Goal: Task Accomplishment & Management: Manage account settings

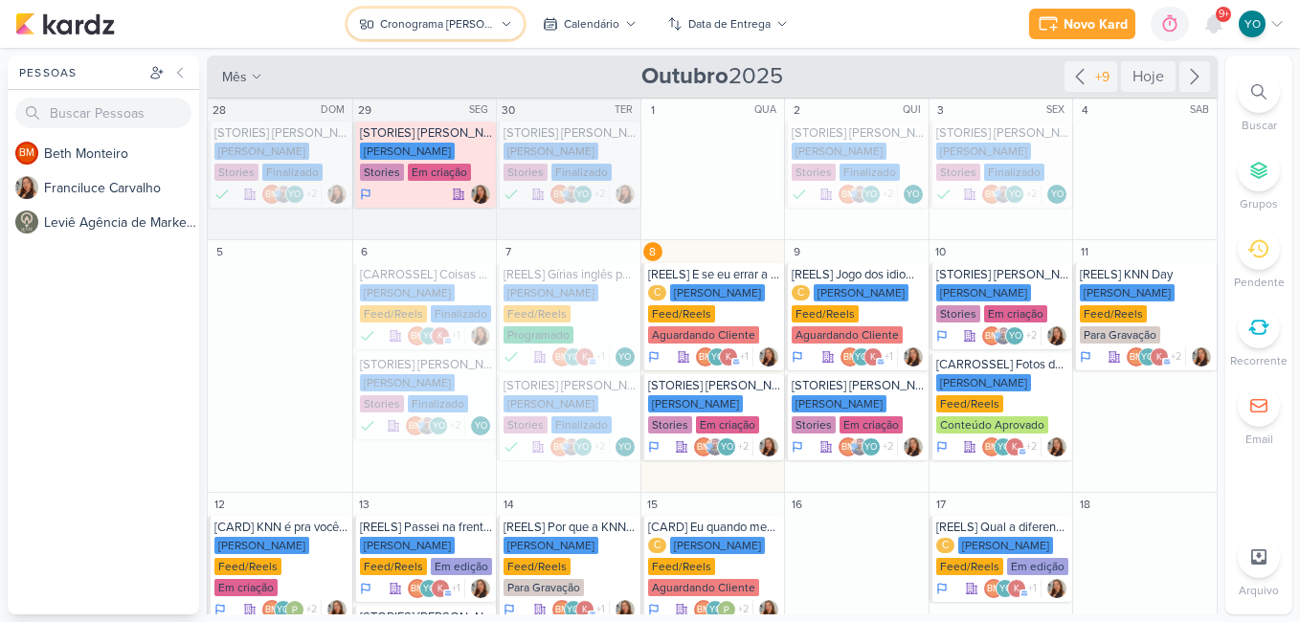
click at [489, 20] on div "Cronograma [PERSON_NAME]" at bounding box center [437, 23] width 115 height 17
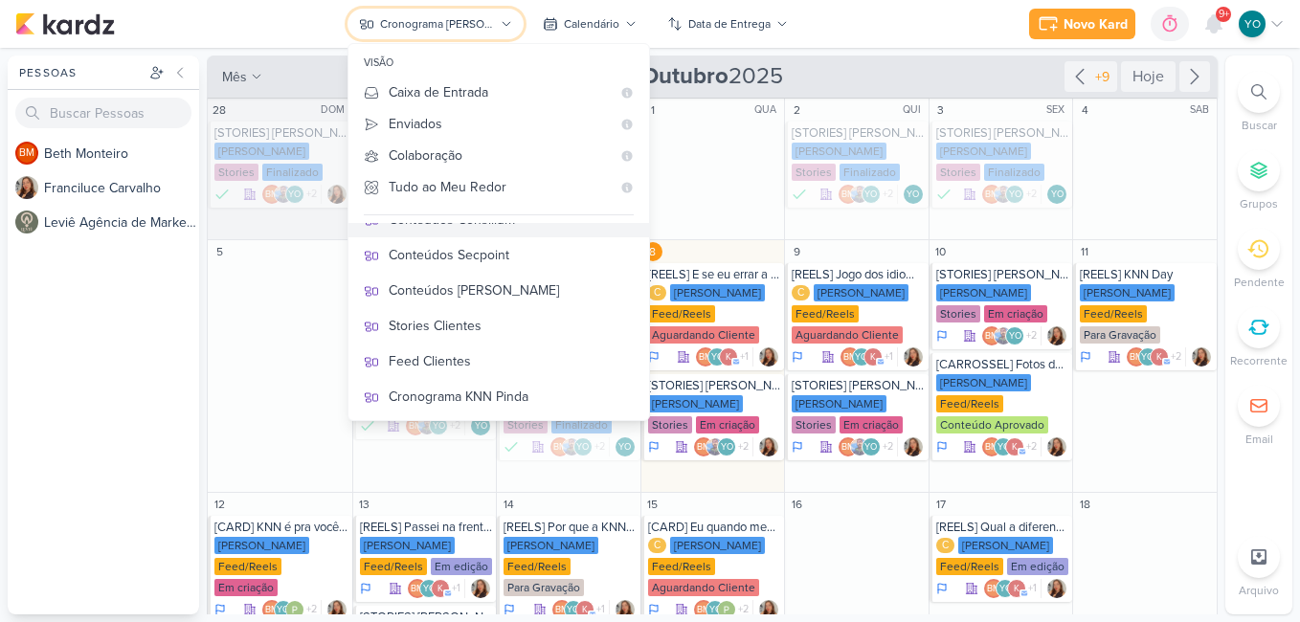
scroll to position [367, 0]
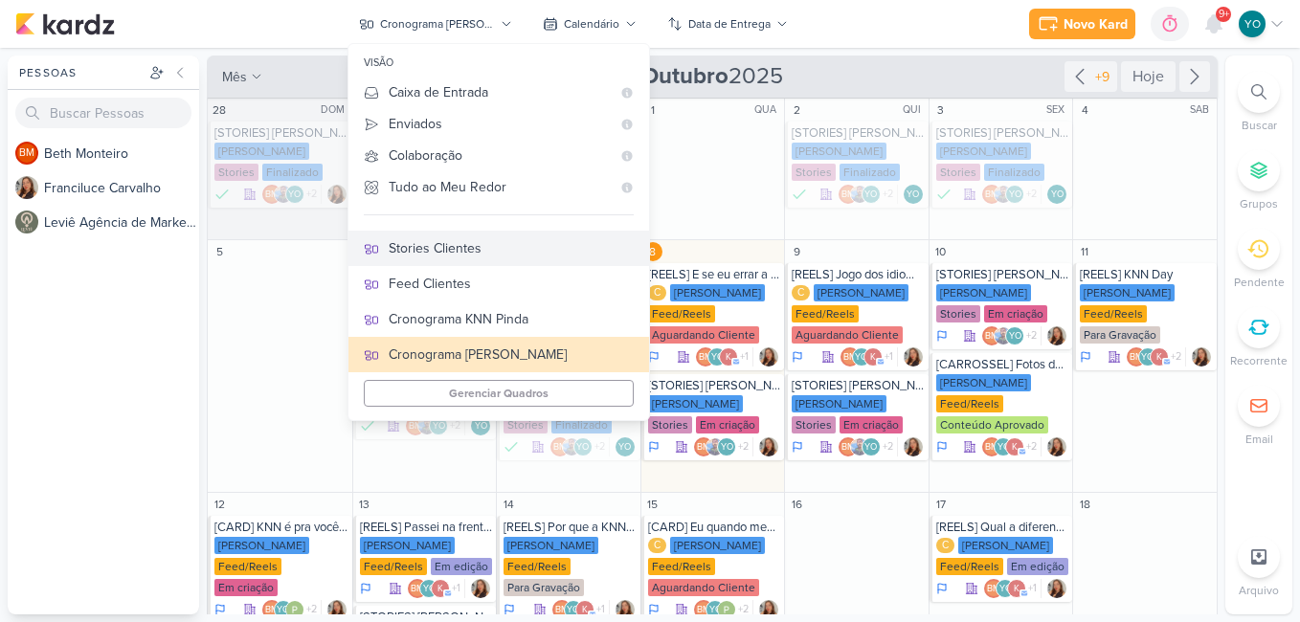
click at [447, 245] on div "Stories Clientes" at bounding box center [511, 248] width 245 height 20
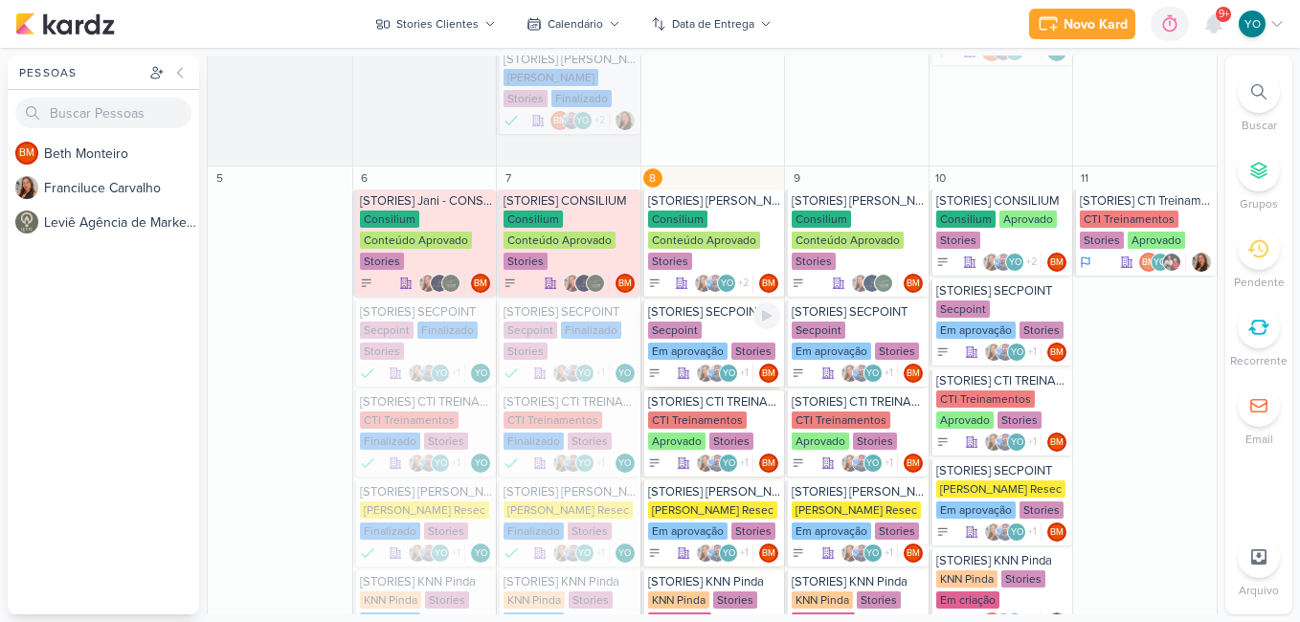
scroll to position [766, 0]
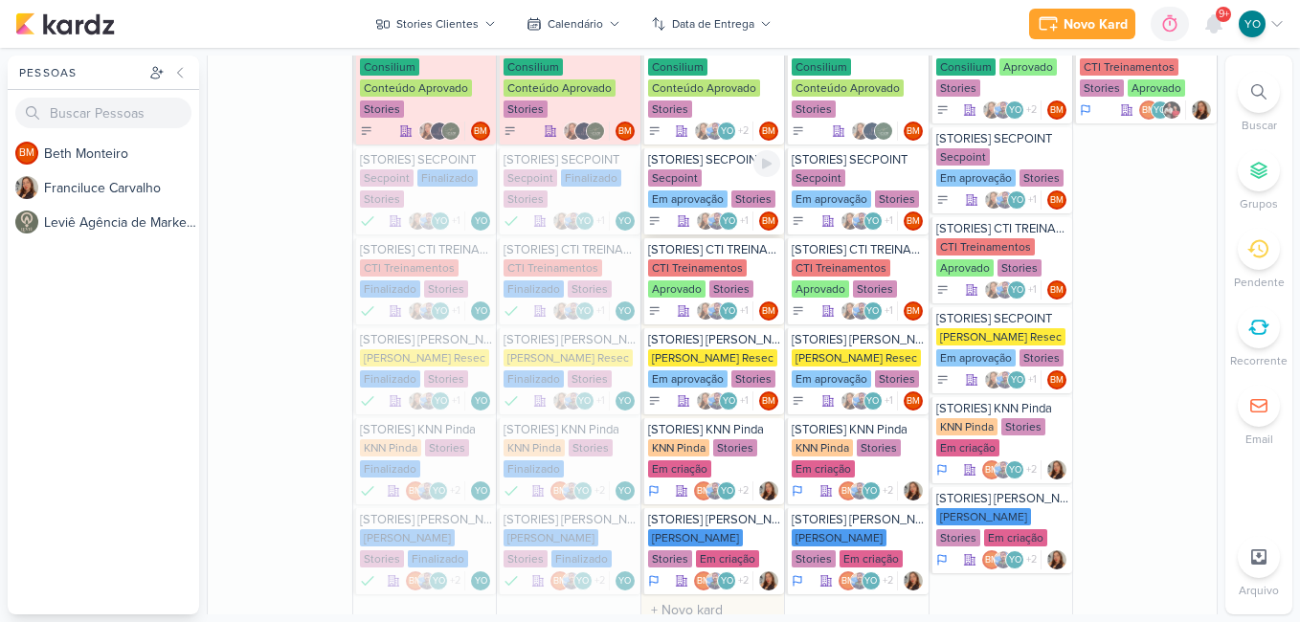
click at [702, 181] on div "Secpoint Em aprovação Stories" at bounding box center [714, 189] width 133 height 40
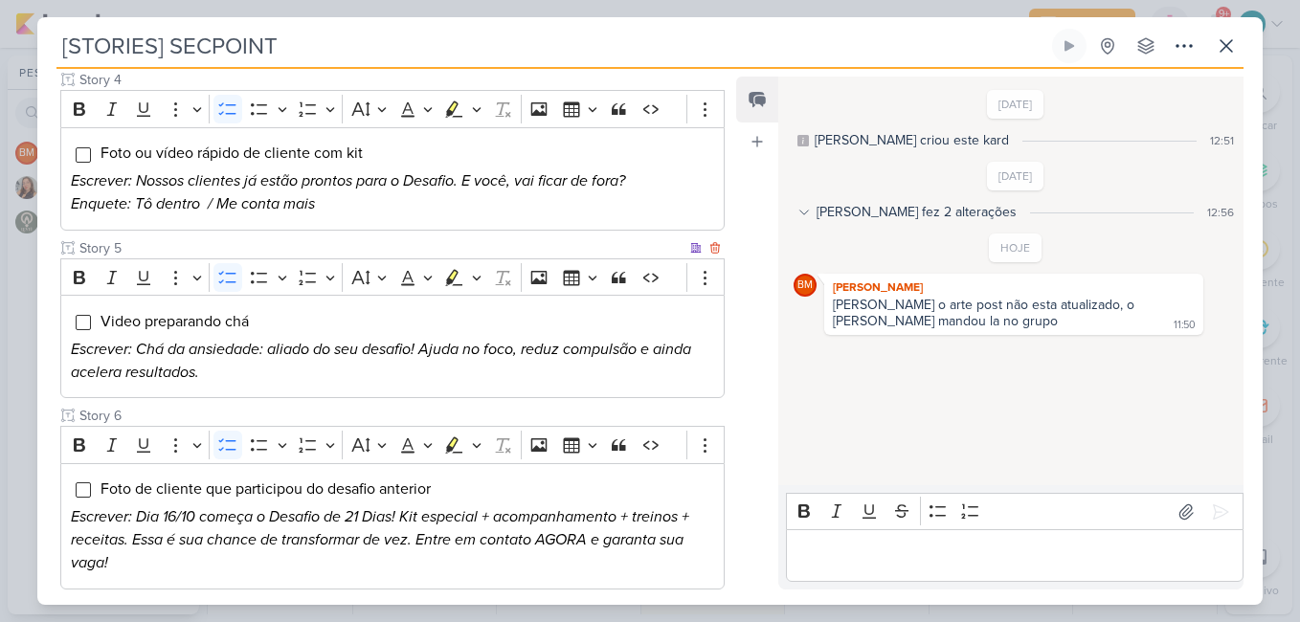
scroll to position [479, 0]
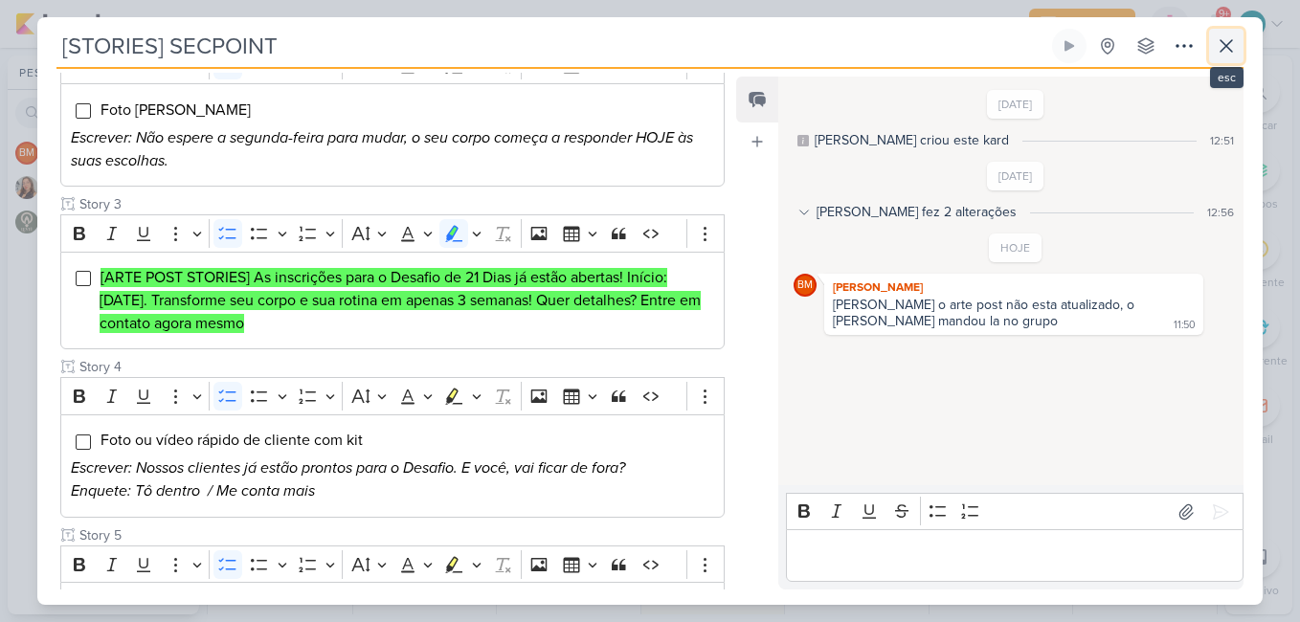
click at [1243, 56] on button at bounding box center [1226, 46] width 34 height 34
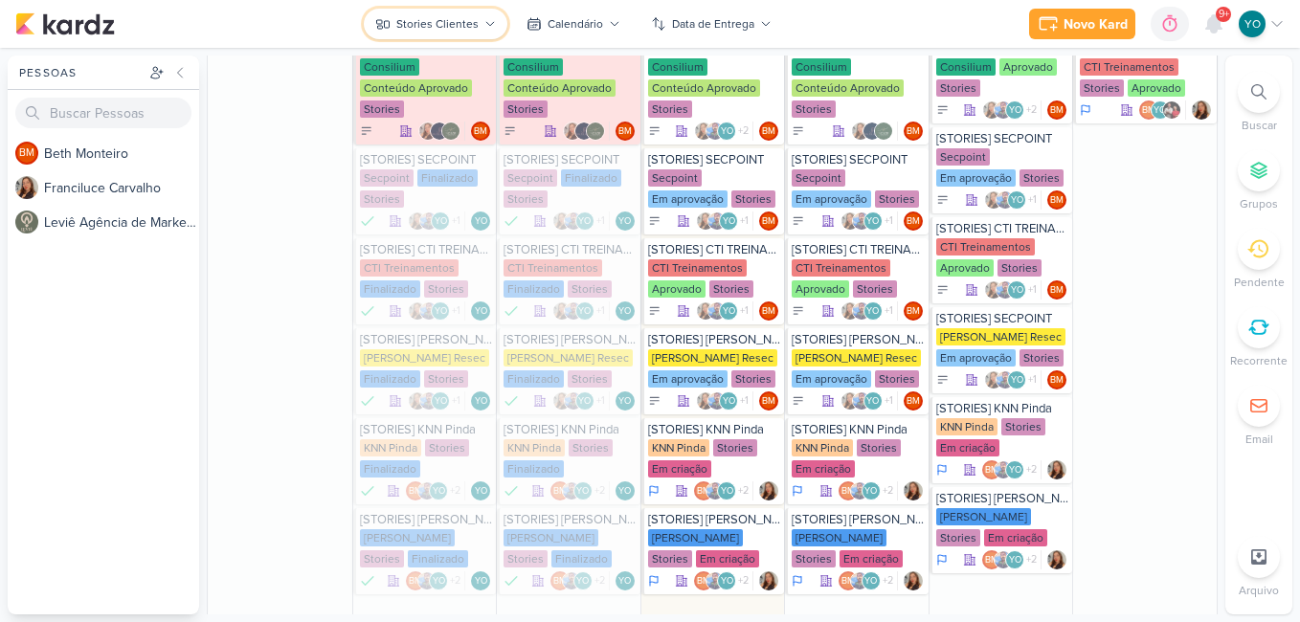
click at [471, 25] on div "Stories Clientes" at bounding box center [437, 23] width 82 height 17
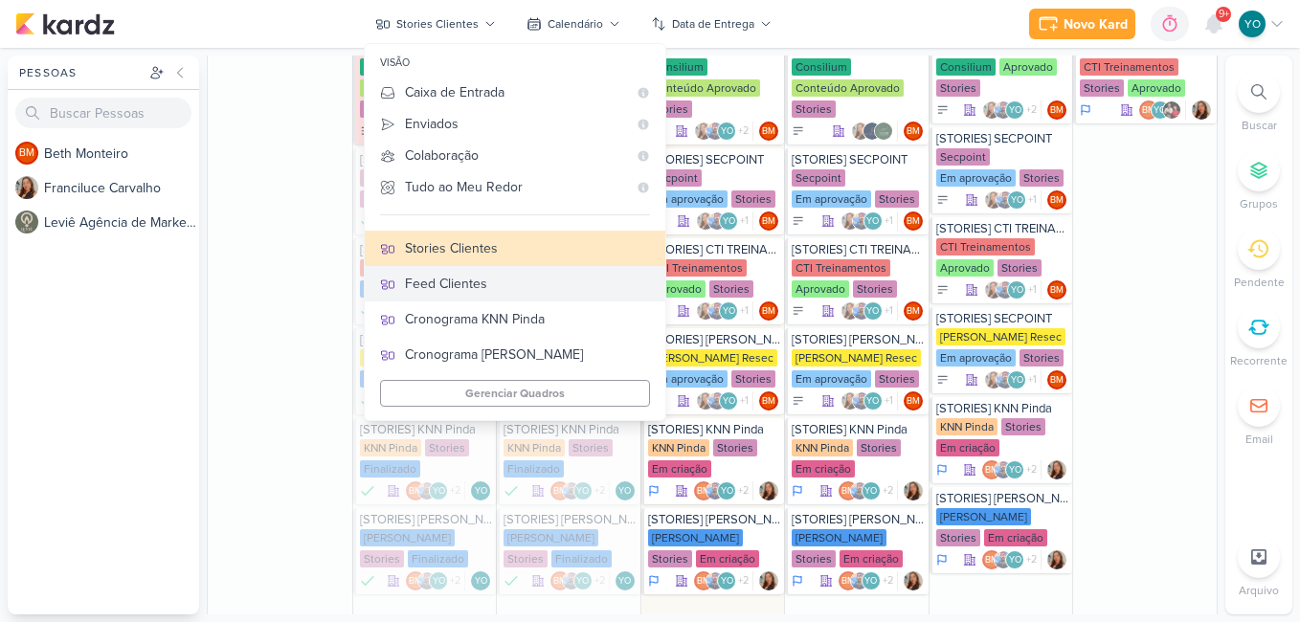
click at [508, 277] on div "Feed Clientes" at bounding box center [527, 284] width 245 height 20
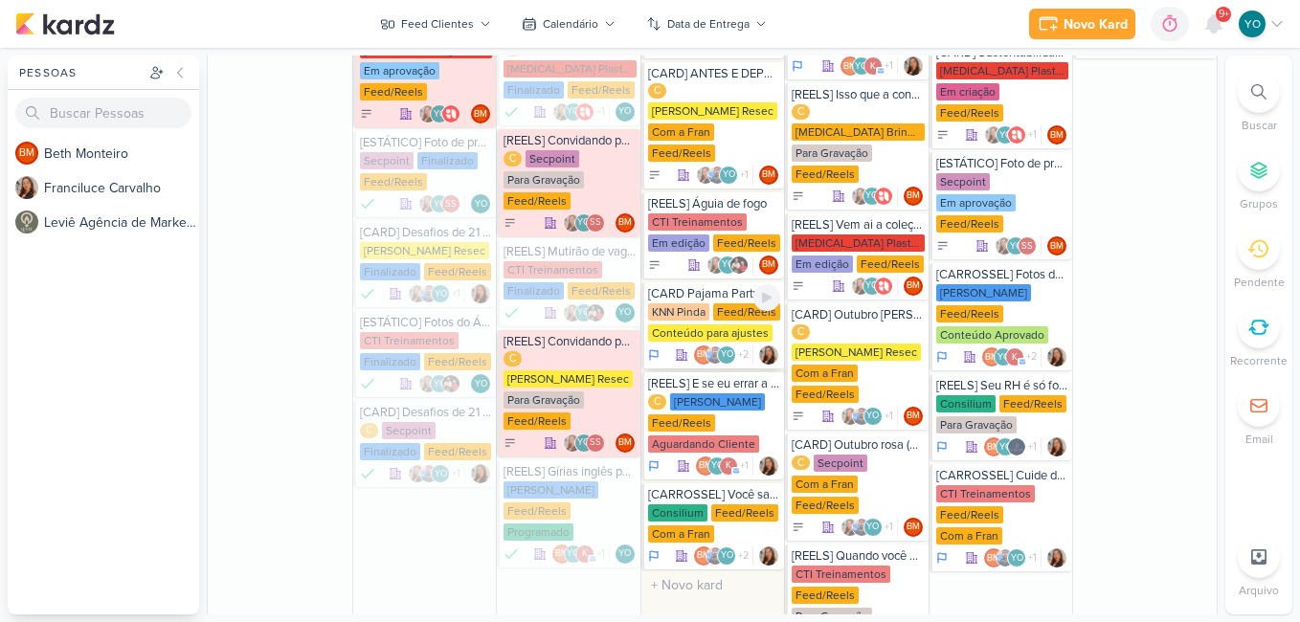
scroll to position [1059, 0]
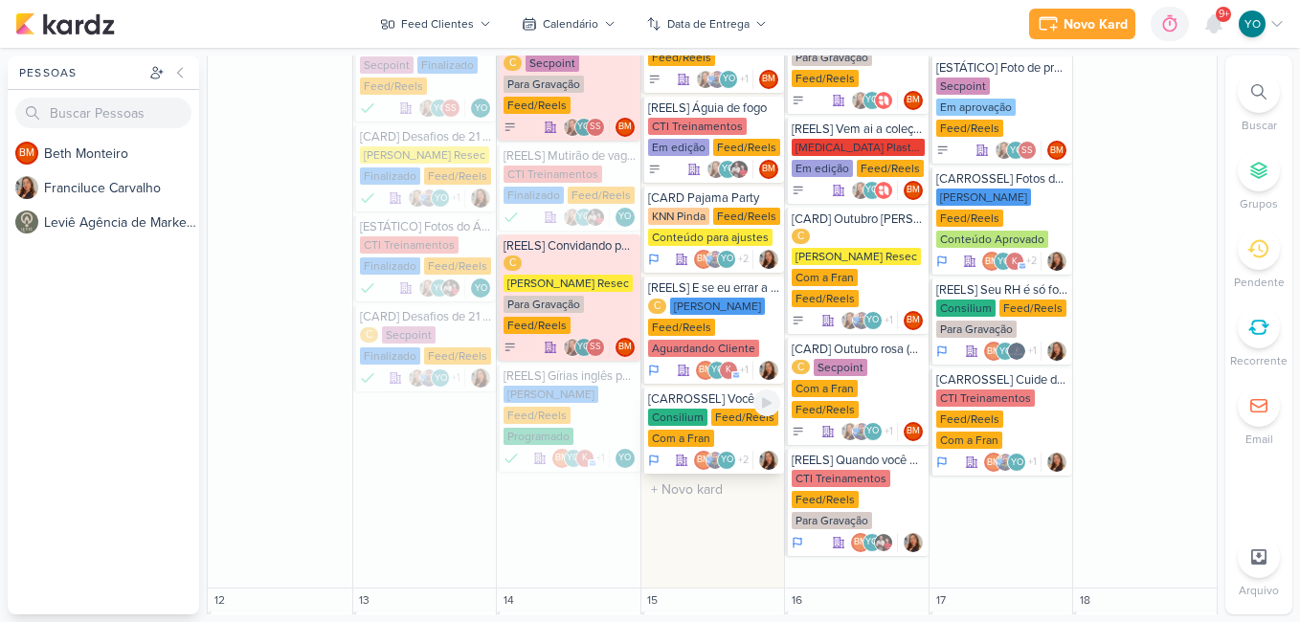
click at [672, 430] on div "Com a Fran" at bounding box center [681, 438] width 66 height 17
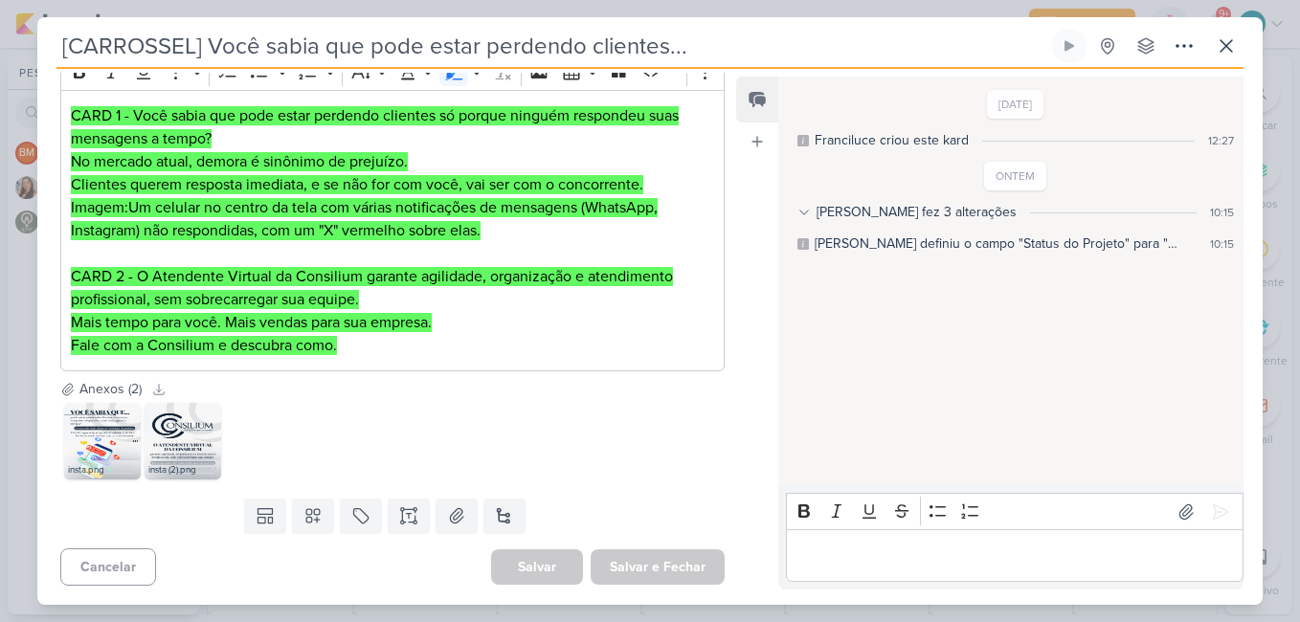
scroll to position [0, 0]
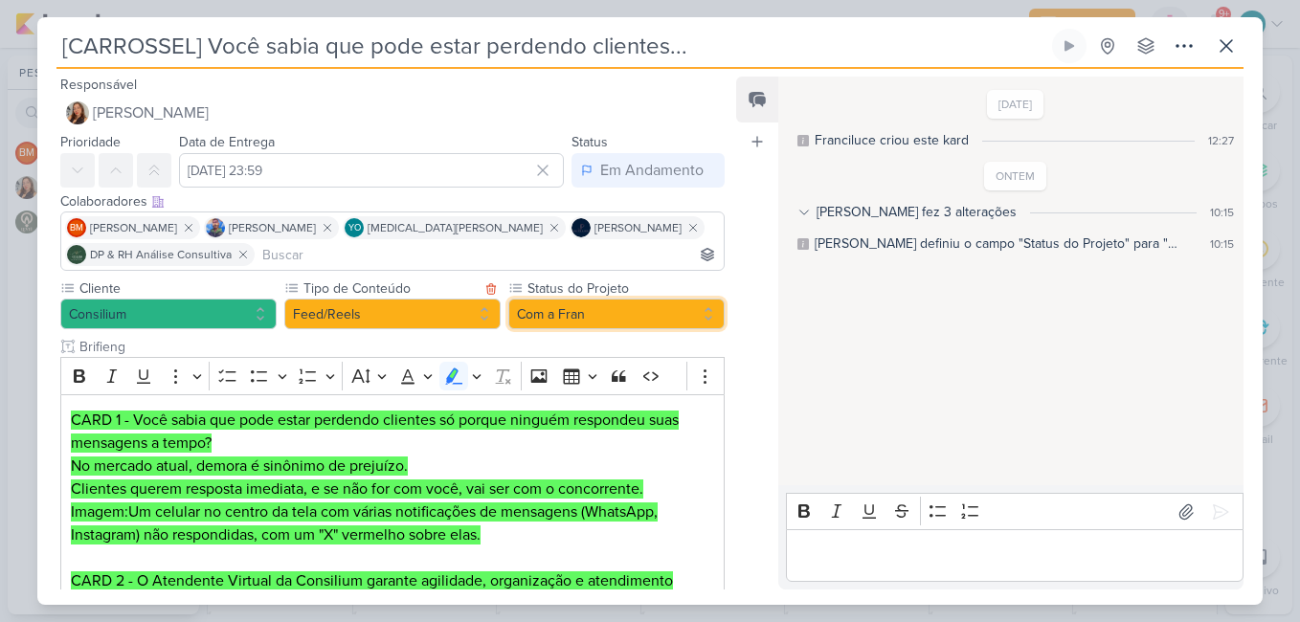
click at [610, 309] on button "Com a Fran" at bounding box center [616, 314] width 216 height 31
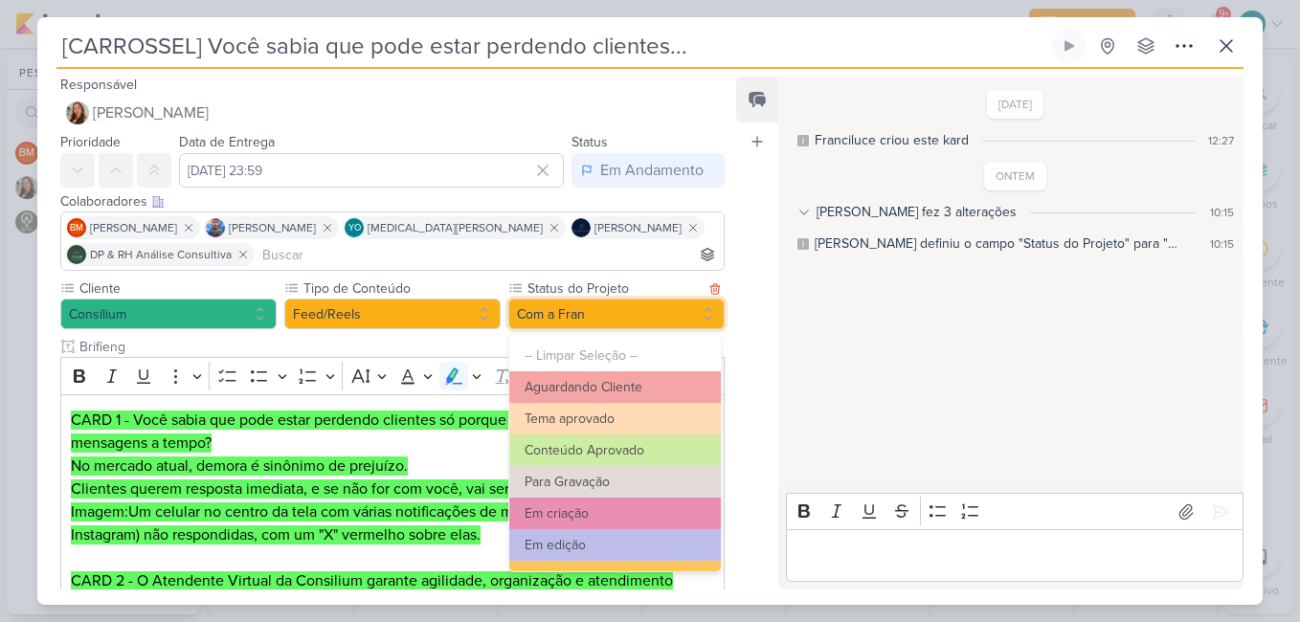
scroll to position [216, 0]
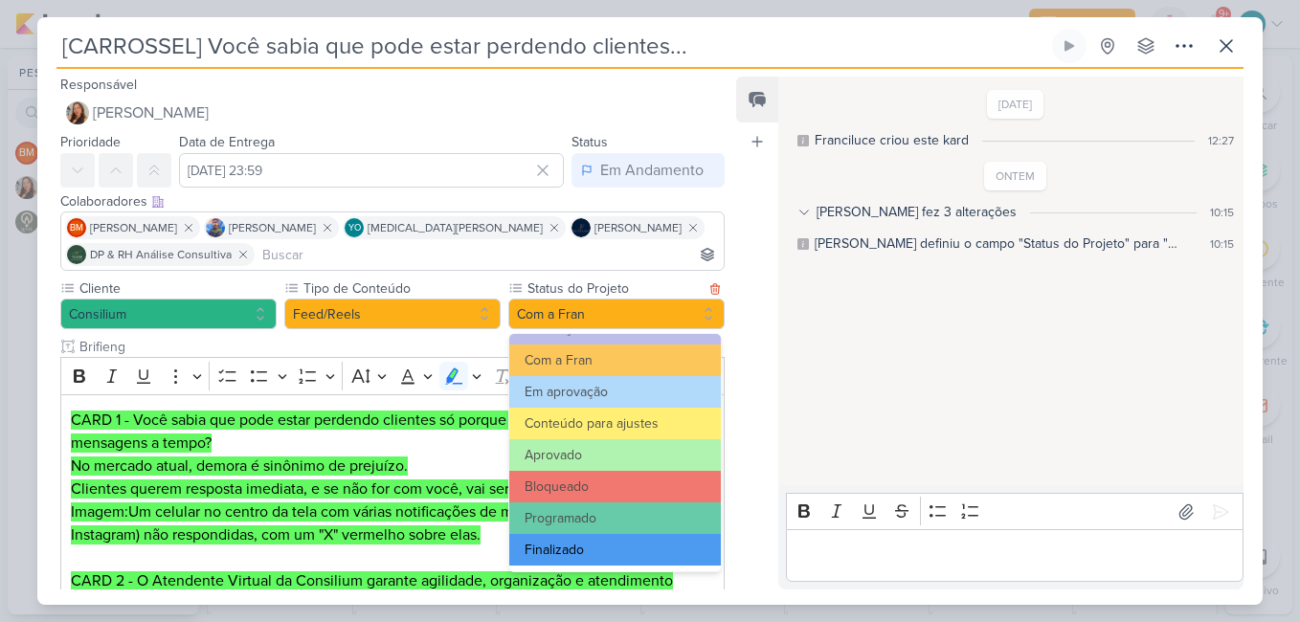
click at [638, 557] on button "Finalizado" at bounding box center [615, 550] width 212 height 32
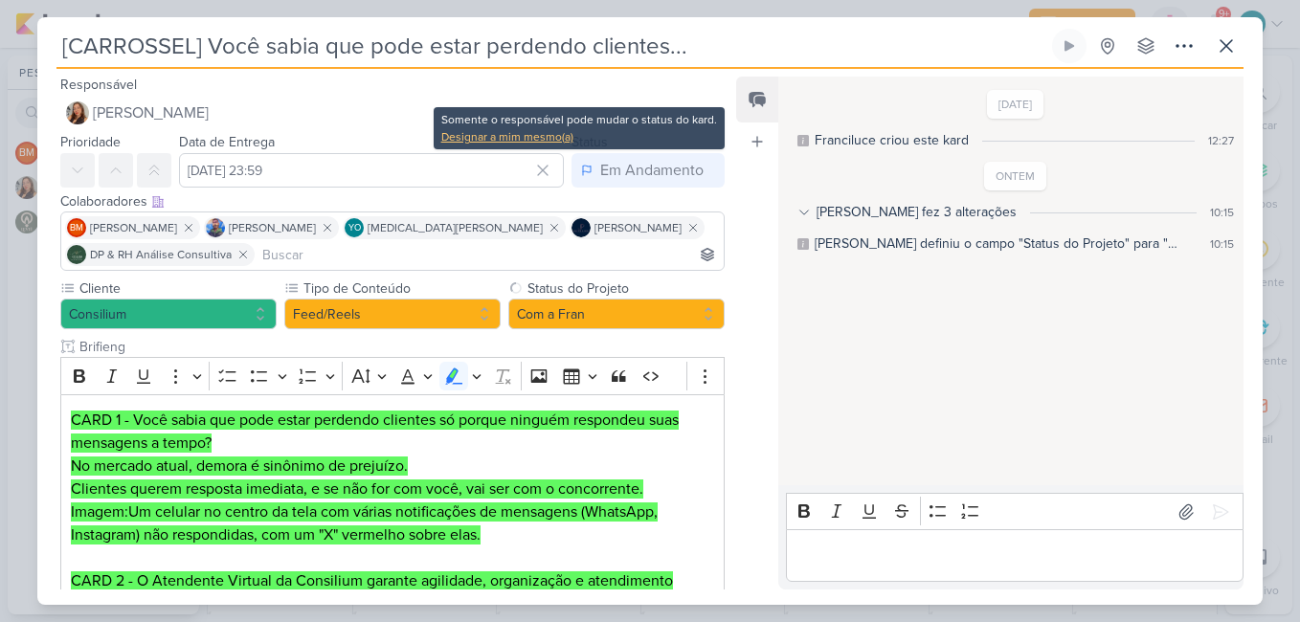
click at [530, 141] on div "Designar a mim mesmo(a)" at bounding box center [579, 136] width 276 height 17
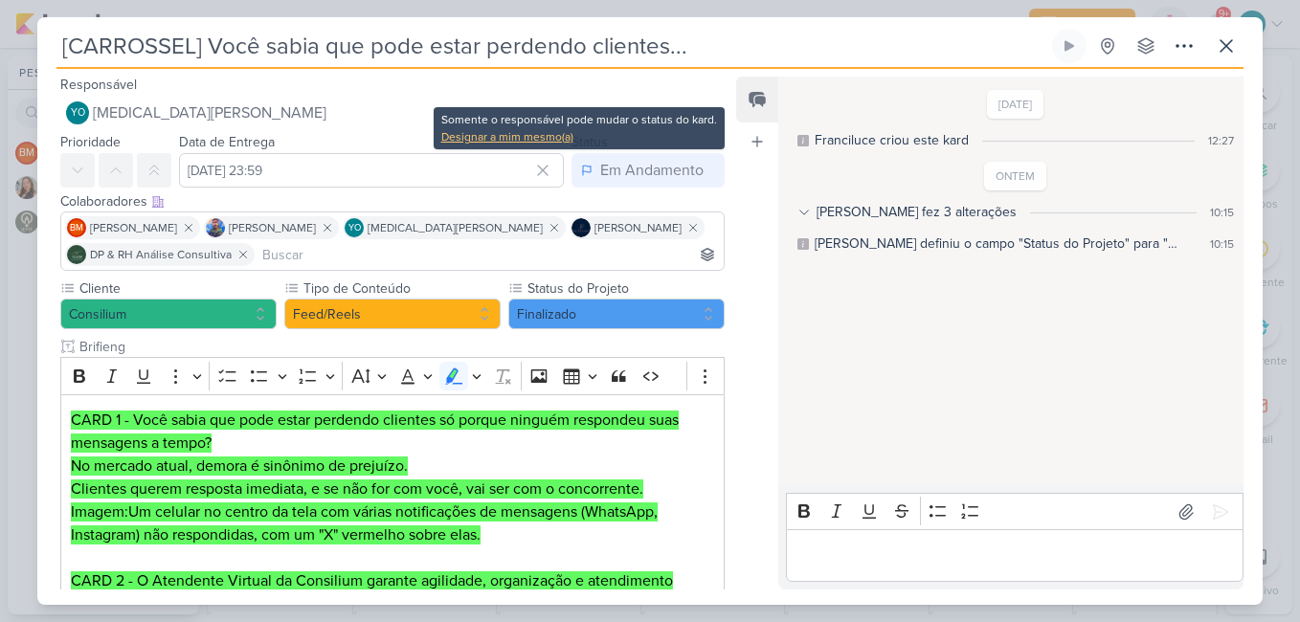
click at [557, 128] on div "Designar a mim mesmo(a)" at bounding box center [579, 136] width 276 height 17
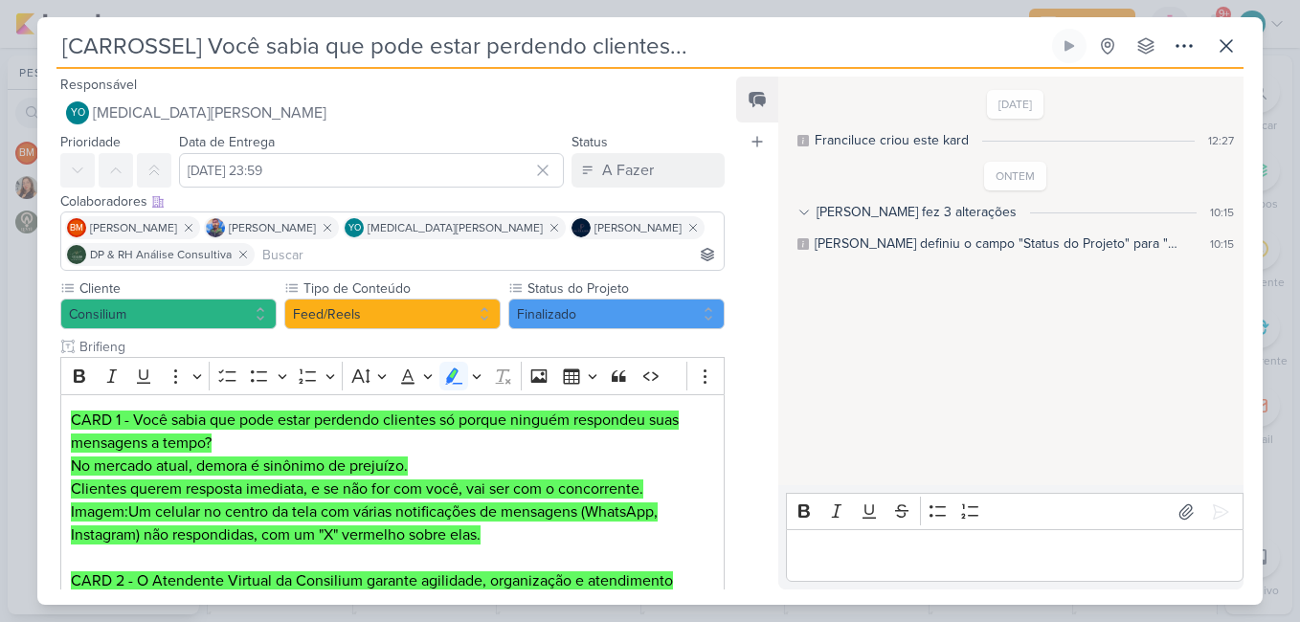
scroll to position [96, 0]
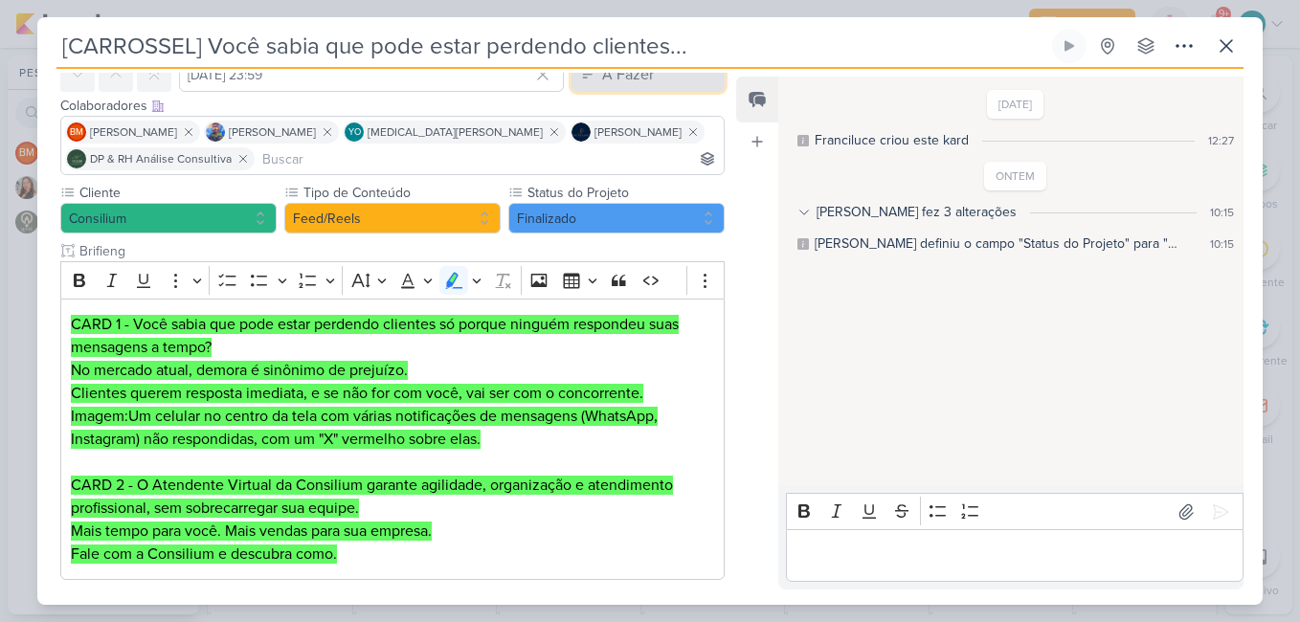
click at [622, 86] on div "A Fazer" at bounding box center [628, 74] width 52 height 23
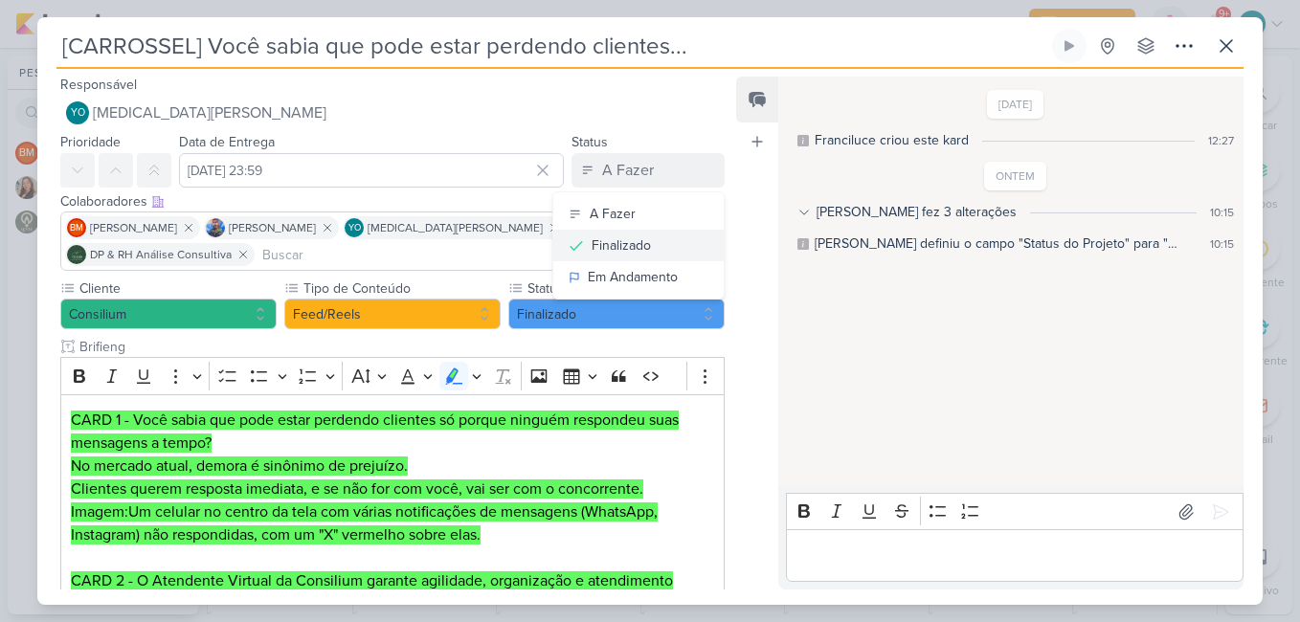
click at [614, 239] on div "Finalizado" at bounding box center [621, 245] width 59 height 20
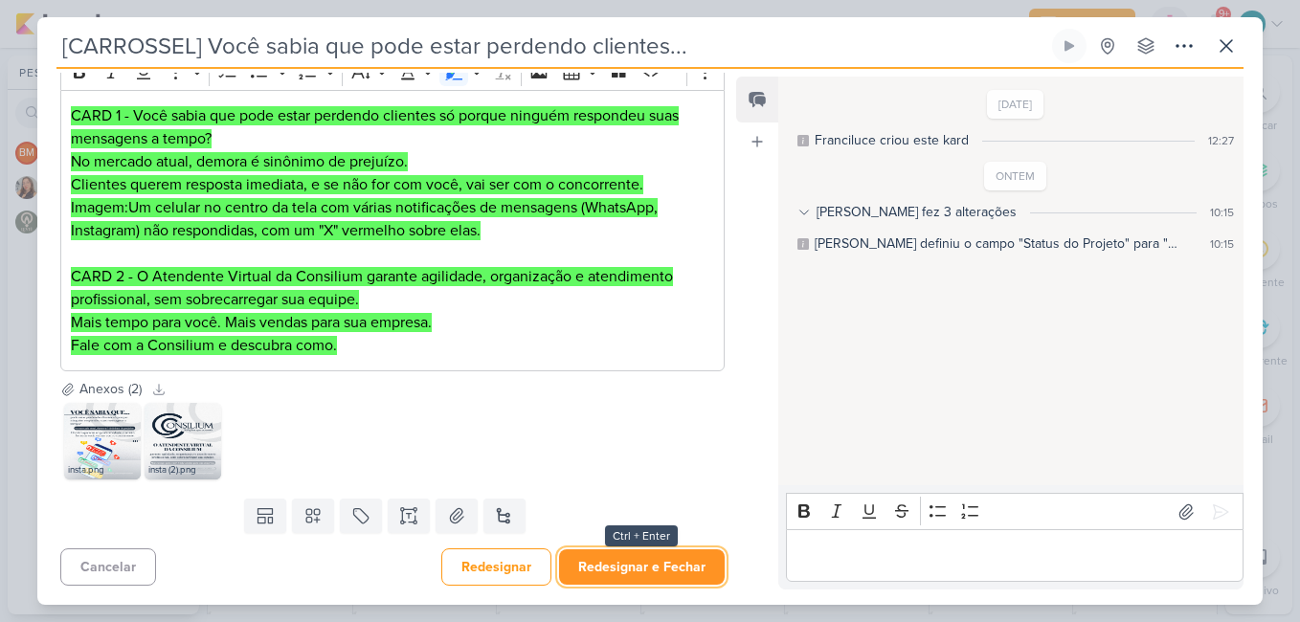
click at [631, 573] on button "Redesignar e Fechar" at bounding box center [642, 566] width 166 height 35
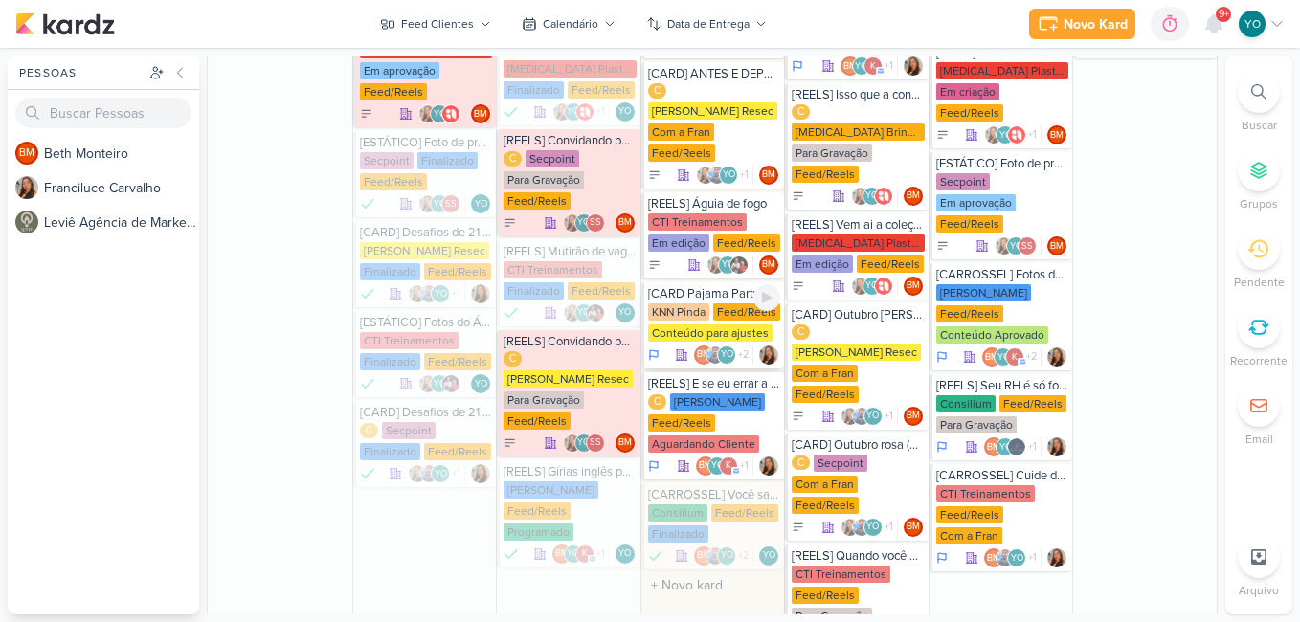
scroll to position [867, 0]
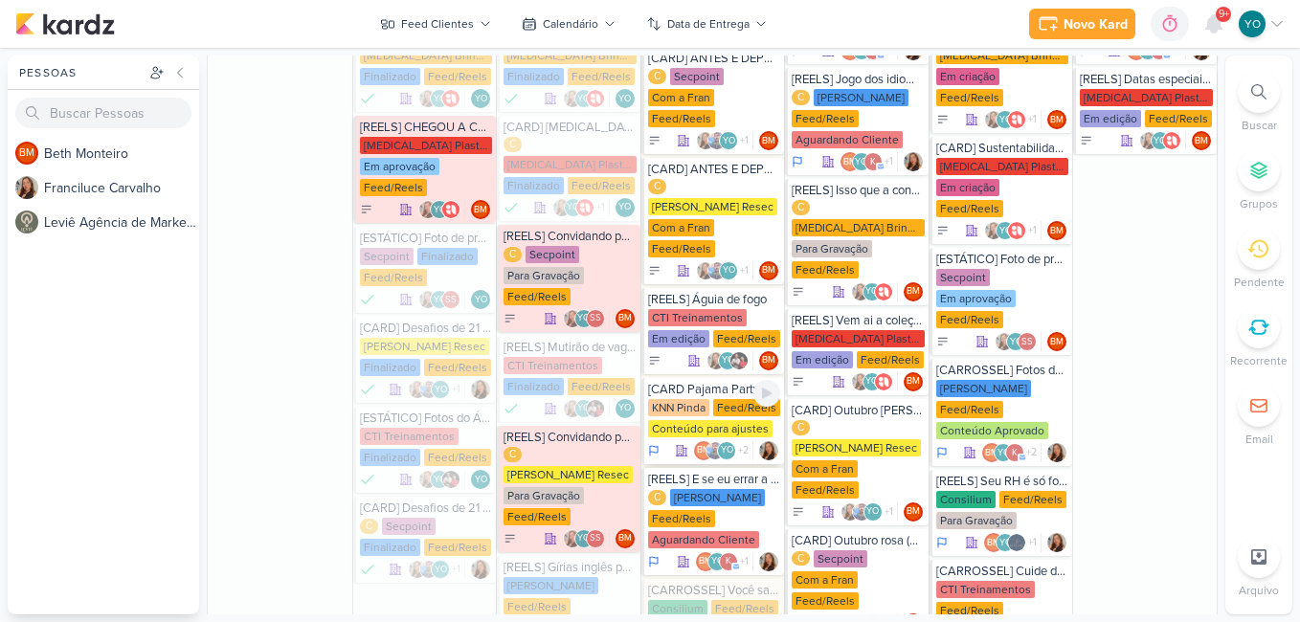
click at [684, 420] on div "Conteúdo para ajustes" at bounding box center [710, 428] width 124 height 17
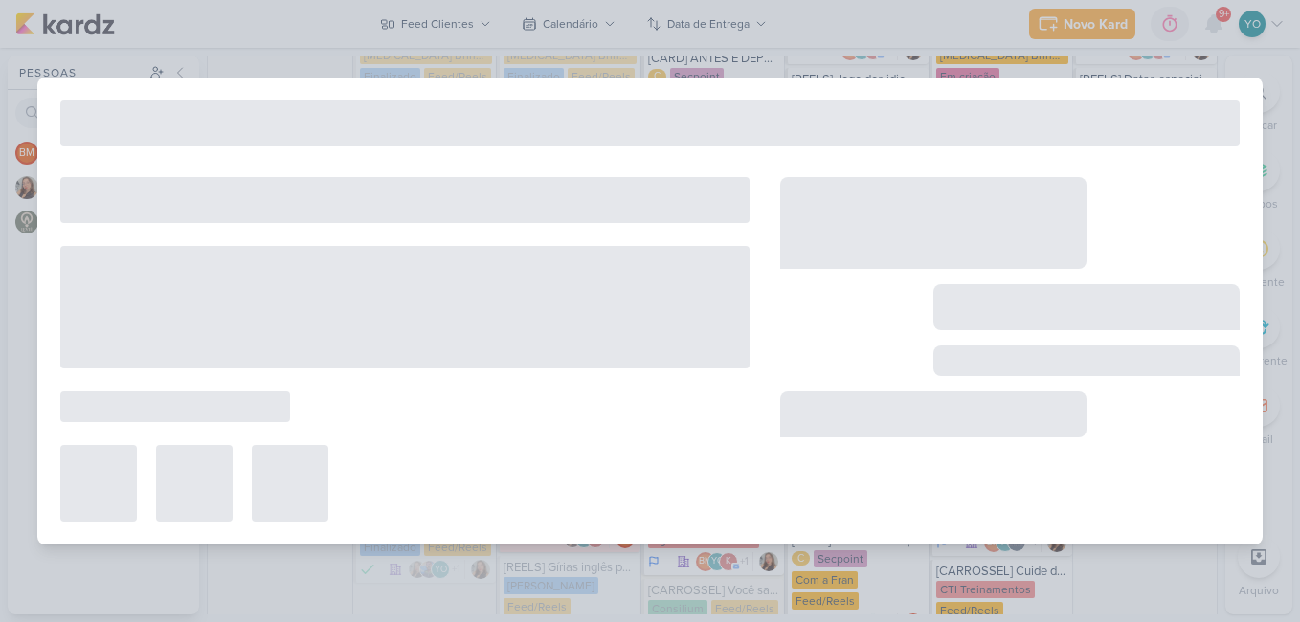
type input "[CARD Pajama Party"
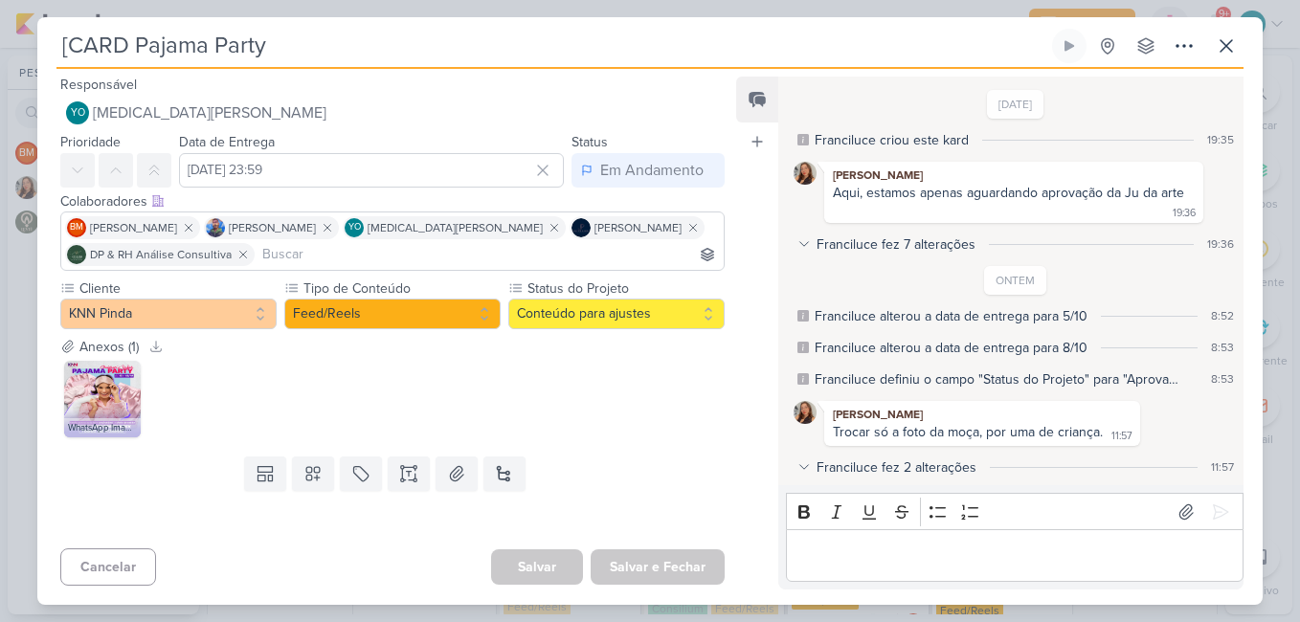
scroll to position [0, 0]
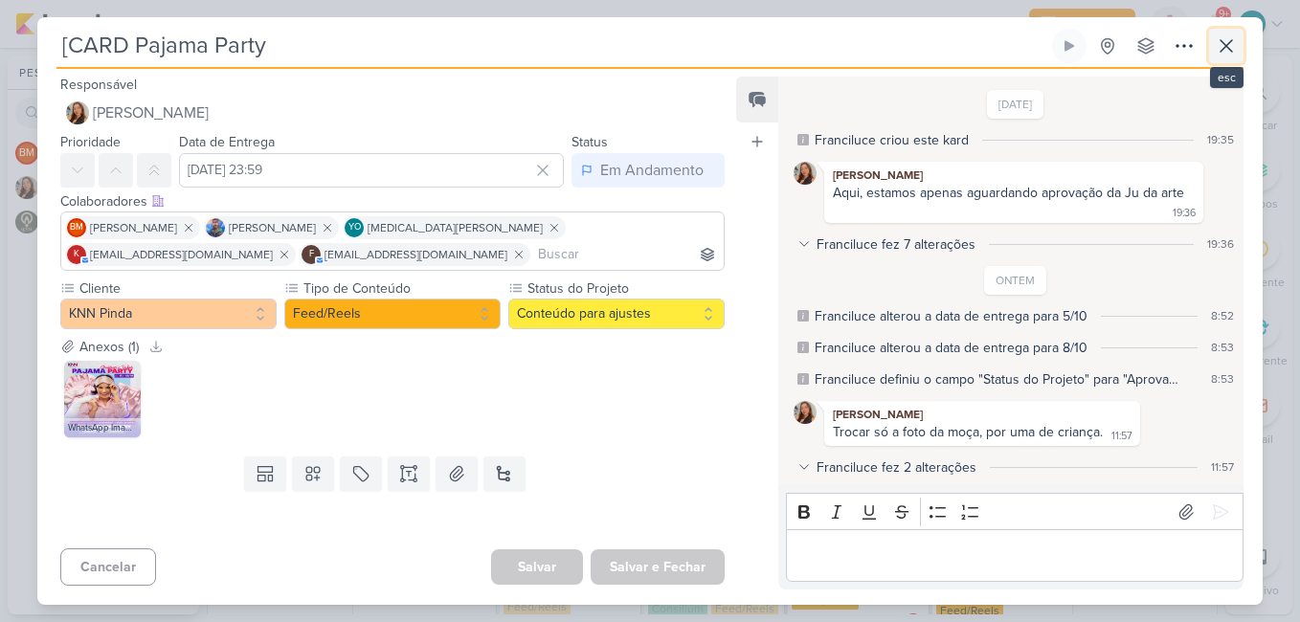
click at [1221, 51] on icon at bounding box center [1226, 45] width 11 height 11
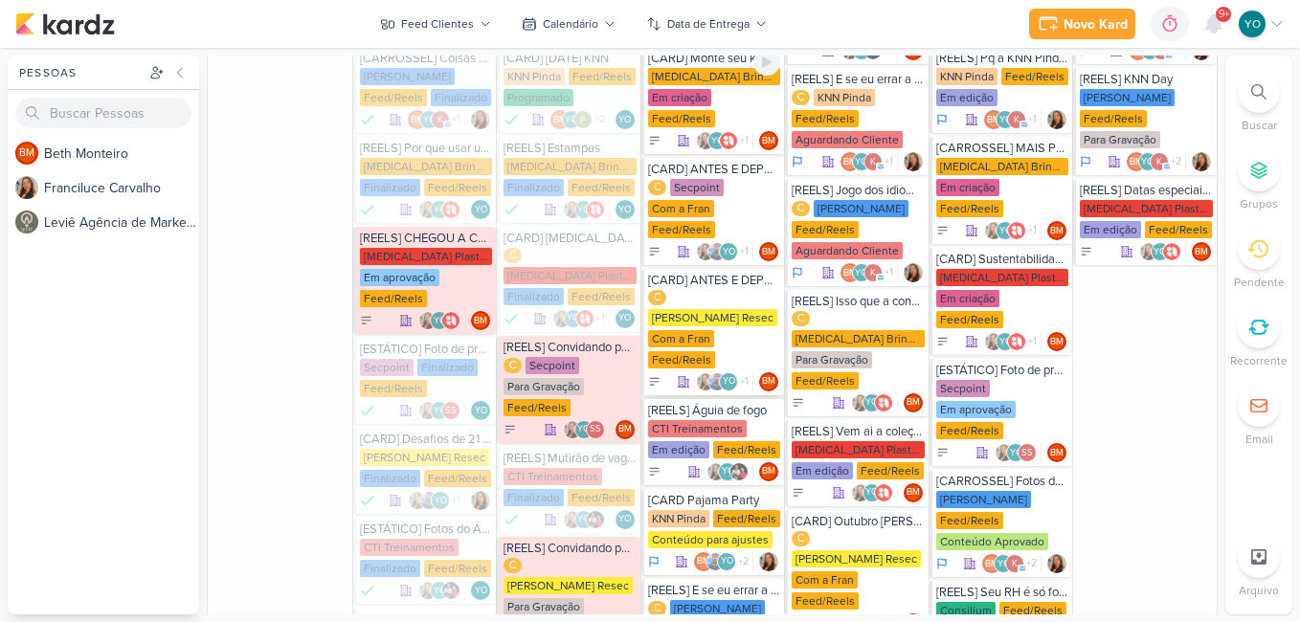
scroll to position [676, 0]
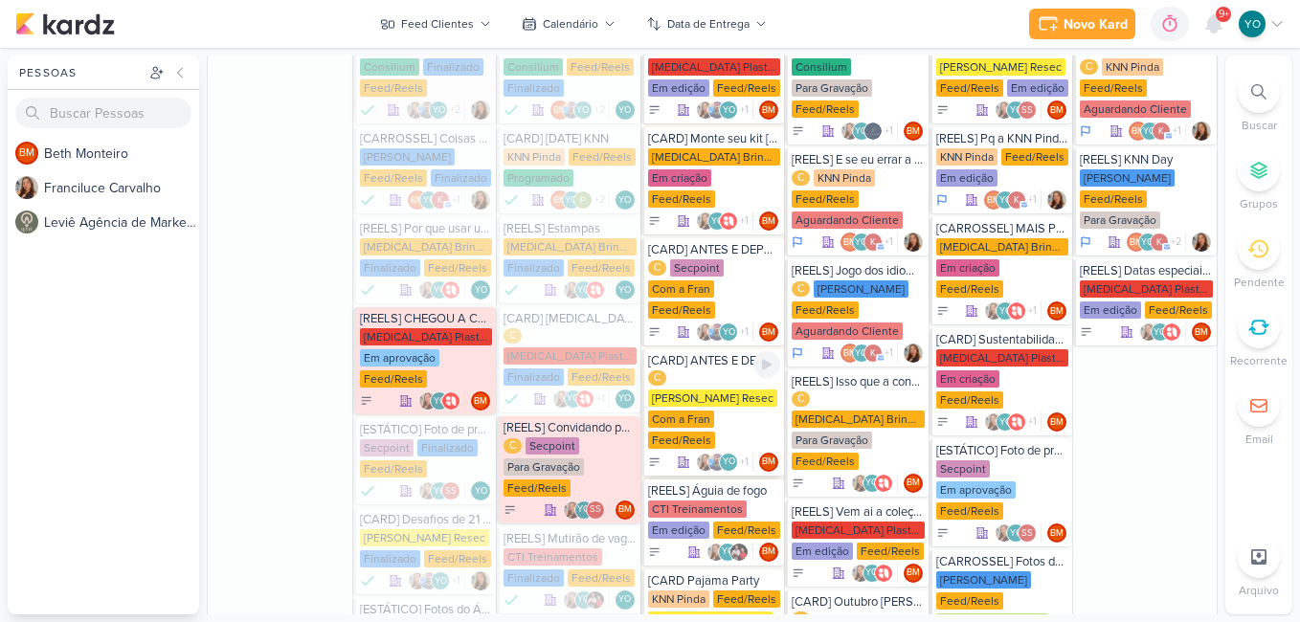
click at [717, 401] on div "C [PERSON_NAME] Resec Com a Fran Feed/Reels" at bounding box center [714, 410] width 133 height 80
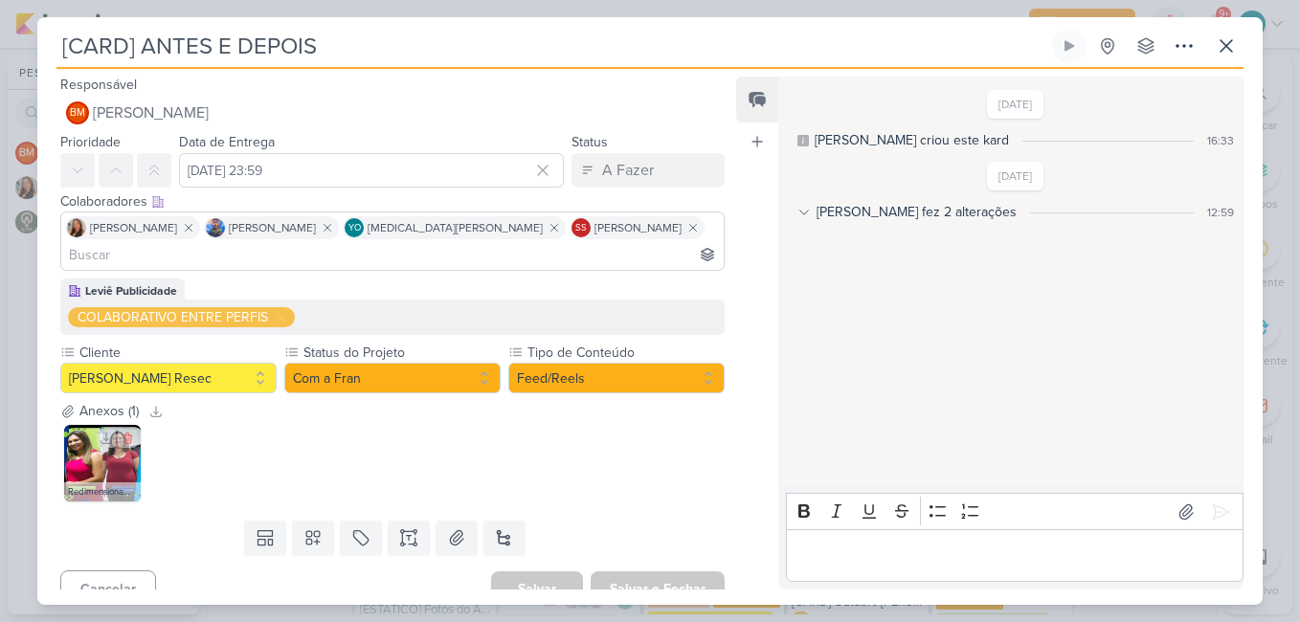
click at [95, 439] on img at bounding box center [102, 463] width 77 height 77
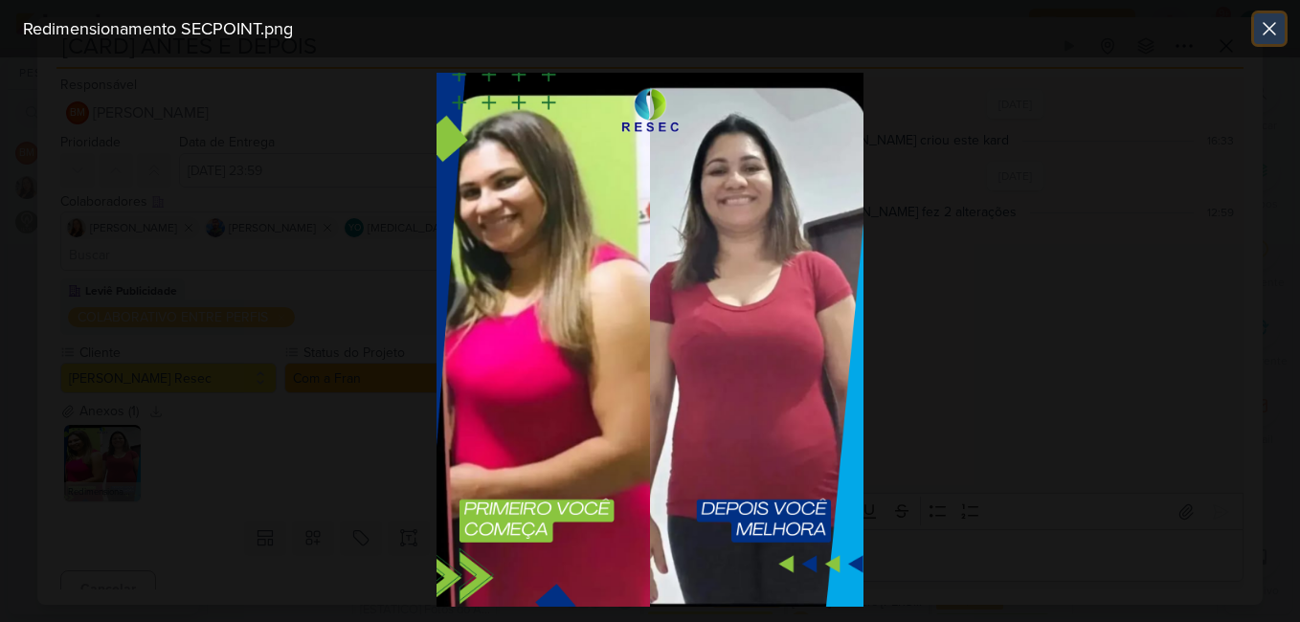
click at [1265, 32] on icon at bounding box center [1269, 28] width 23 height 23
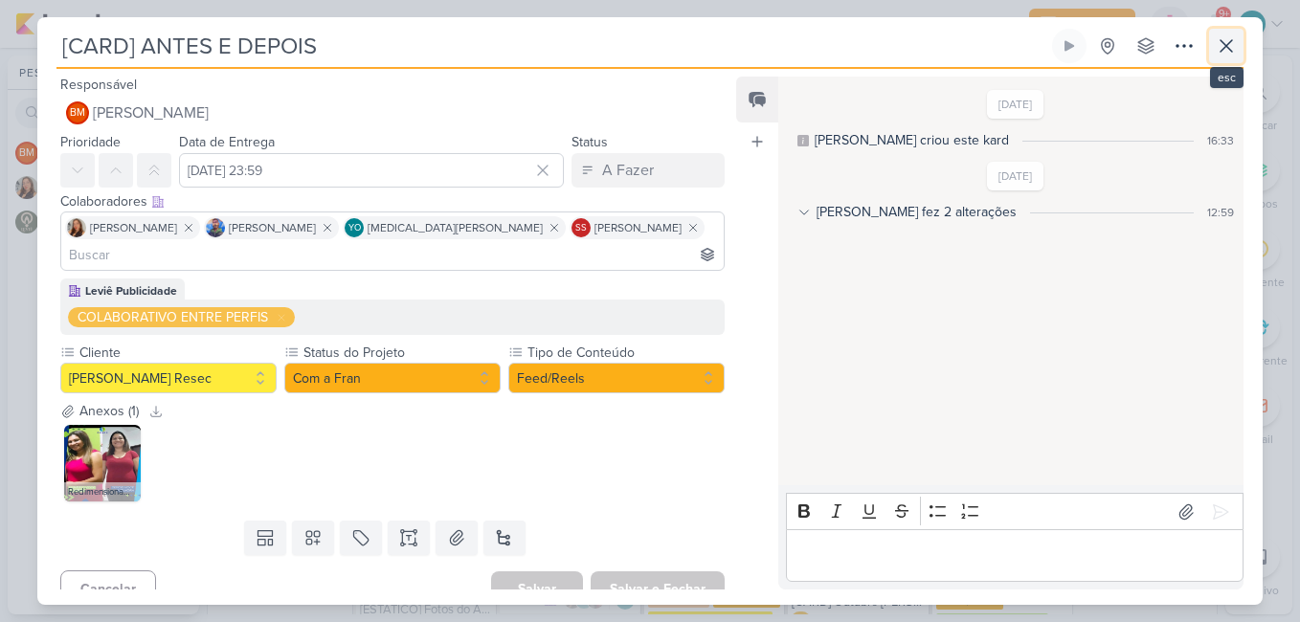
click at [1234, 55] on icon at bounding box center [1226, 45] width 23 height 23
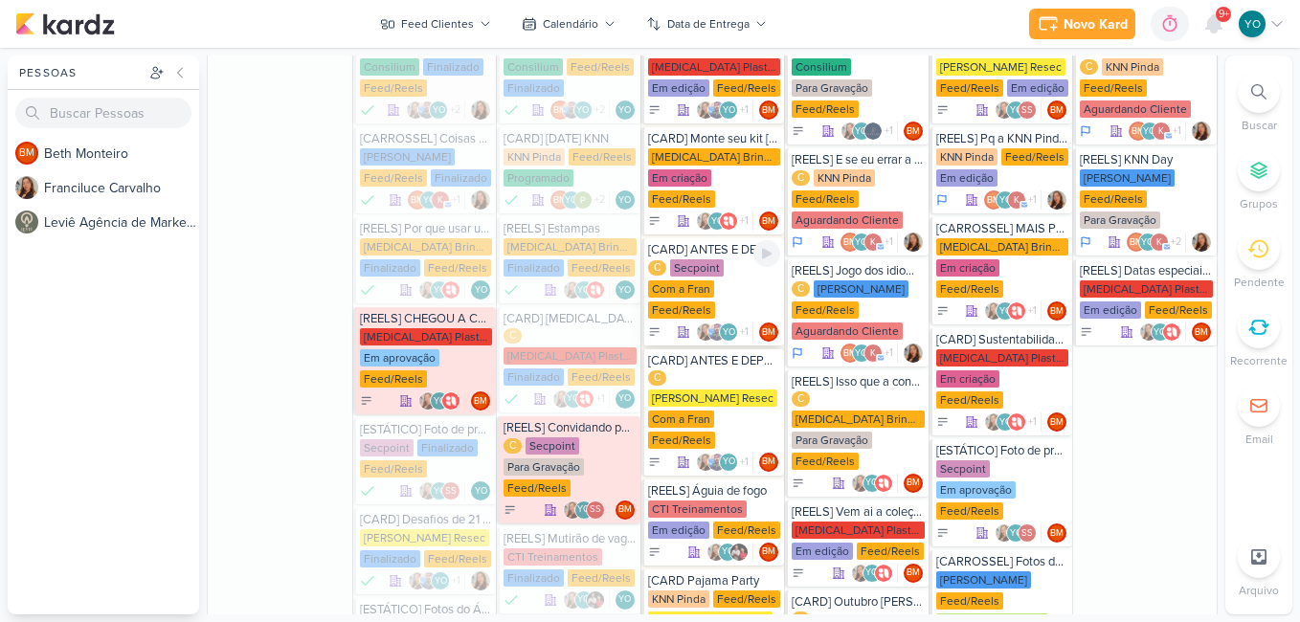
click at [723, 283] on div "C Secpoint Com a Fran Feed/Reels" at bounding box center [714, 289] width 133 height 61
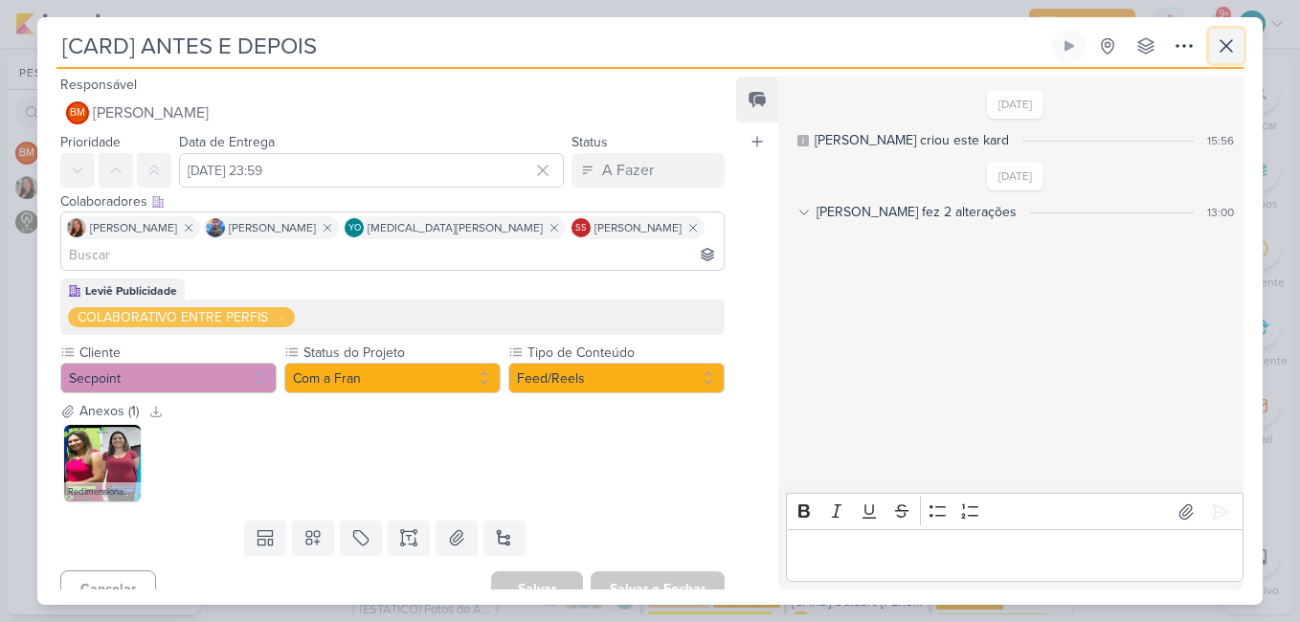
click at [1224, 46] on icon at bounding box center [1226, 45] width 11 height 11
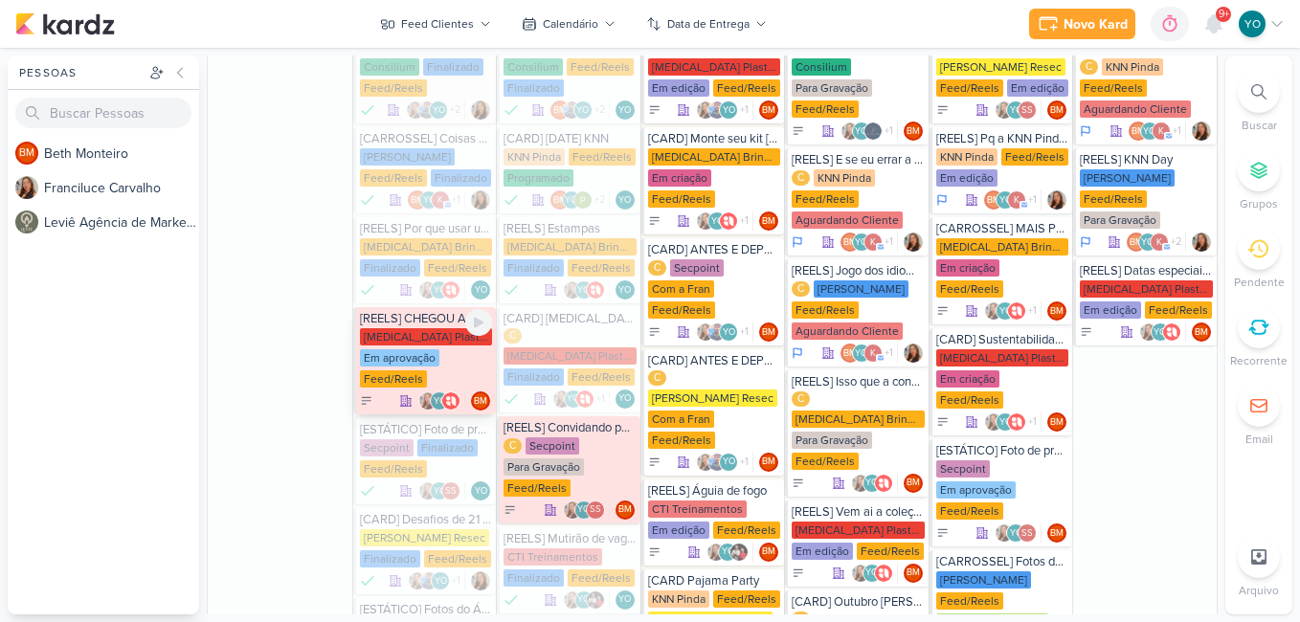
click at [410, 347] on div "[MEDICAL_DATA] Plasticos PJ Em aprovação Feed/Reels" at bounding box center [426, 358] width 133 height 61
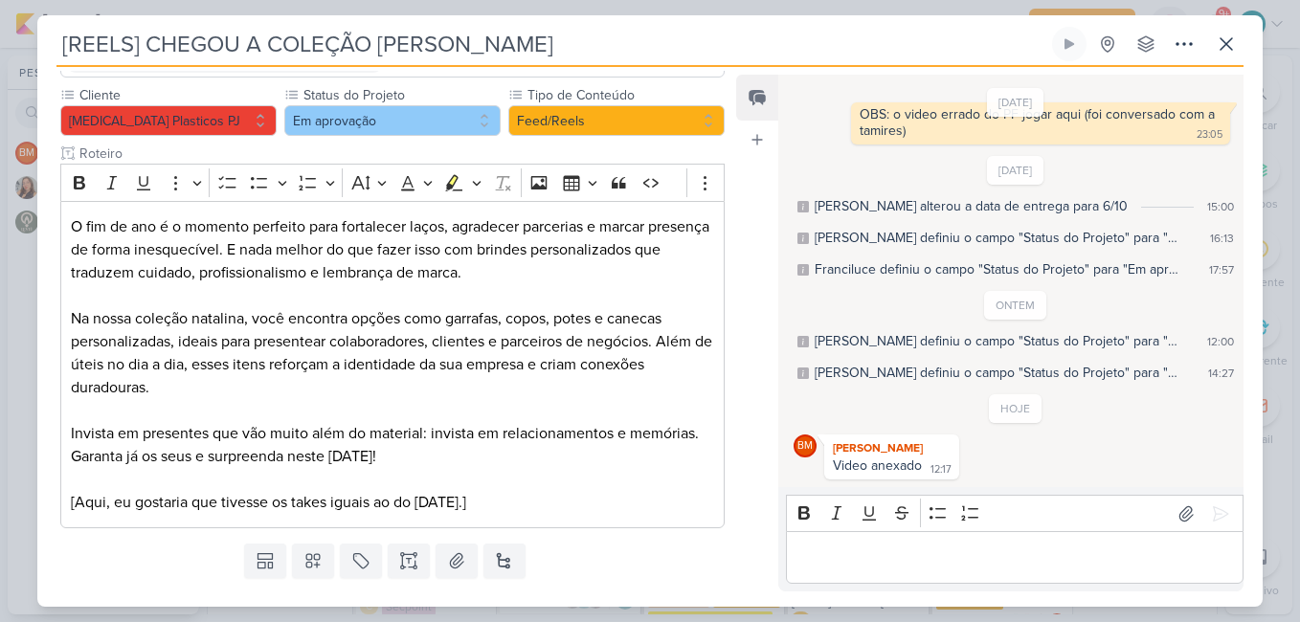
scroll to position [1165, 0]
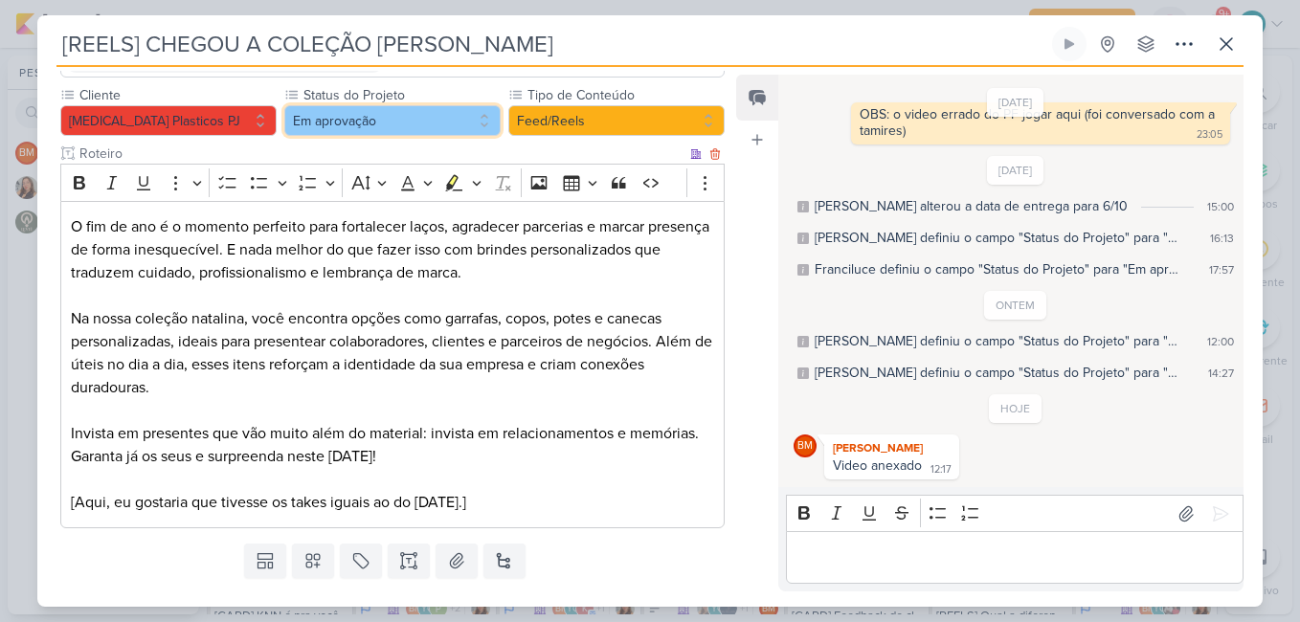
click at [474, 105] on button "Em aprovação" at bounding box center [392, 120] width 216 height 31
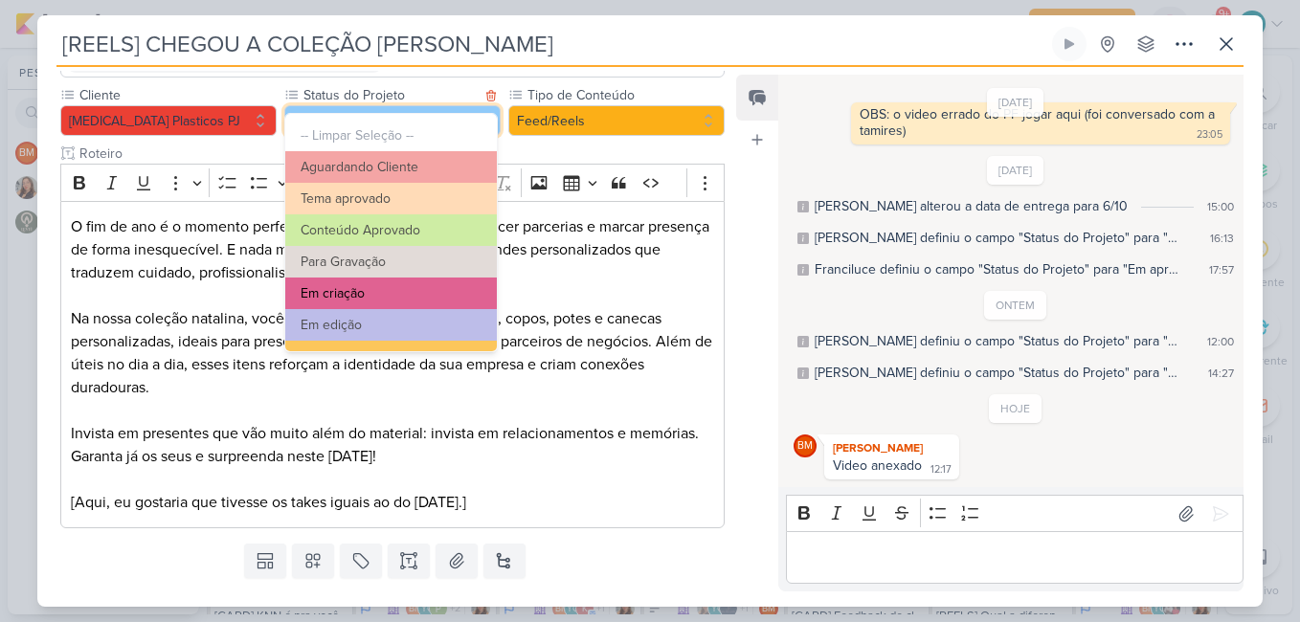
scroll to position [216, 0]
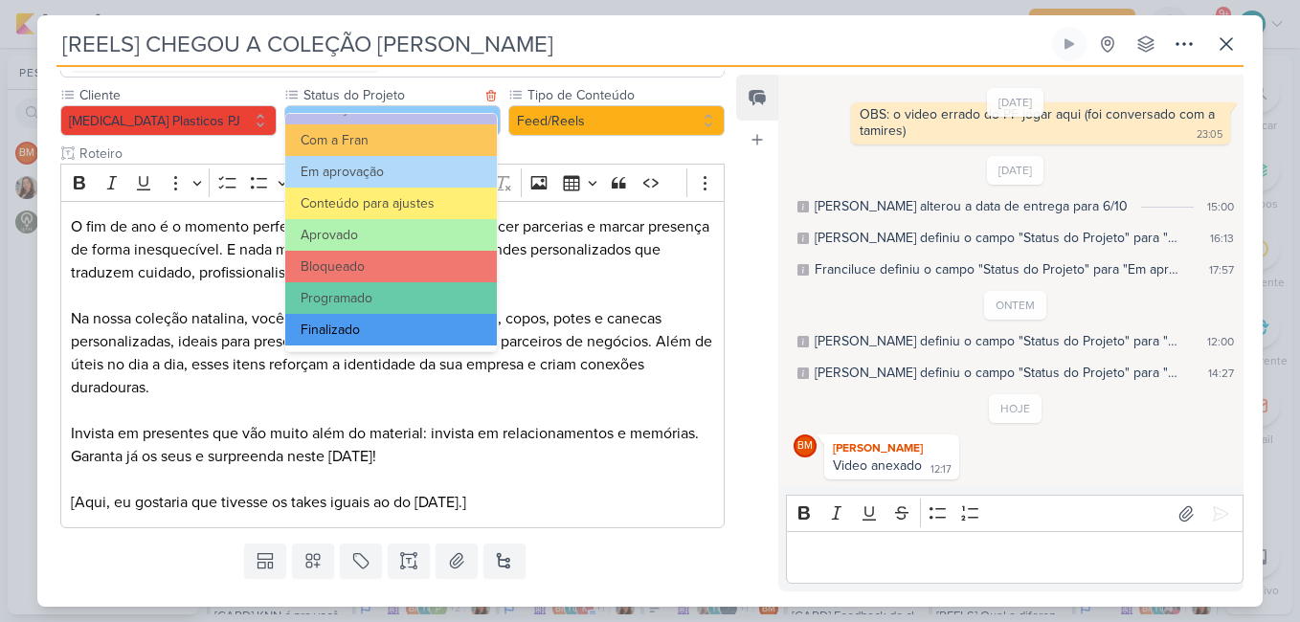
click at [423, 345] on button "Finalizado" at bounding box center [391, 330] width 212 height 32
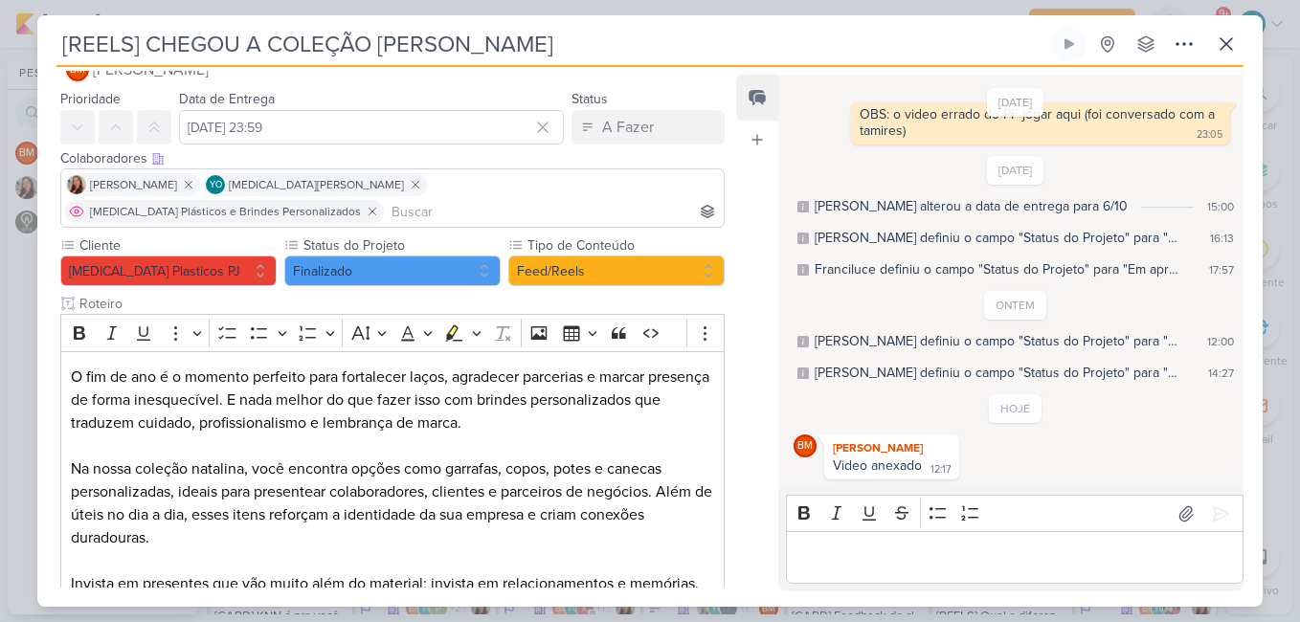
scroll to position [0, 0]
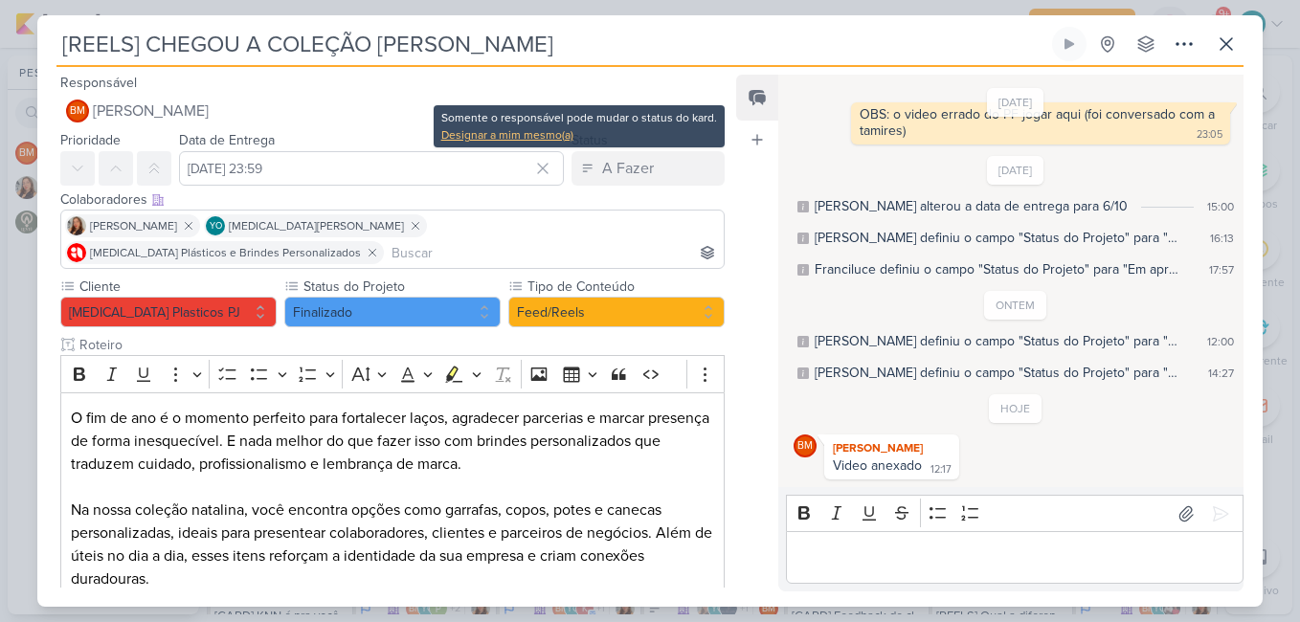
click at [535, 137] on div "Designar a mim mesmo(a)" at bounding box center [579, 134] width 276 height 17
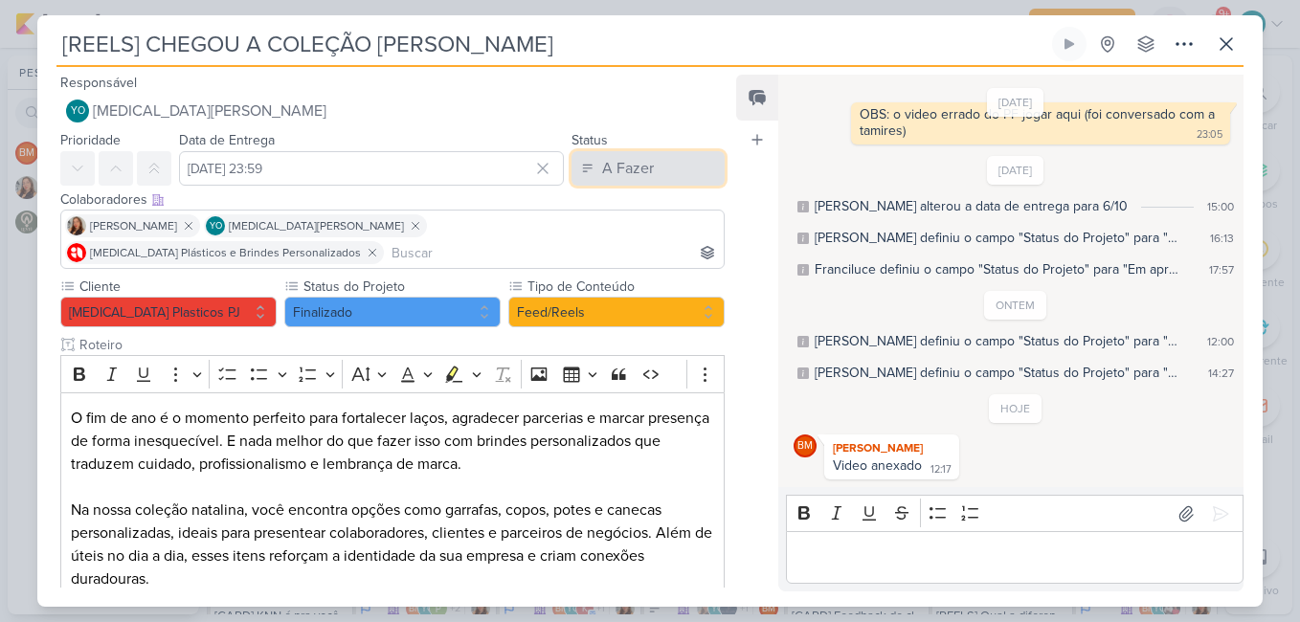
click at [587, 161] on button "A Fazer" at bounding box center [647, 168] width 153 height 34
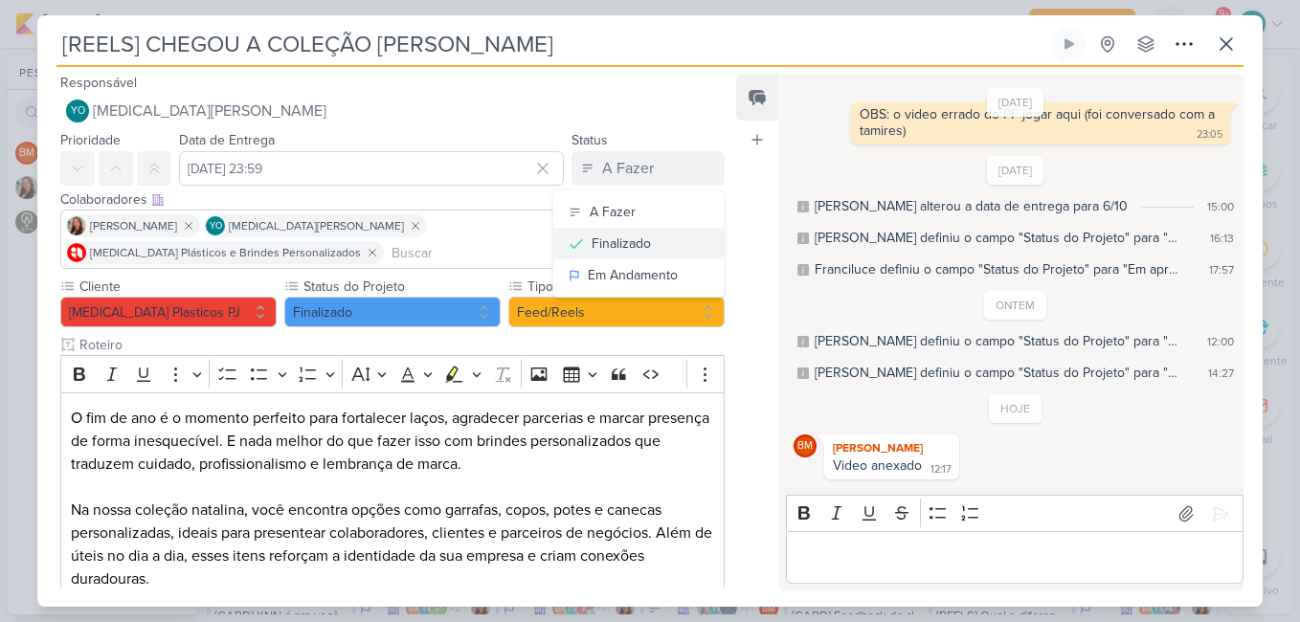
click at [614, 247] on div "Finalizado" at bounding box center [621, 244] width 59 height 20
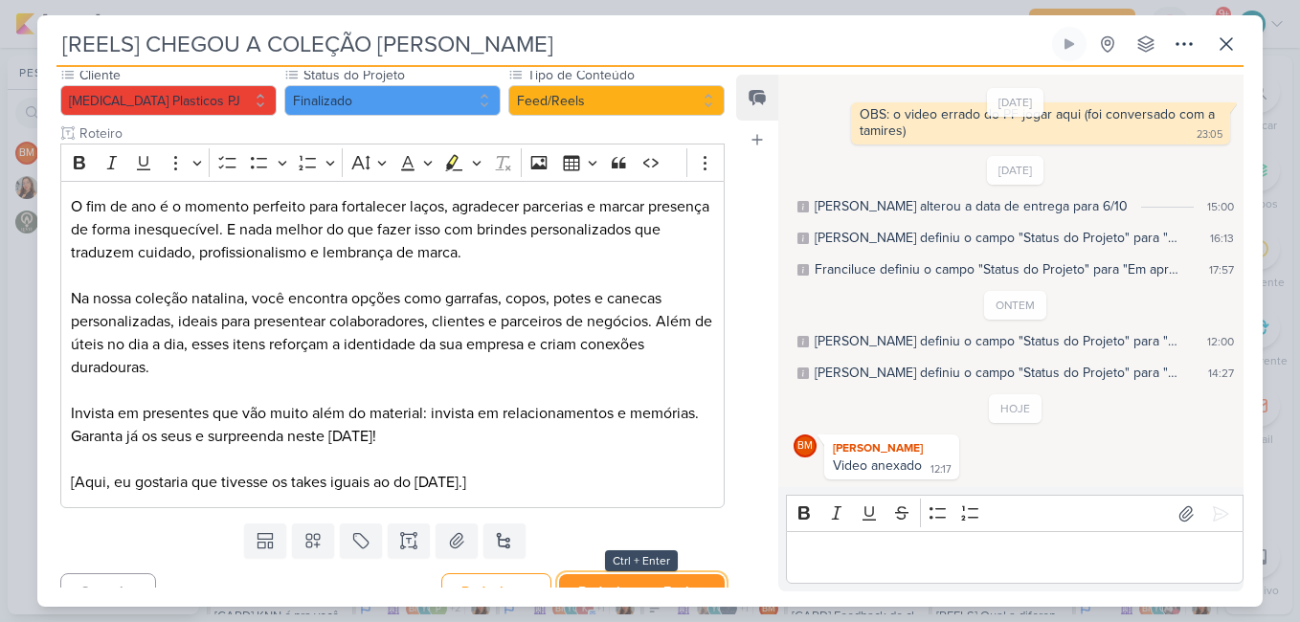
click at [623, 574] on button "Redesignar e Fechar" at bounding box center [642, 591] width 166 height 35
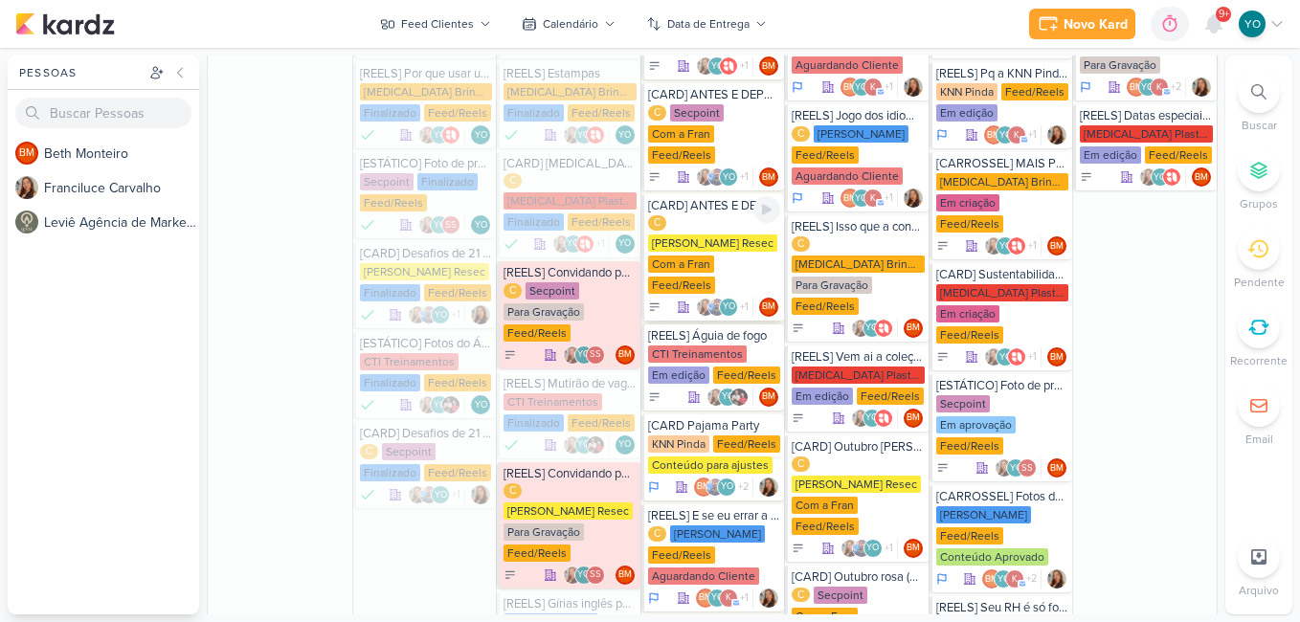
scroll to position [782, 0]
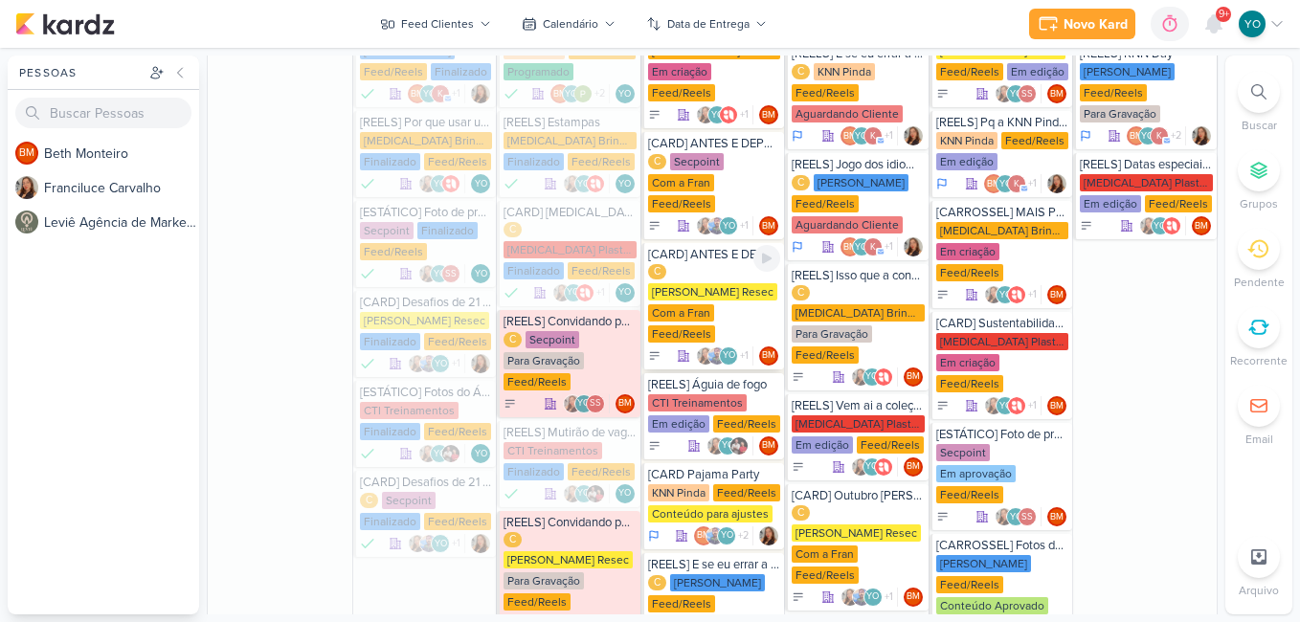
click at [728, 283] on div "[PERSON_NAME] Resec" at bounding box center [712, 291] width 129 height 17
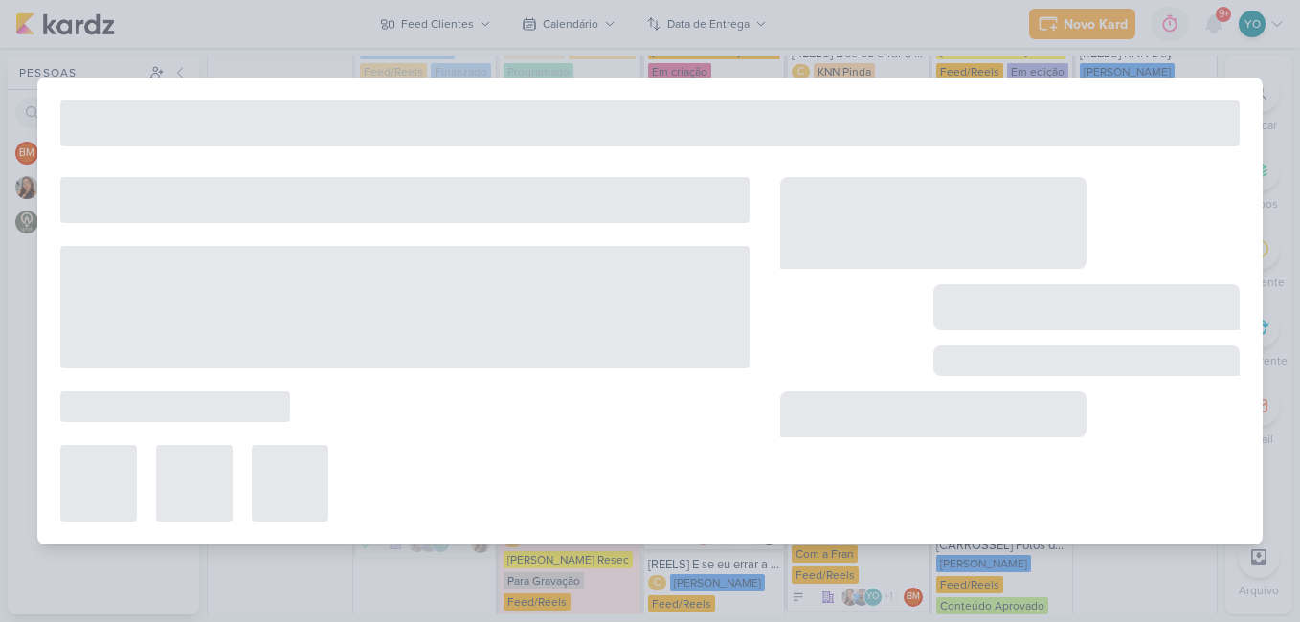
type input "[CARD] ANTES E DEPOIS"
type input "[DATE] 23:59"
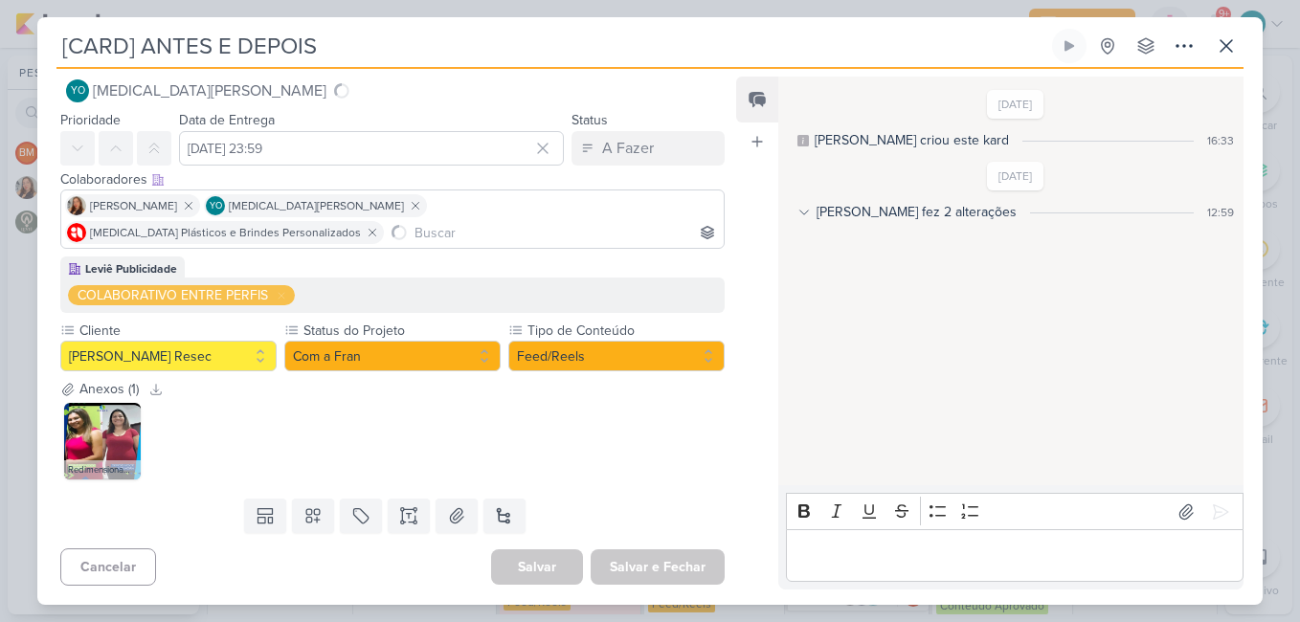
scroll to position [0, 0]
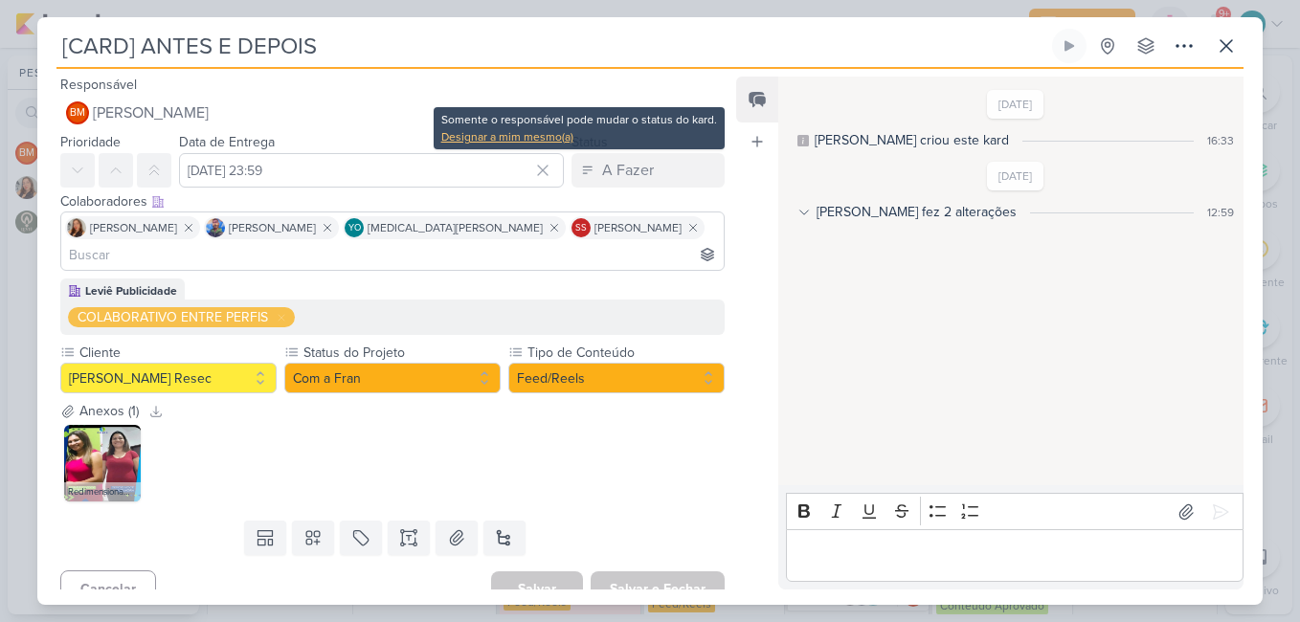
click at [531, 140] on div "Designar a mim mesmo(a)" at bounding box center [579, 136] width 276 height 17
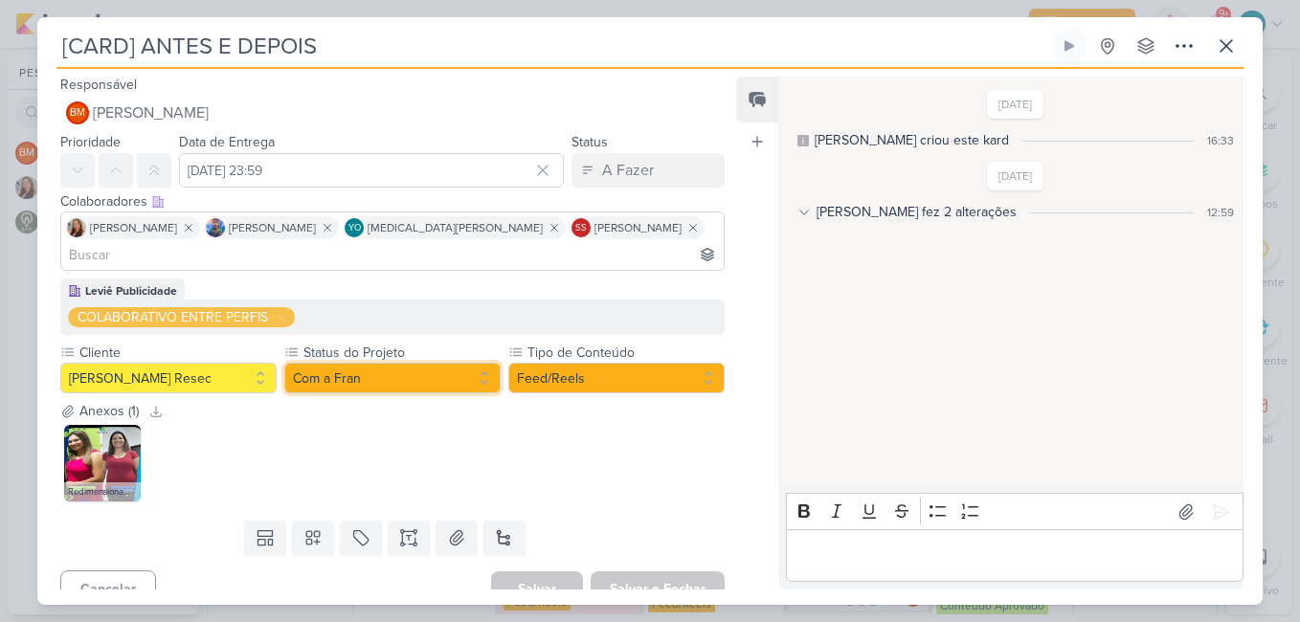
click at [443, 365] on button "Com a Fran" at bounding box center [392, 378] width 216 height 31
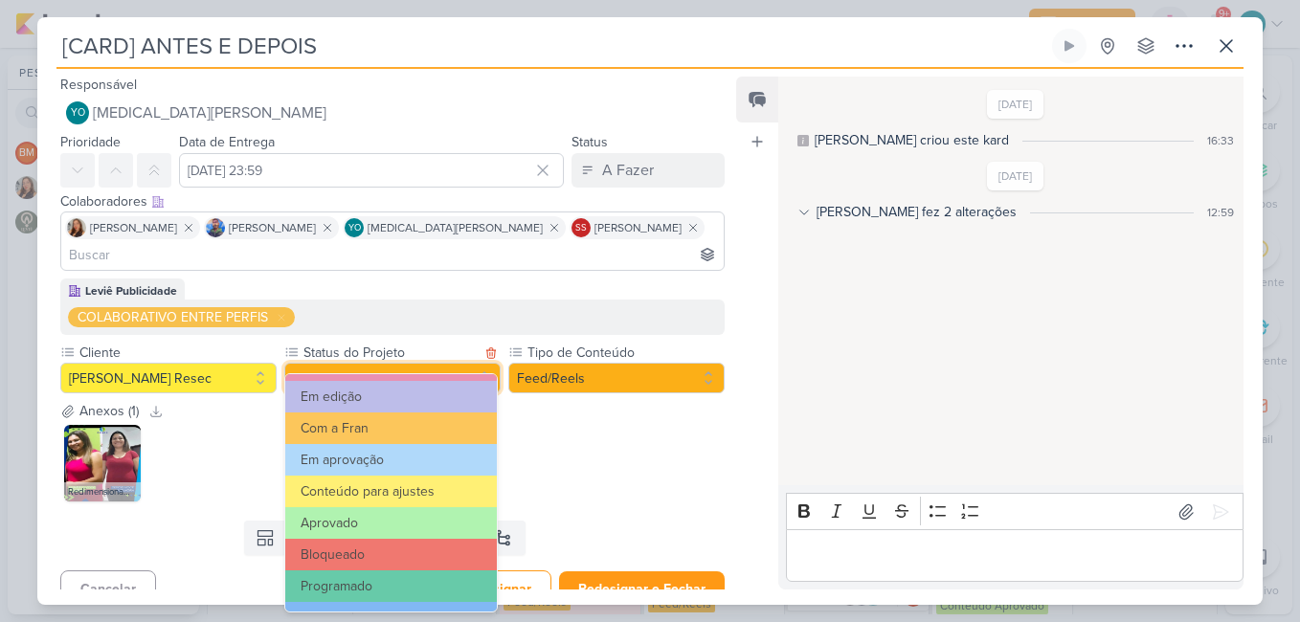
scroll to position [216, 0]
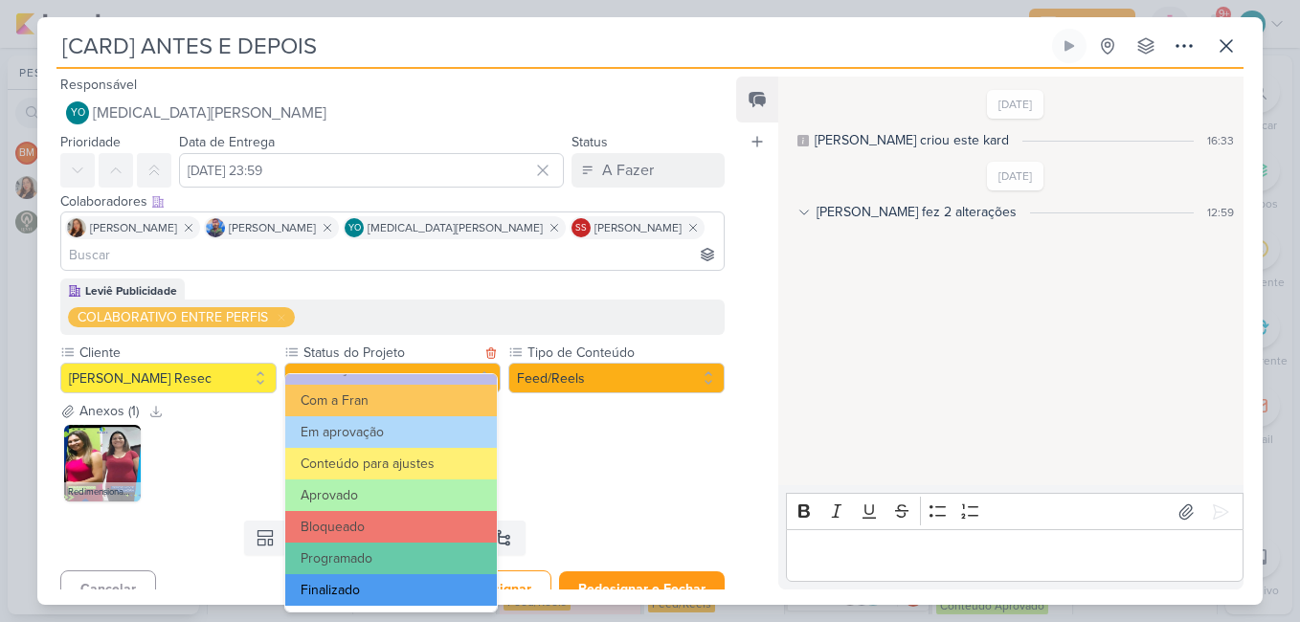
click at [379, 597] on button "Finalizado" at bounding box center [391, 590] width 212 height 32
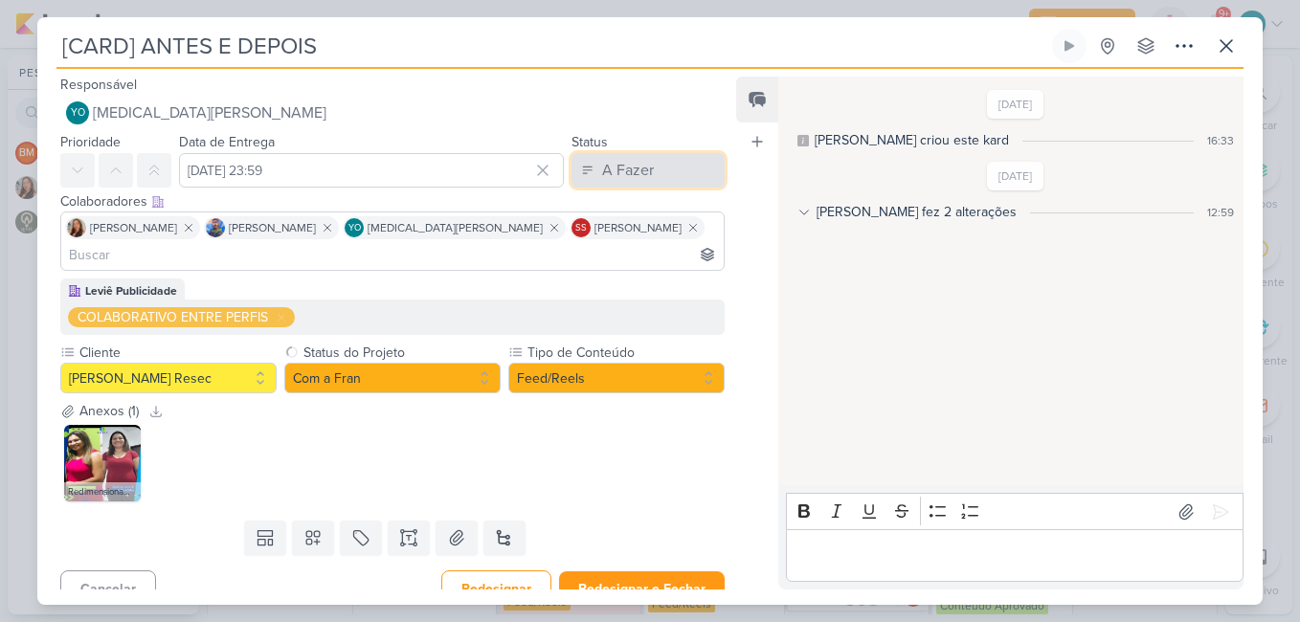
click at [624, 169] on div "A Fazer" at bounding box center [628, 170] width 52 height 23
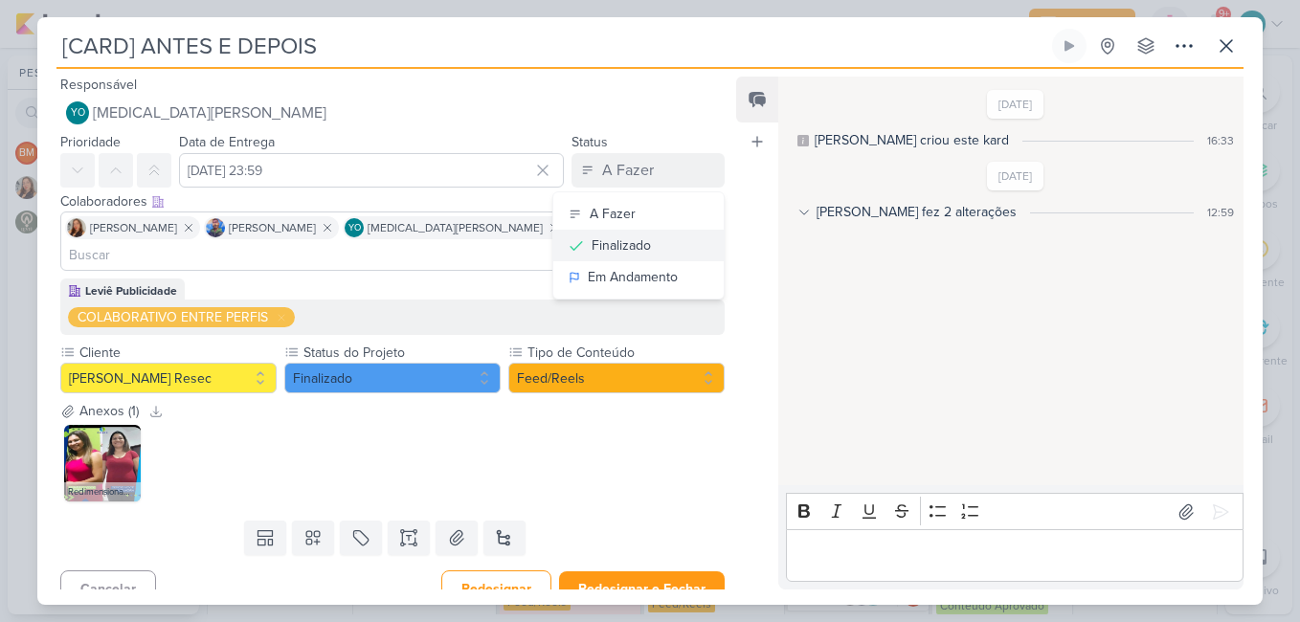
click at [598, 246] on div "Finalizado" at bounding box center [621, 245] width 59 height 20
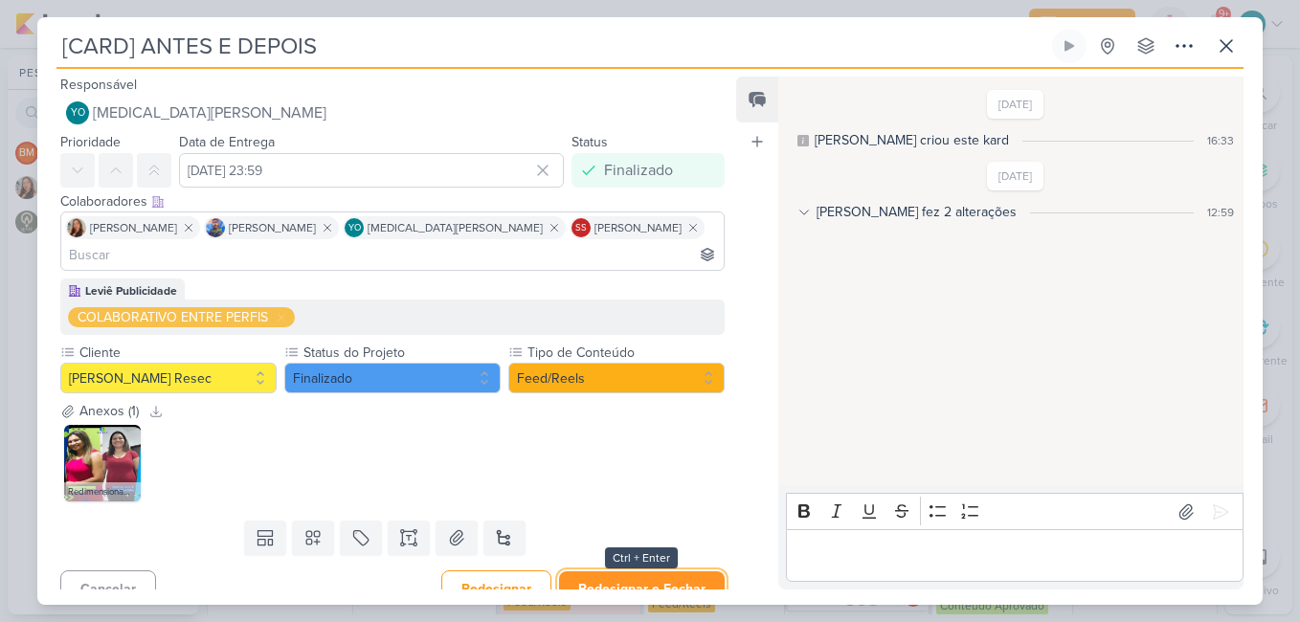
click at [644, 571] on button "Redesignar e Fechar" at bounding box center [642, 588] width 166 height 35
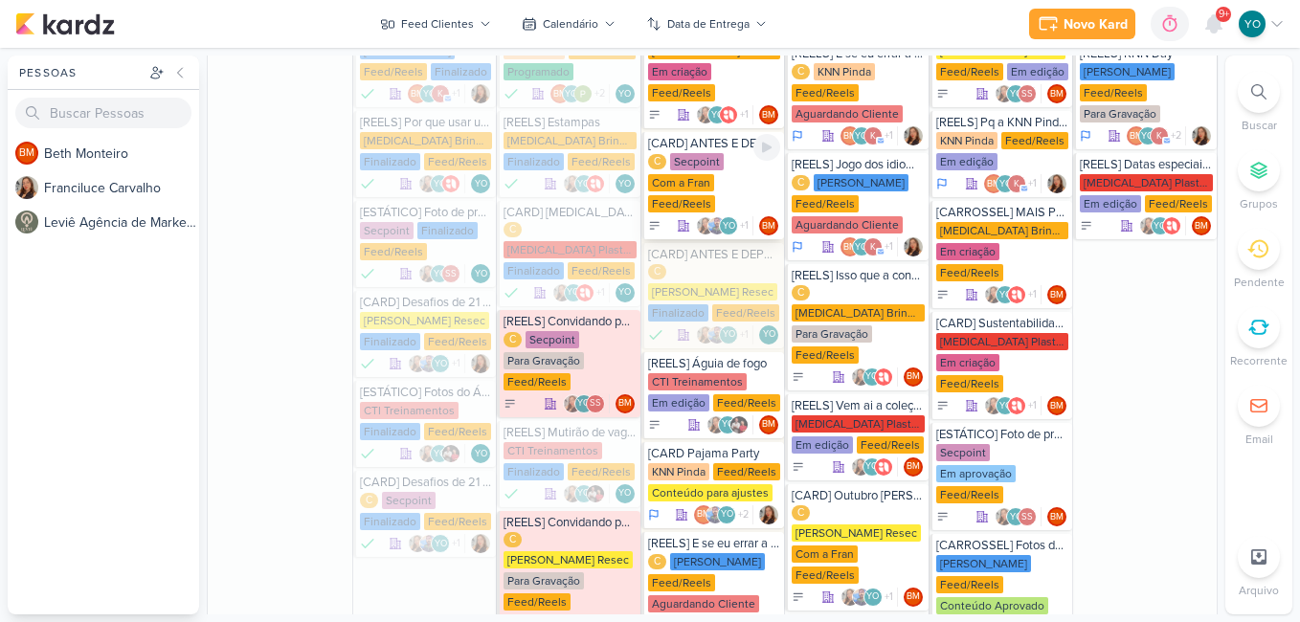
click at [709, 177] on div "C Secpoint Com a Fran Feed/Reels" at bounding box center [714, 183] width 133 height 61
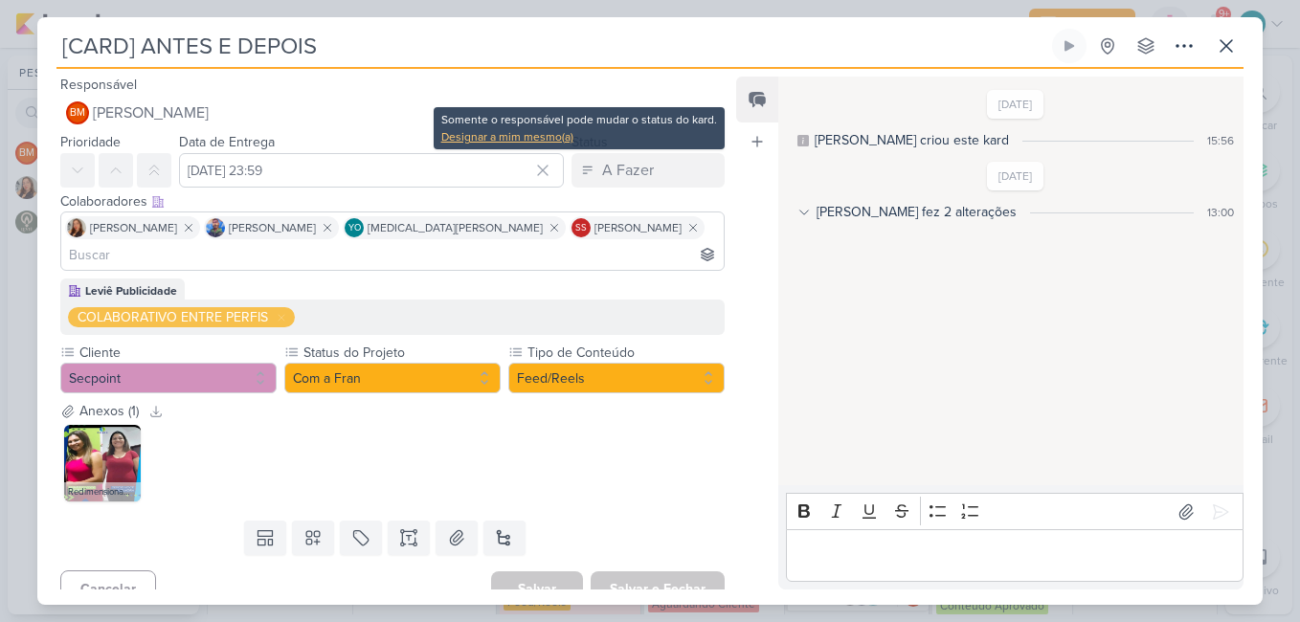
click at [534, 140] on div "Designar a mim mesmo(a)" at bounding box center [579, 136] width 276 height 17
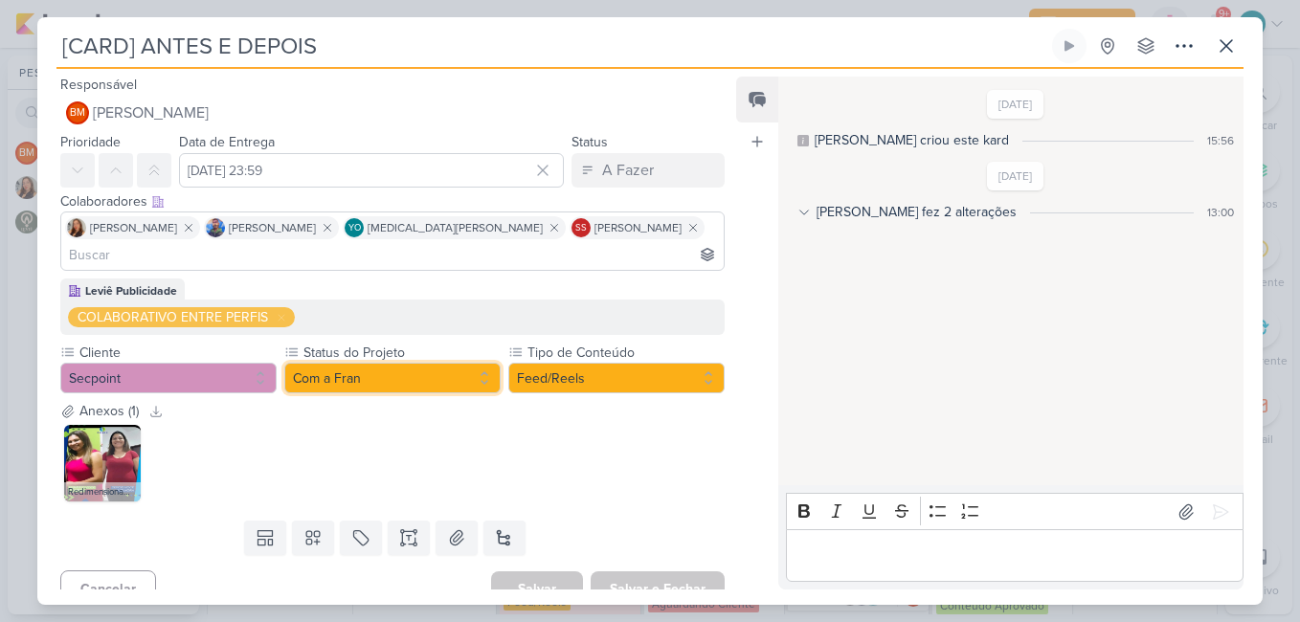
click at [465, 363] on button "Com a Fran" at bounding box center [392, 378] width 216 height 31
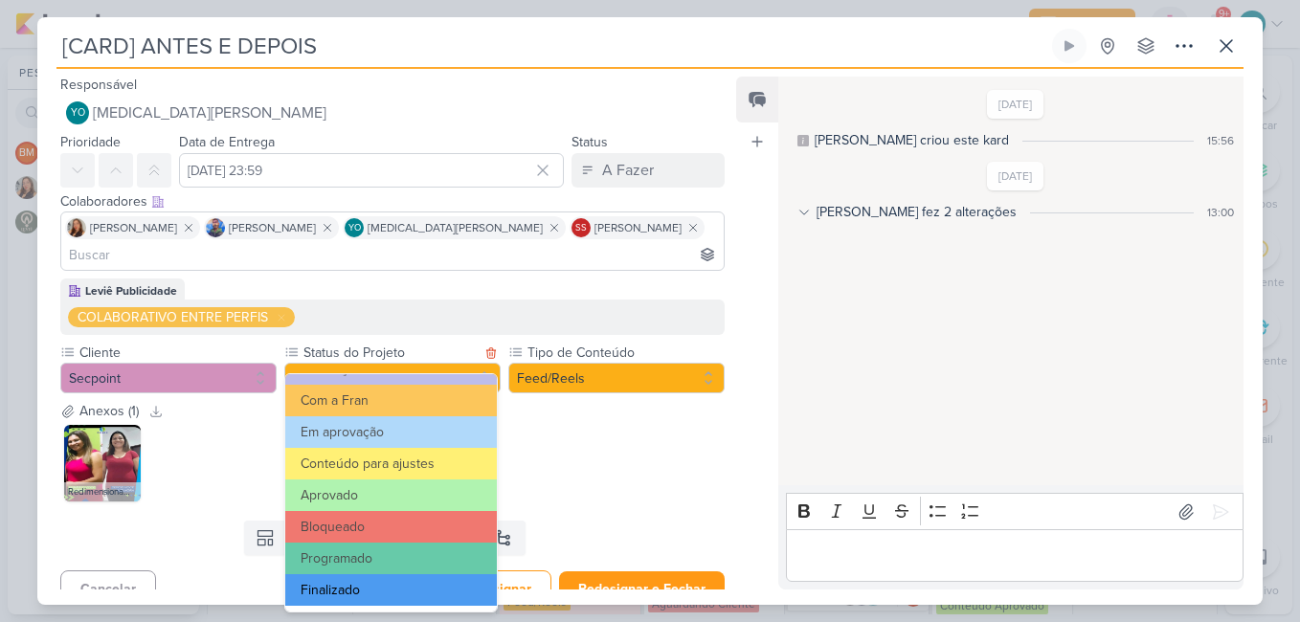
click at [418, 582] on button "Finalizado" at bounding box center [391, 590] width 212 height 32
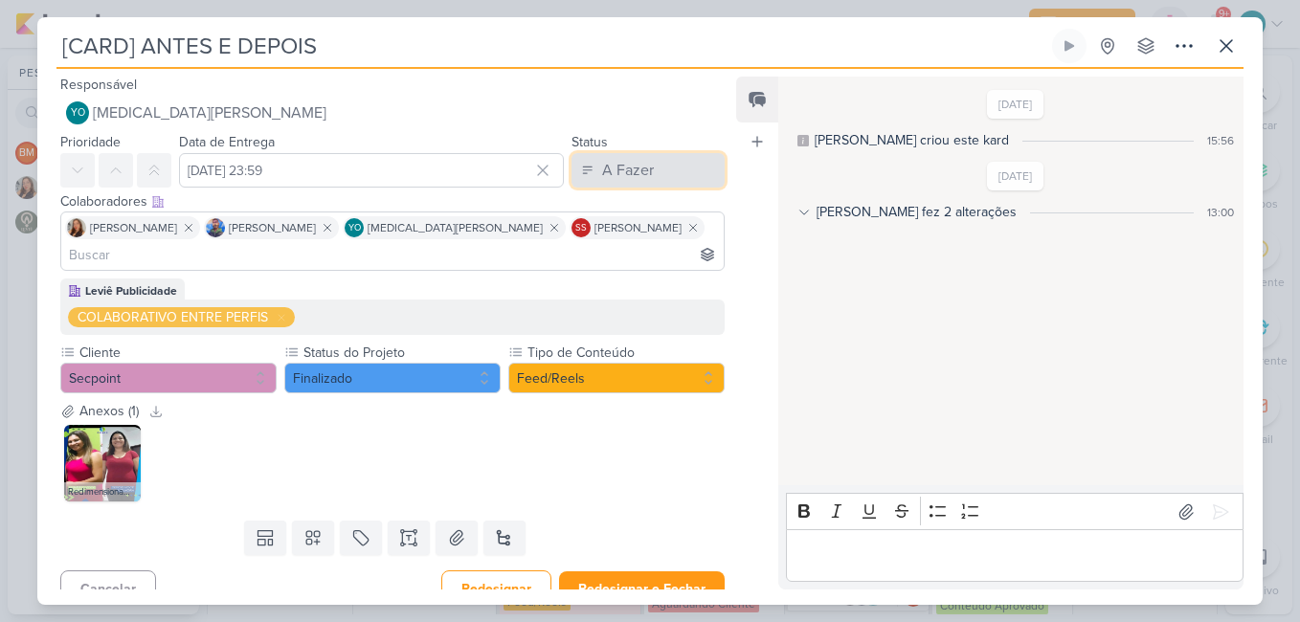
click at [620, 161] on div "A Fazer" at bounding box center [628, 170] width 52 height 23
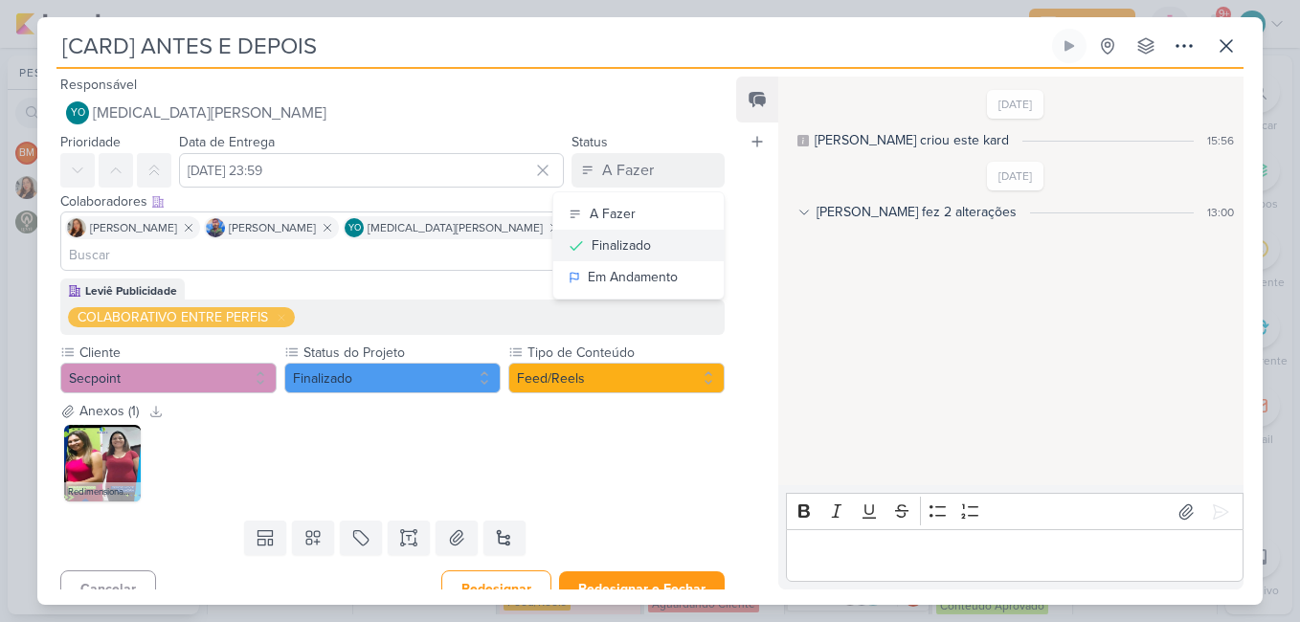
click at [620, 253] on div "Finalizado" at bounding box center [621, 245] width 59 height 20
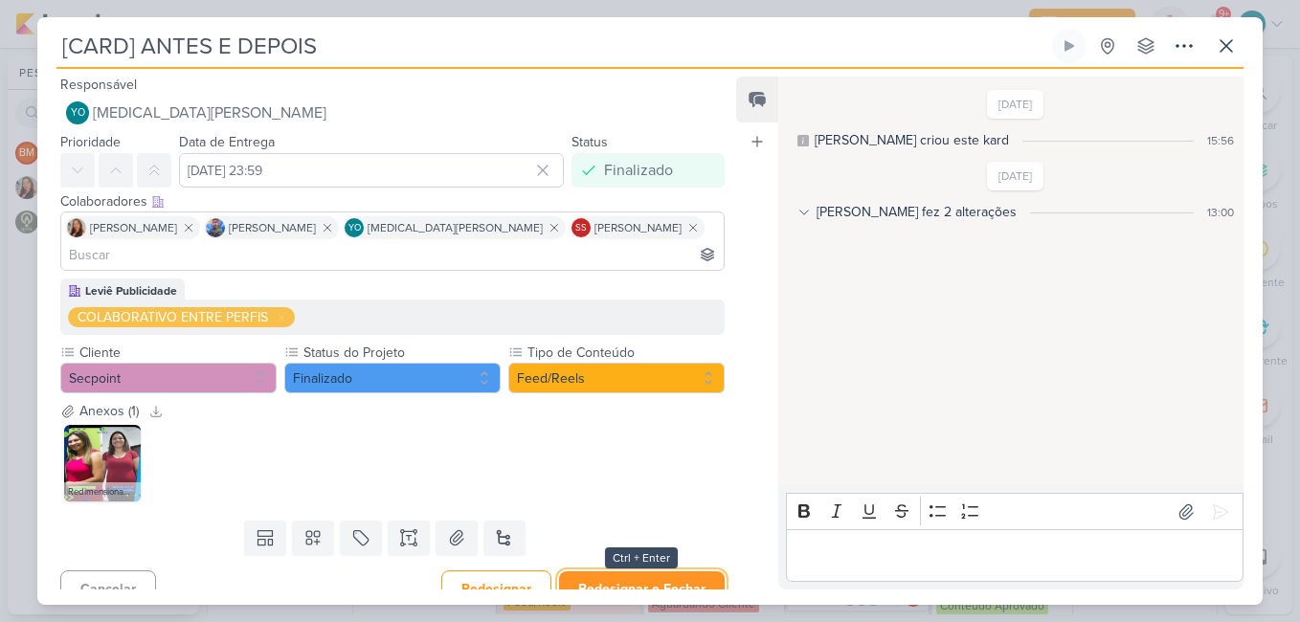
click at [635, 571] on button "Redesignar e Fechar" at bounding box center [642, 588] width 166 height 35
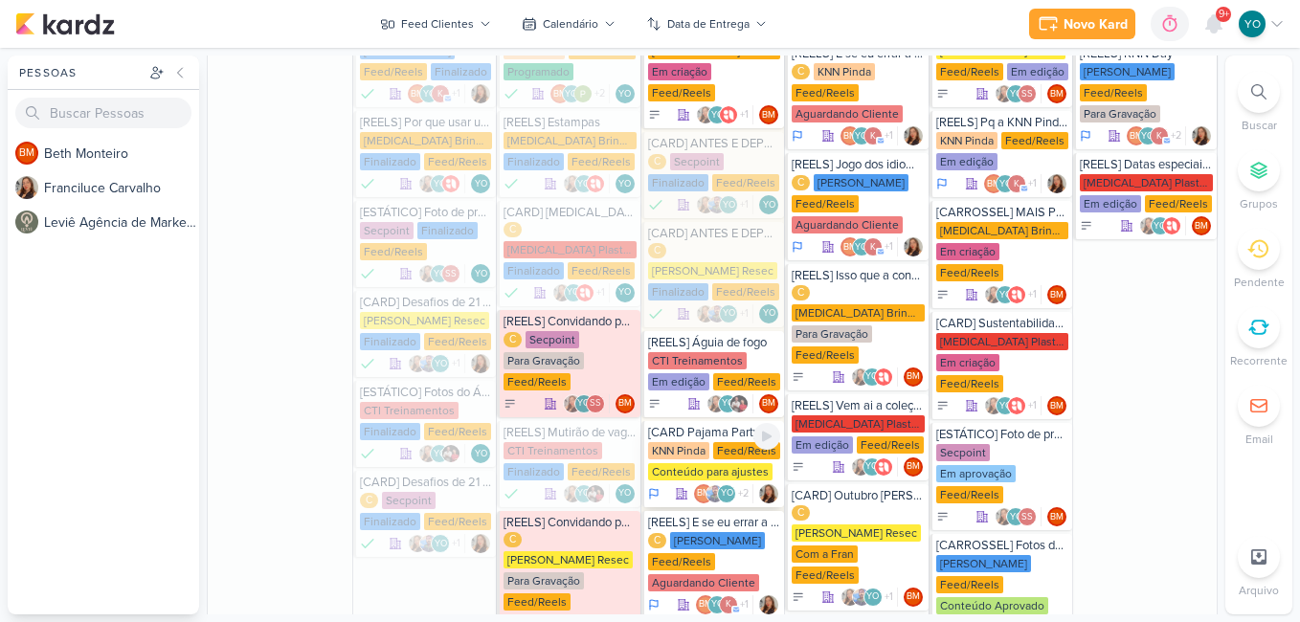
scroll to position [974, 0]
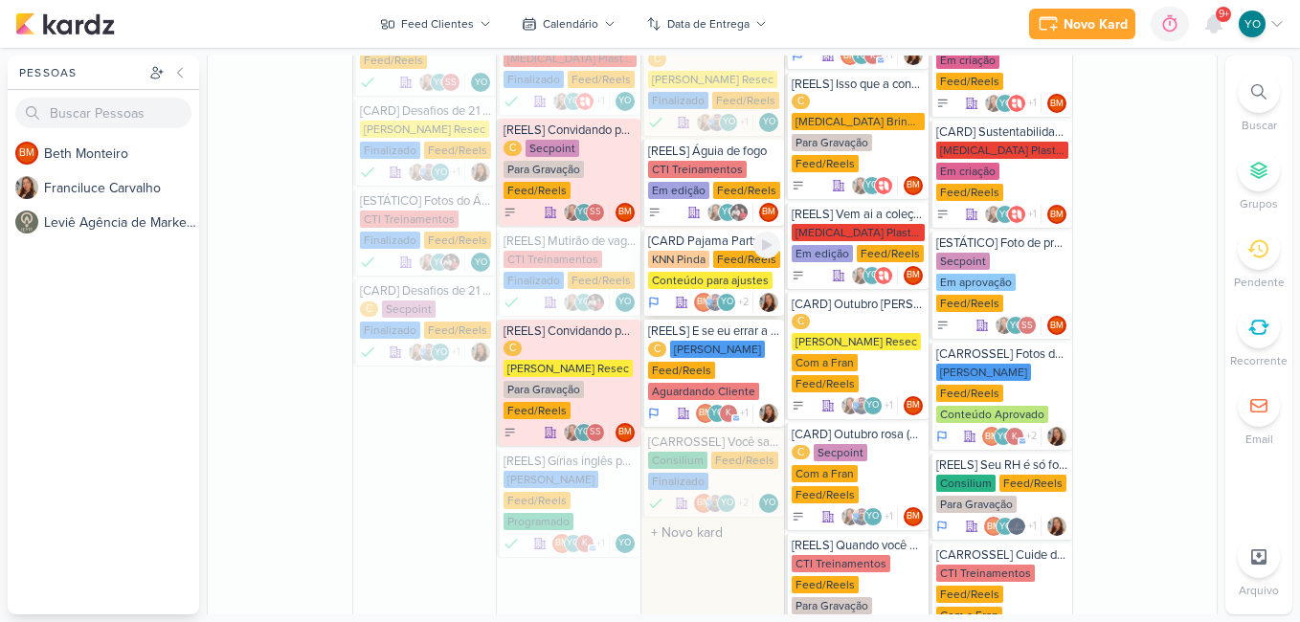
click at [687, 272] on div "Conteúdo para ajustes" at bounding box center [710, 280] width 124 height 17
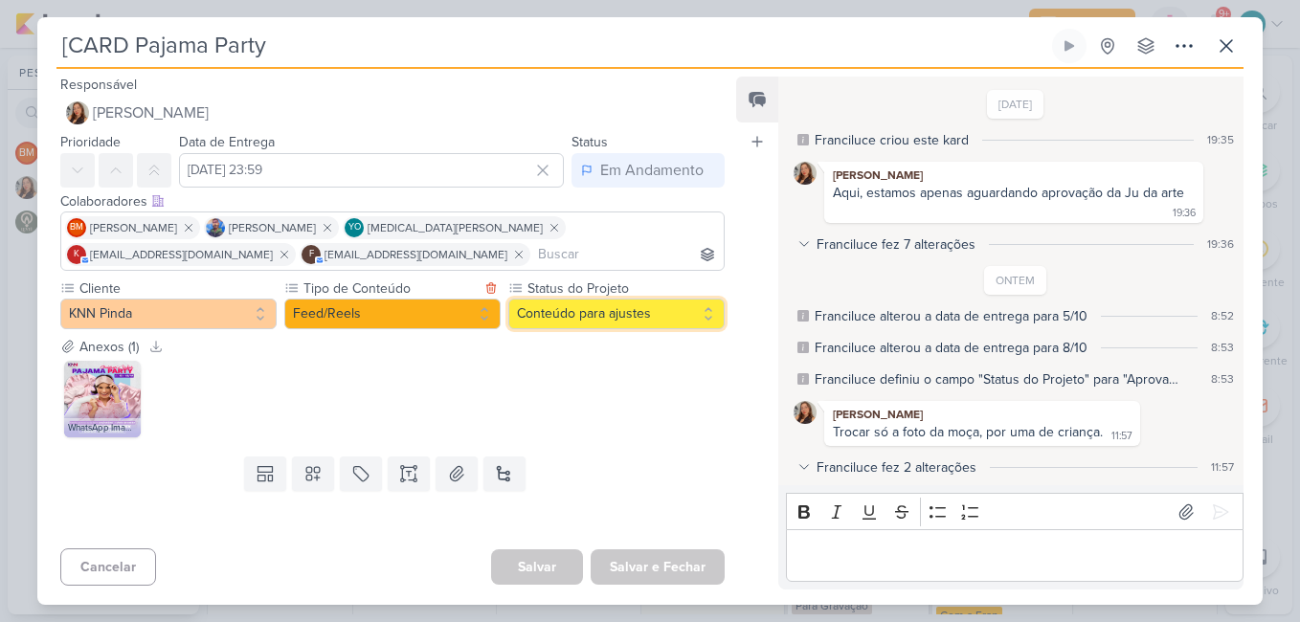
click at [566, 312] on button "Conteúdo para ajustes" at bounding box center [616, 314] width 216 height 31
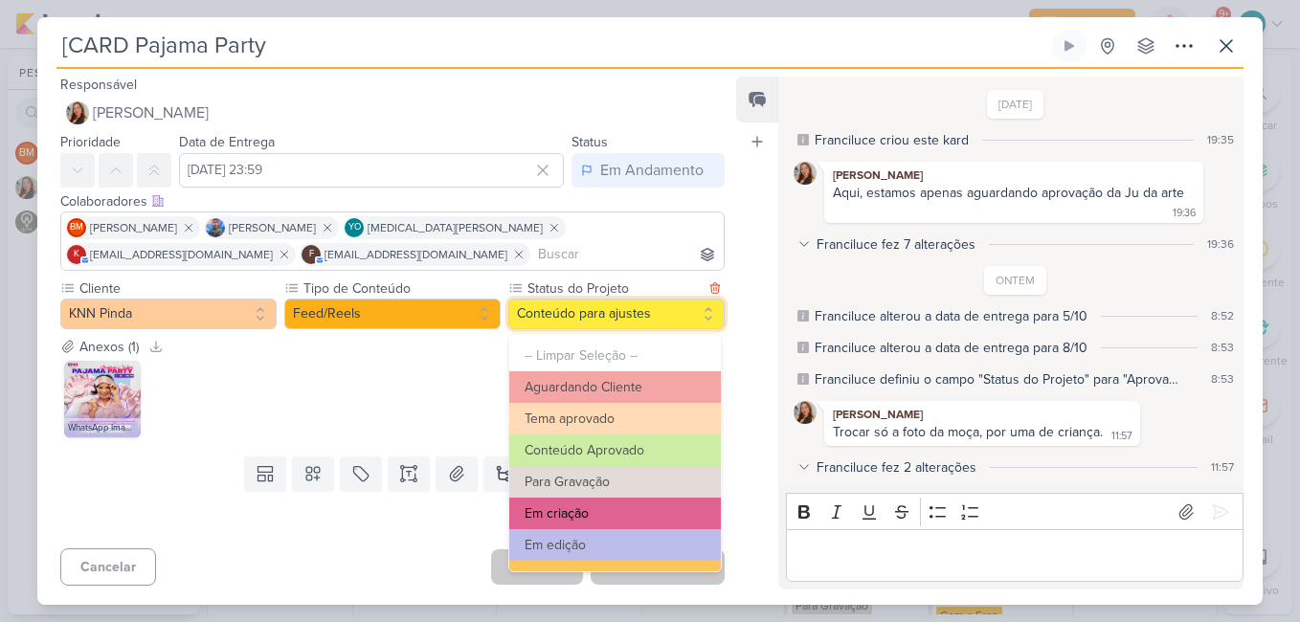
scroll to position [216, 0]
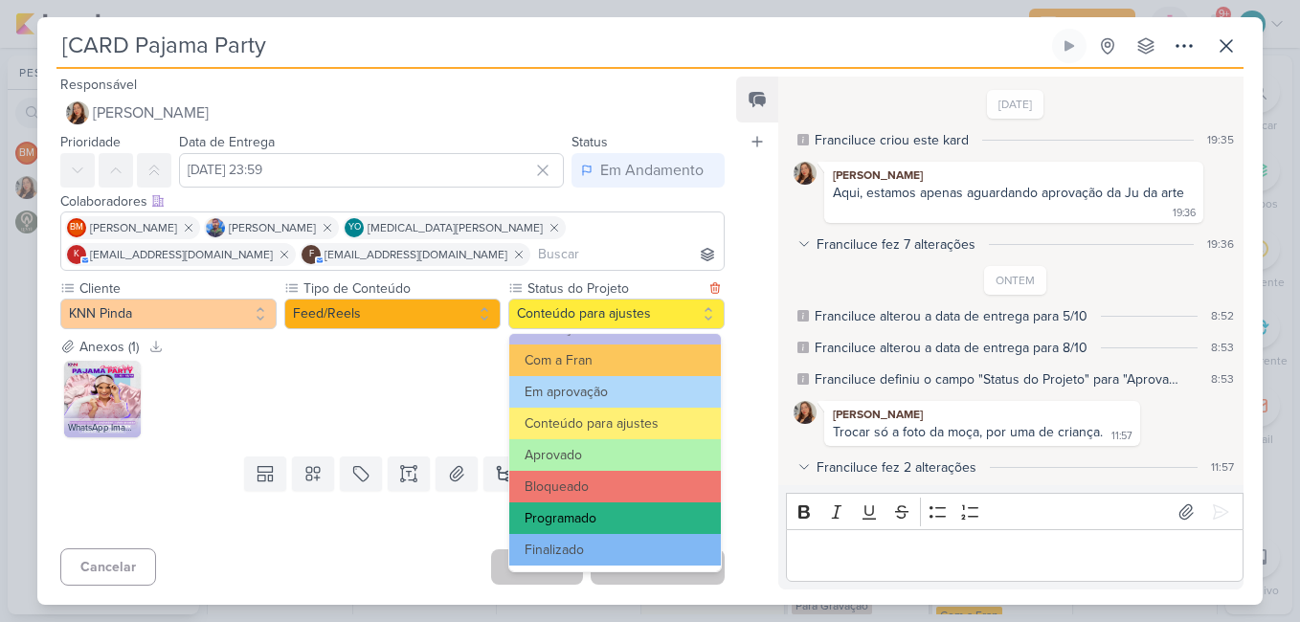
click at [650, 515] on button "Programado" at bounding box center [615, 519] width 212 height 32
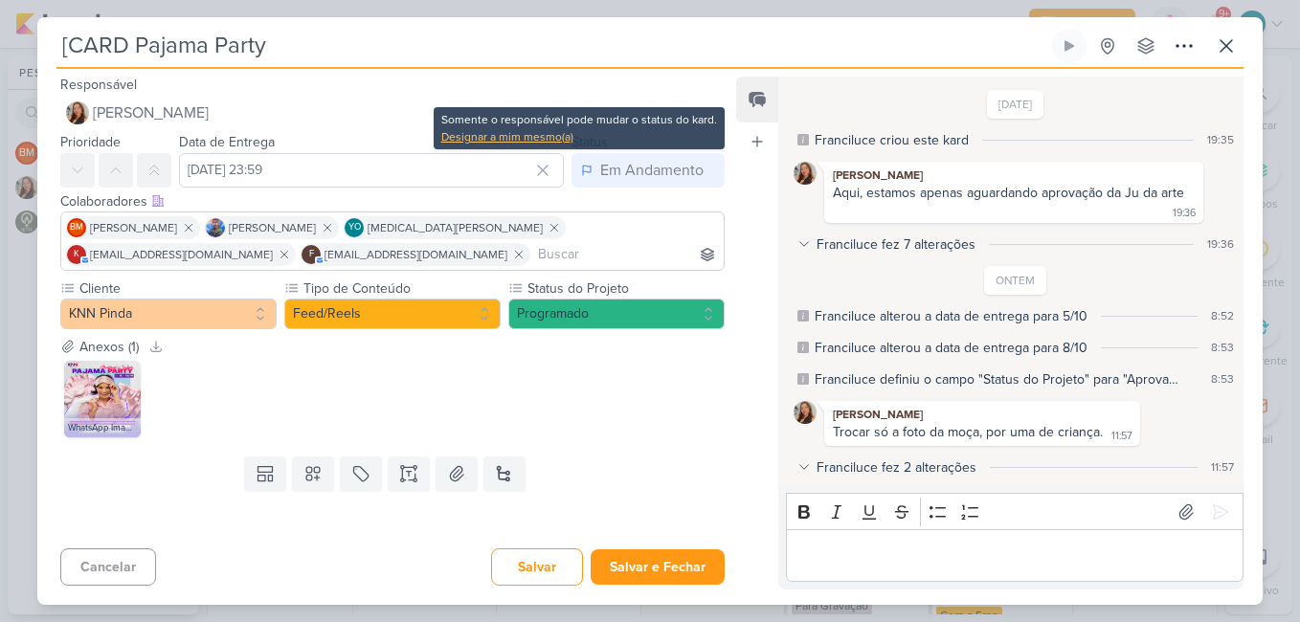
click at [542, 142] on div "Designar a mim mesmo(a)" at bounding box center [579, 136] width 276 height 17
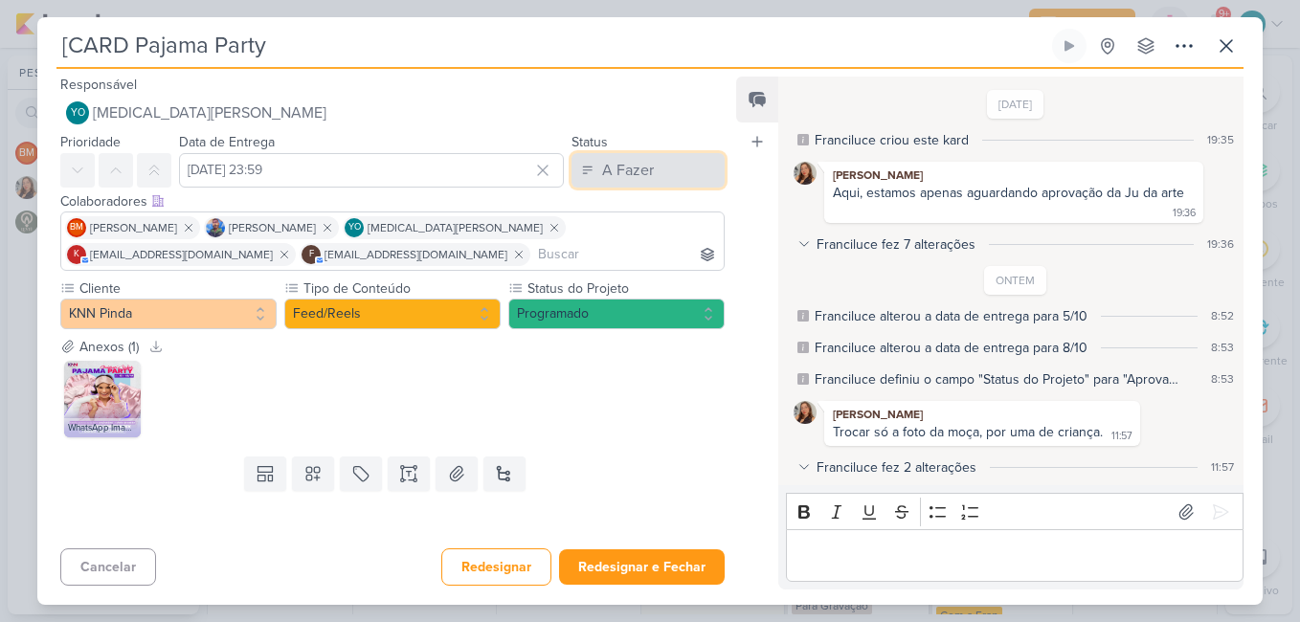
click at [632, 173] on div "A Fazer" at bounding box center [628, 170] width 52 height 23
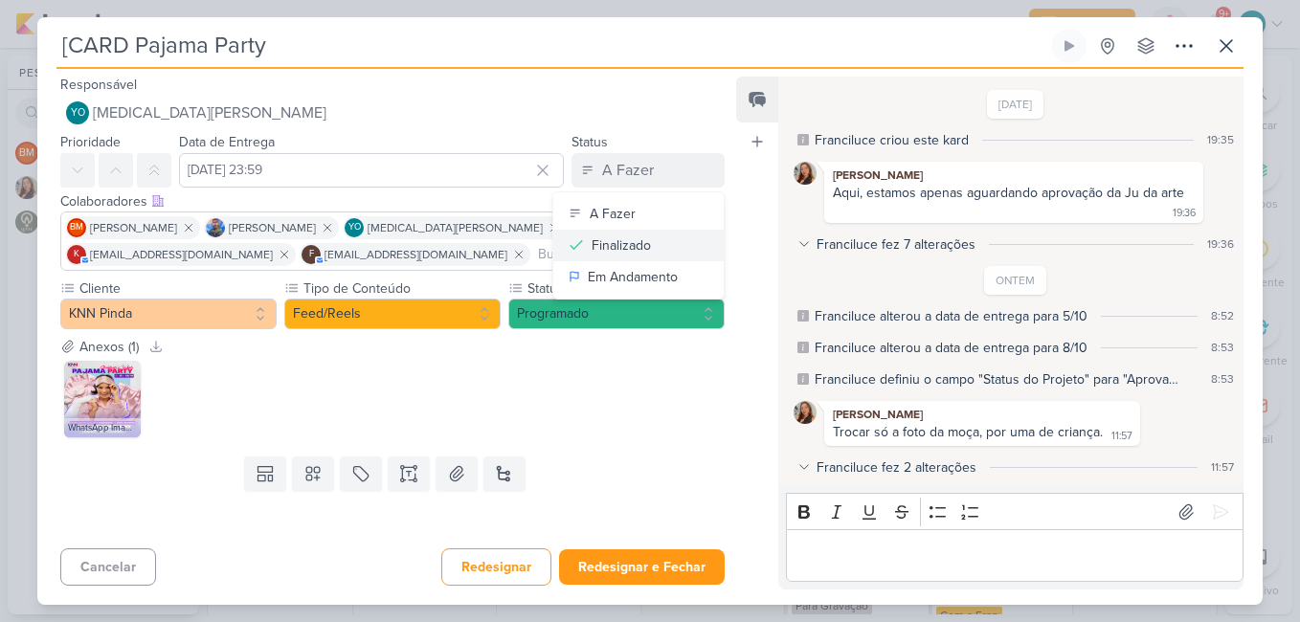
click at [644, 247] on button "Finalizado" at bounding box center [638, 246] width 170 height 32
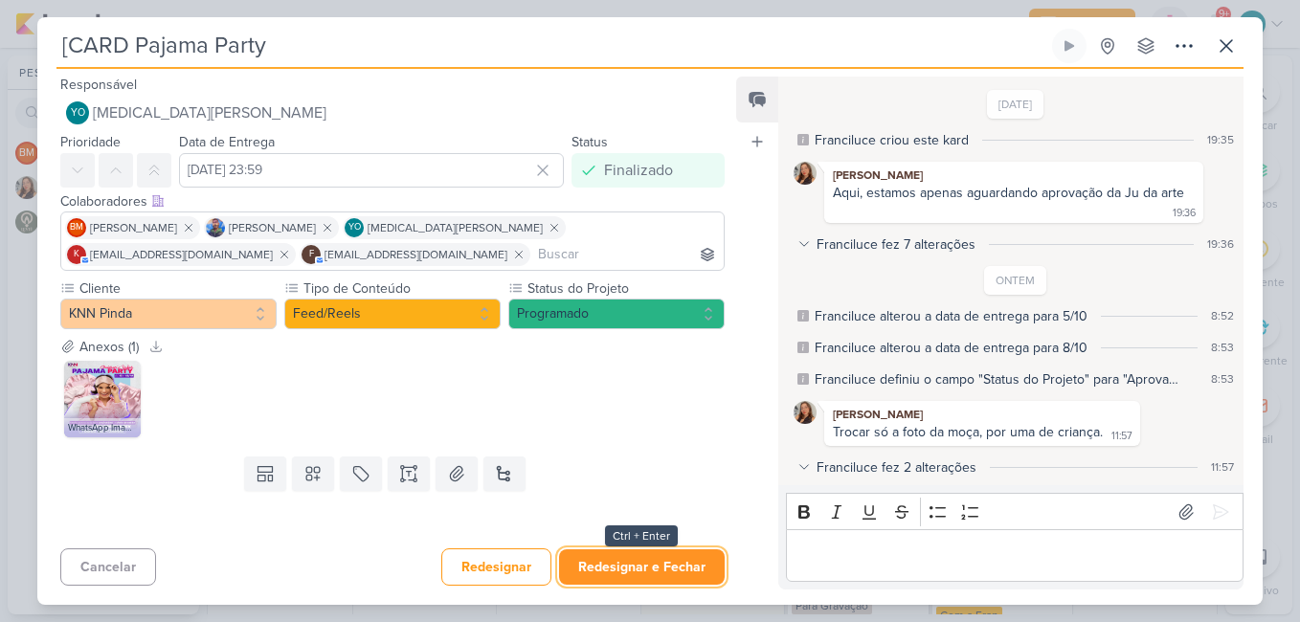
click at [662, 561] on button "Redesignar e Fechar" at bounding box center [642, 566] width 166 height 35
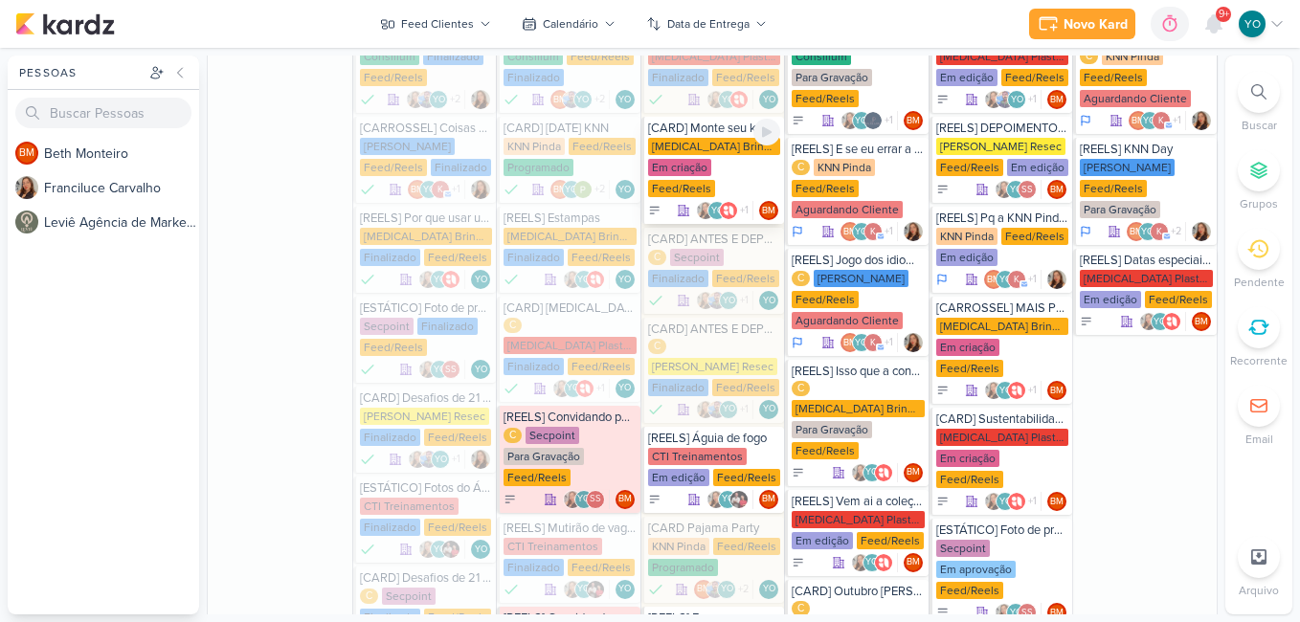
scroll to position [495, 0]
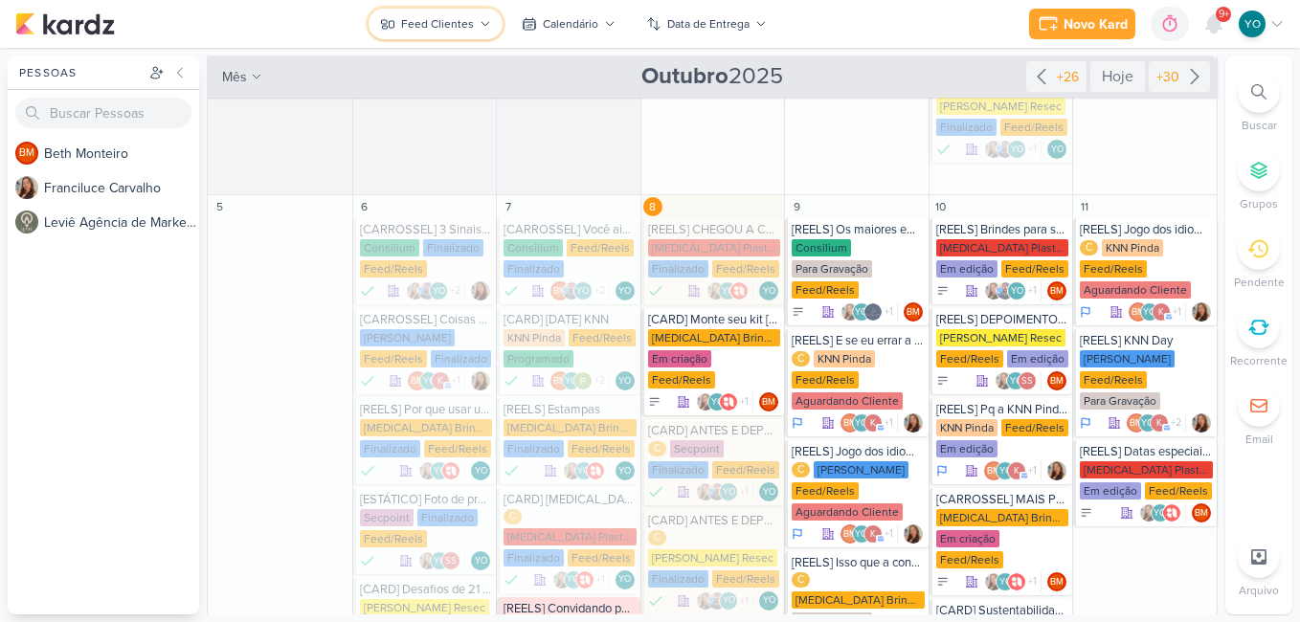
click at [457, 32] on div "Feed Clientes" at bounding box center [437, 23] width 73 height 17
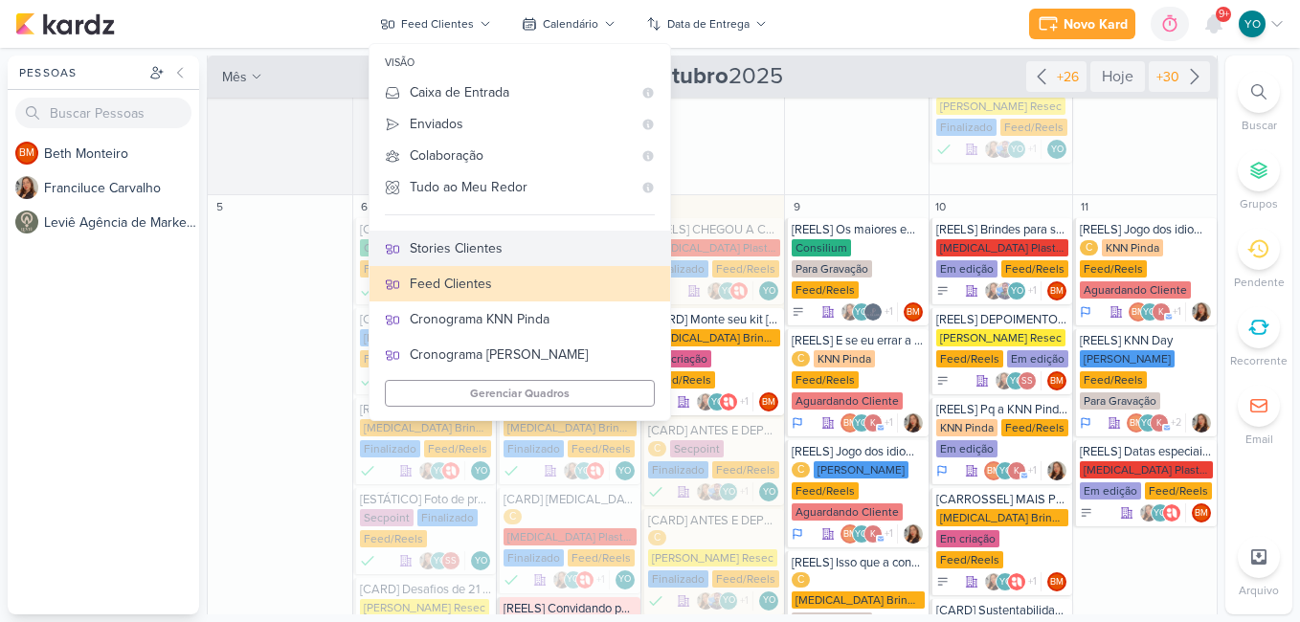
click at [521, 251] on div "Stories Clientes" at bounding box center [532, 248] width 245 height 20
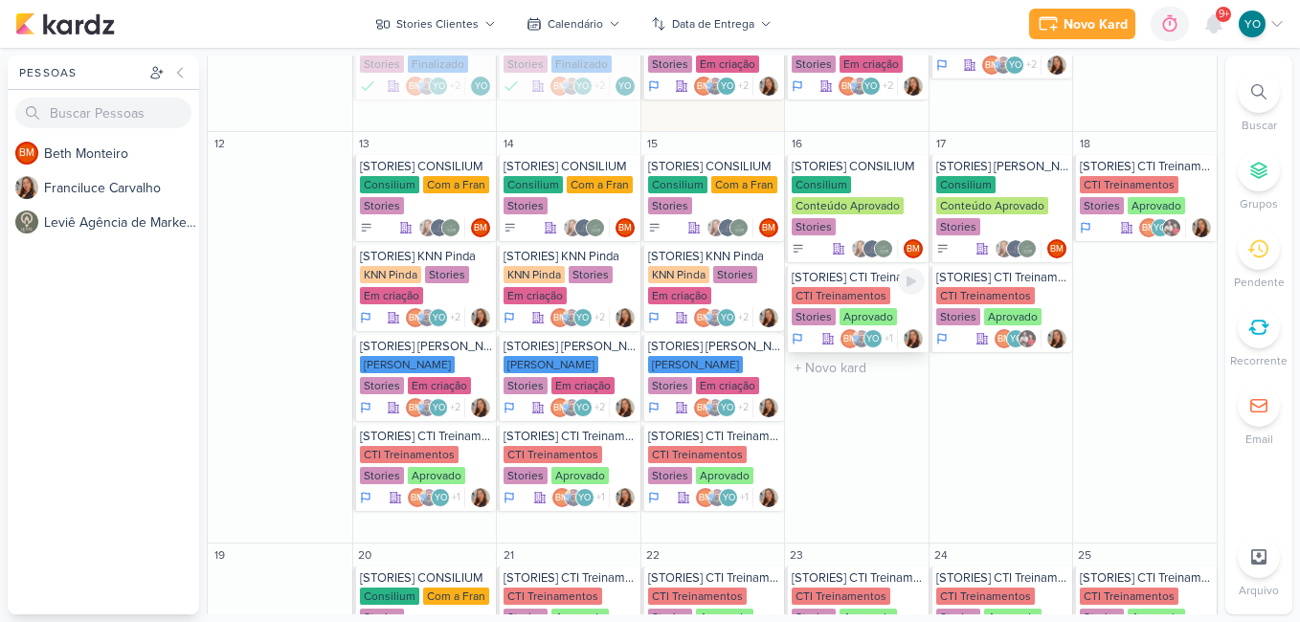
scroll to position [1069, 0]
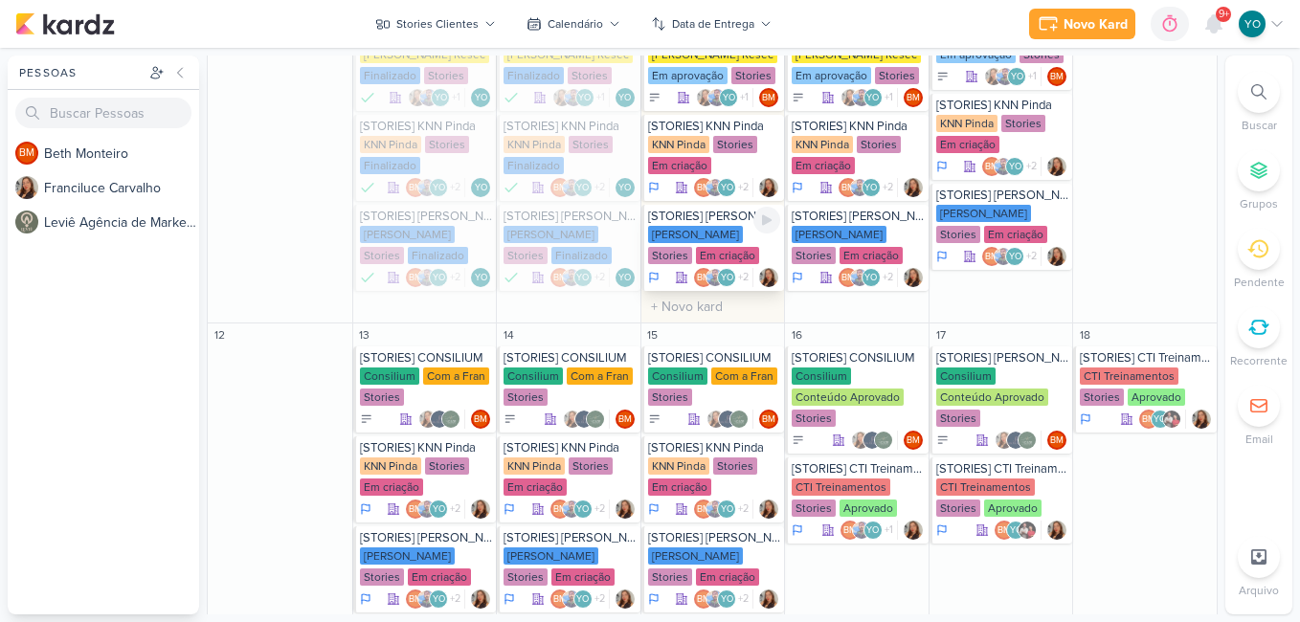
click at [698, 262] on div "Em criação" at bounding box center [727, 255] width 63 height 17
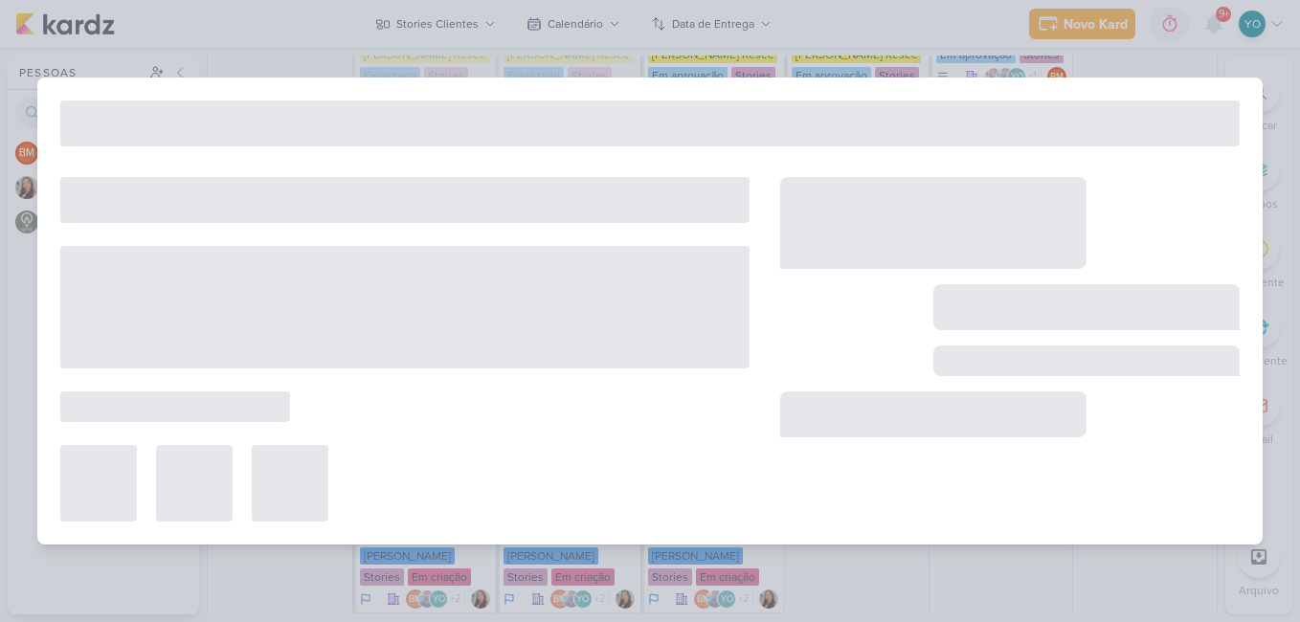
type input "[STORIES] [PERSON_NAME]"
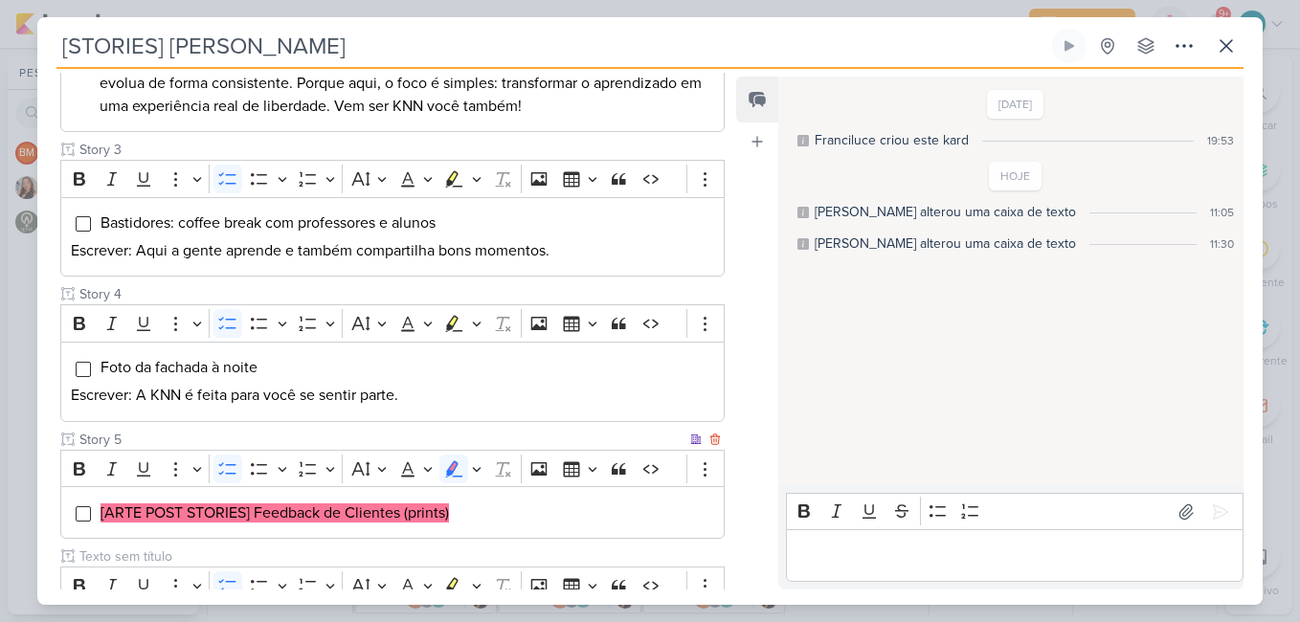
scroll to position [748, 0]
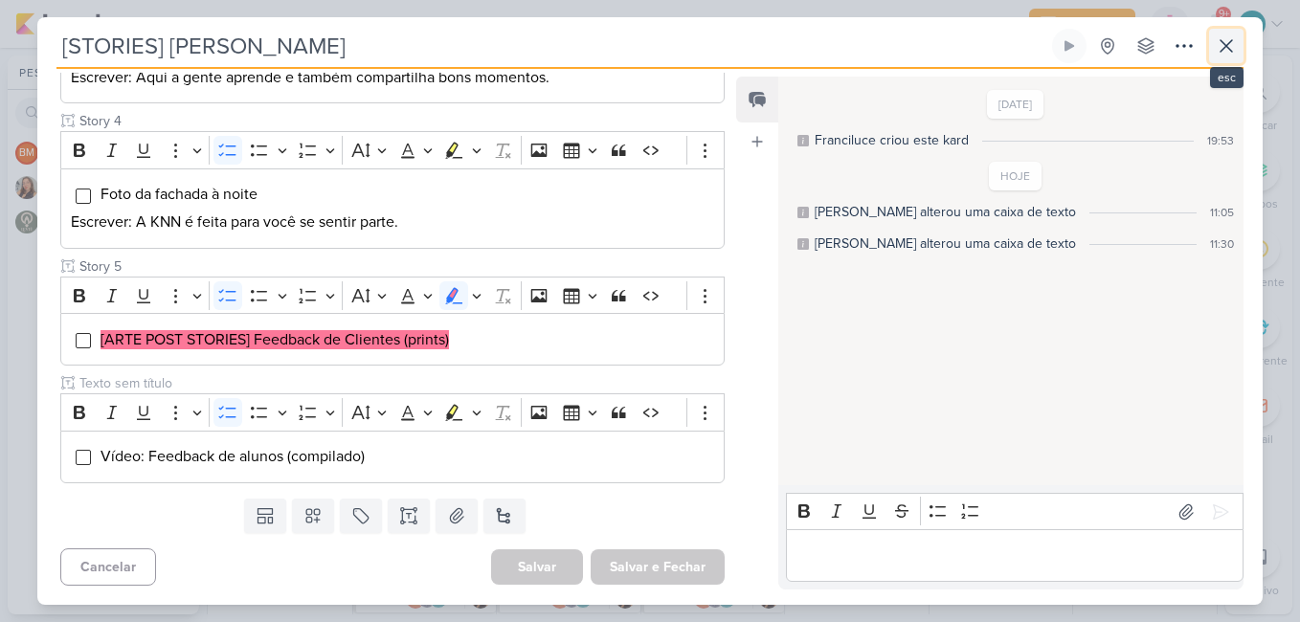
click at [1227, 45] on icon at bounding box center [1226, 45] width 11 height 11
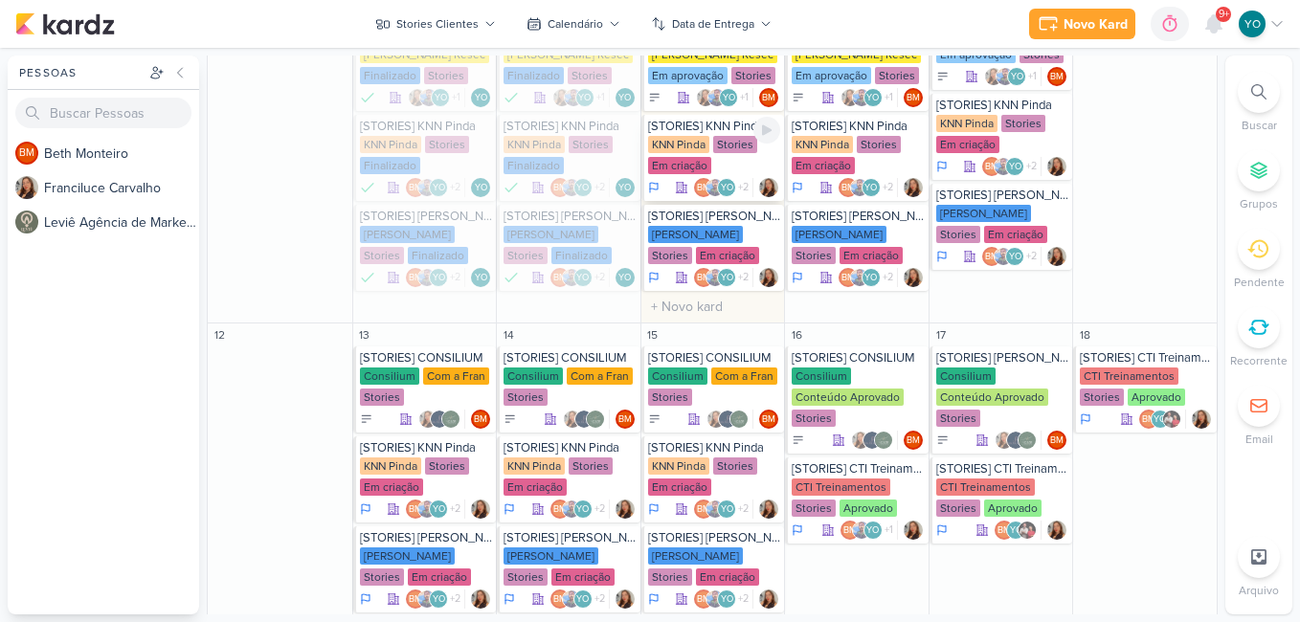
click at [662, 158] on div "Em criação" at bounding box center [679, 165] width 63 height 17
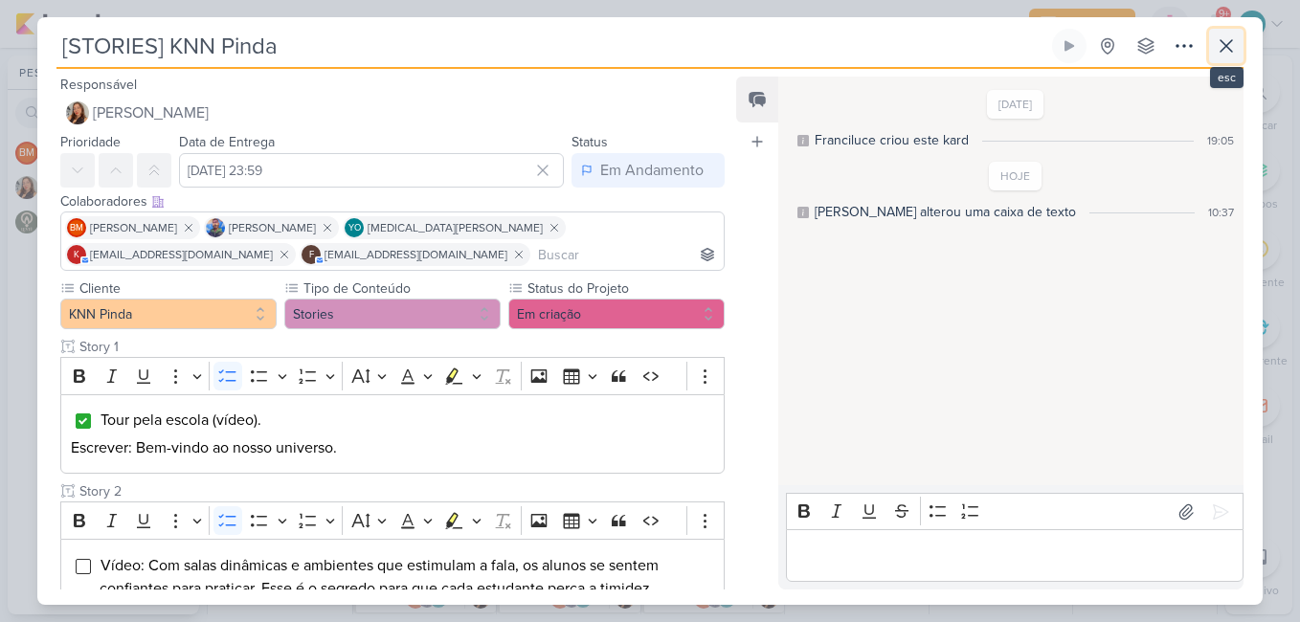
click at [1216, 49] on icon at bounding box center [1226, 45] width 23 height 23
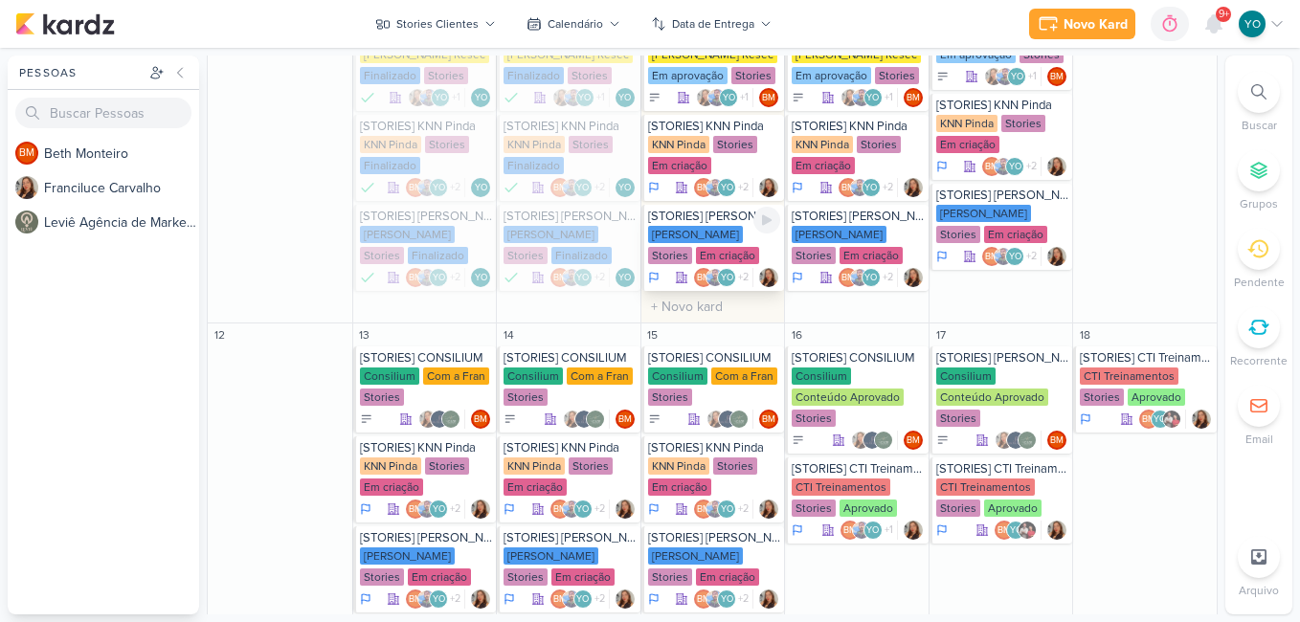
scroll to position [974, 0]
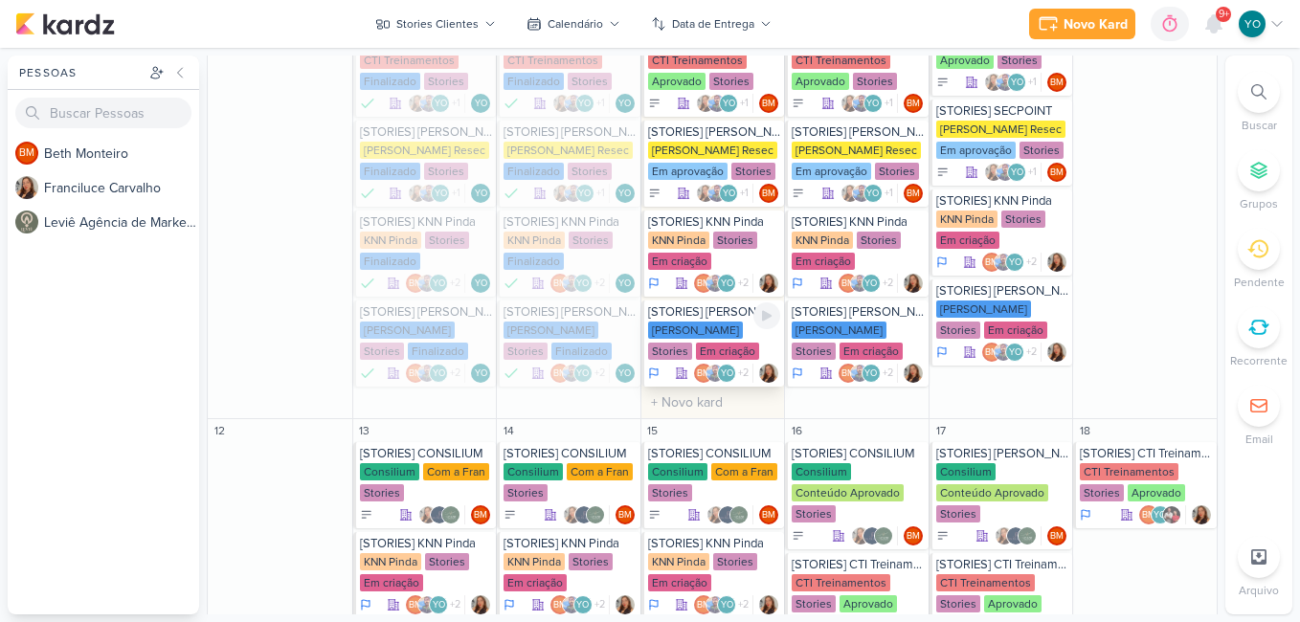
click at [716, 337] on div "[PERSON_NAME]" at bounding box center [695, 330] width 95 height 17
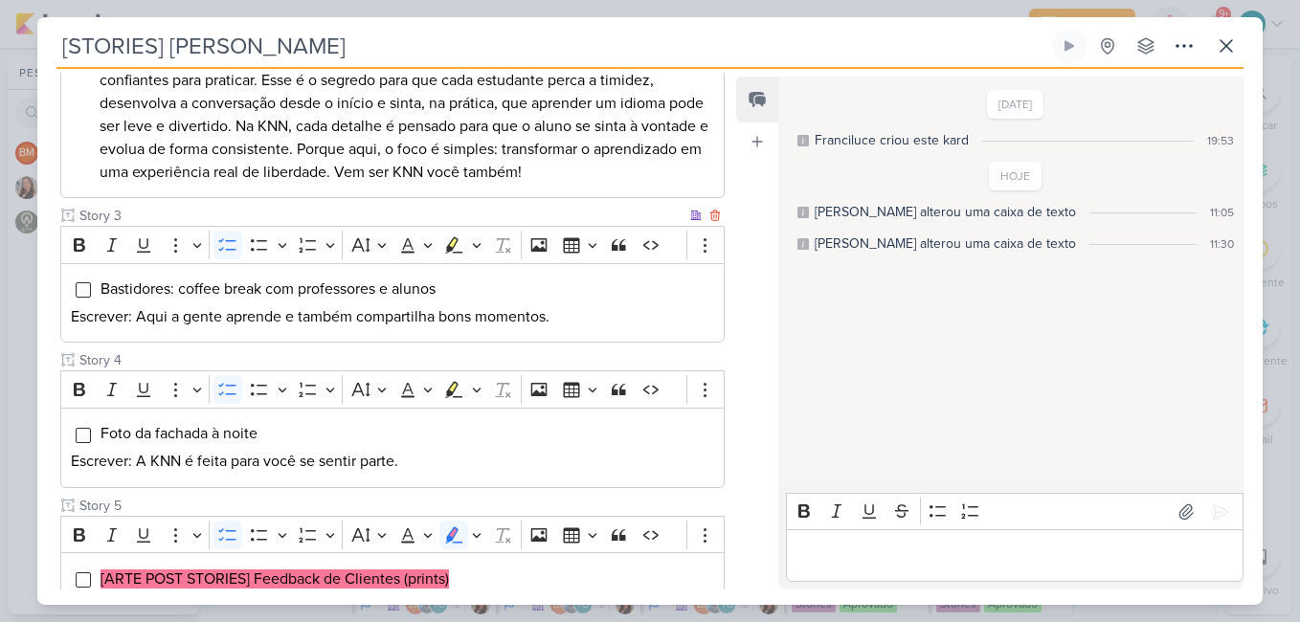
scroll to position [479, 0]
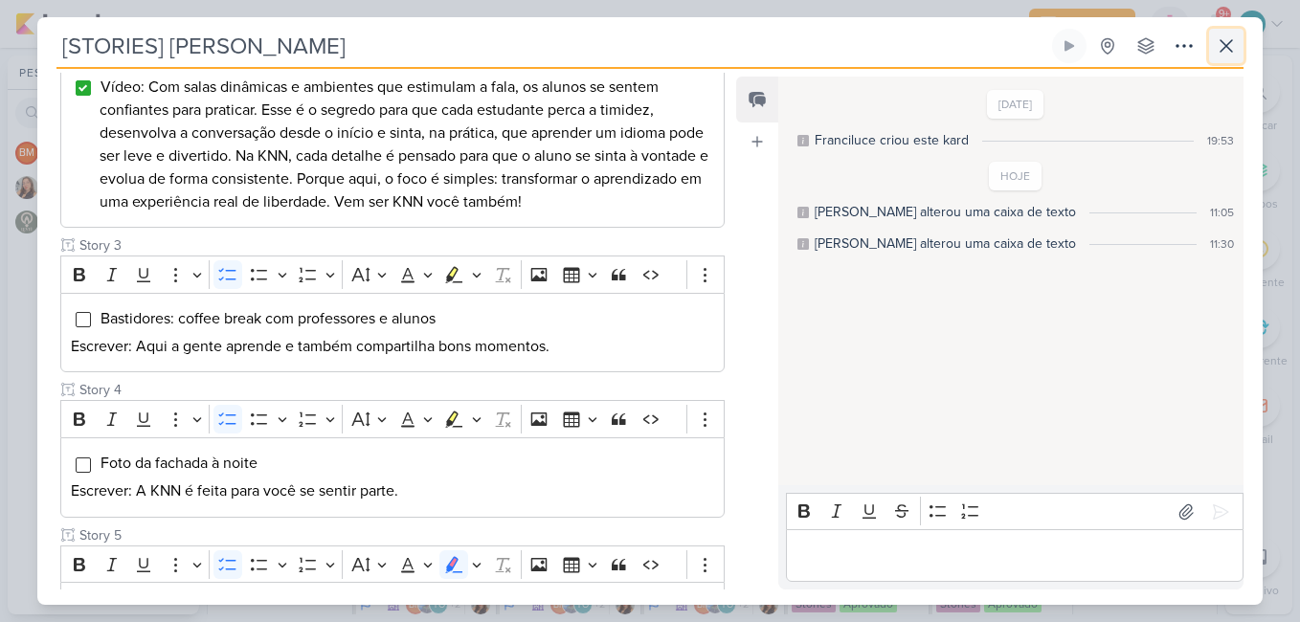
click at [1232, 45] on icon at bounding box center [1226, 45] width 23 height 23
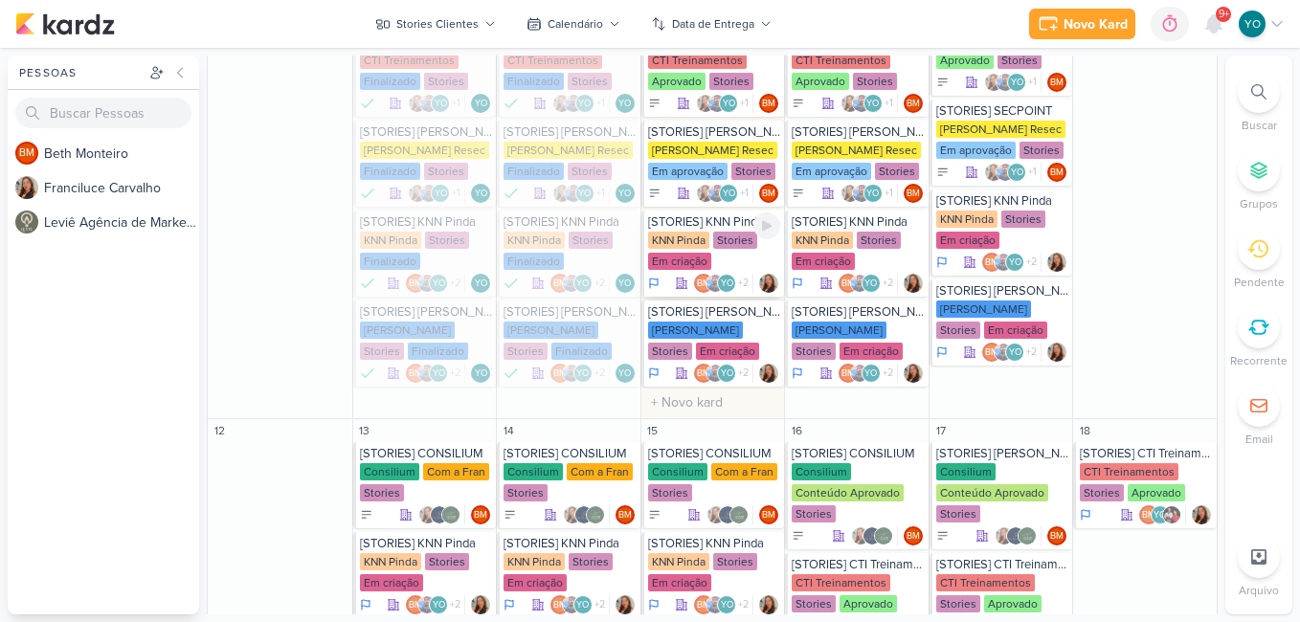
scroll to position [878, 0]
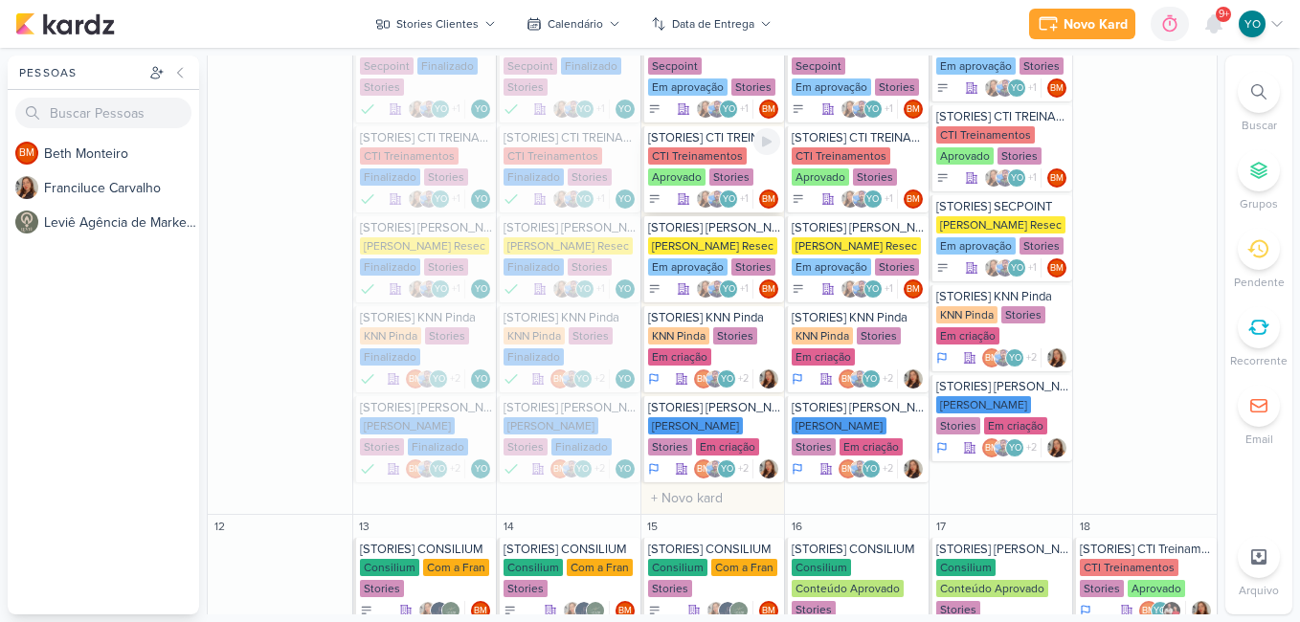
click at [724, 162] on div "CTI Treinamentos" at bounding box center [697, 155] width 99 height 17
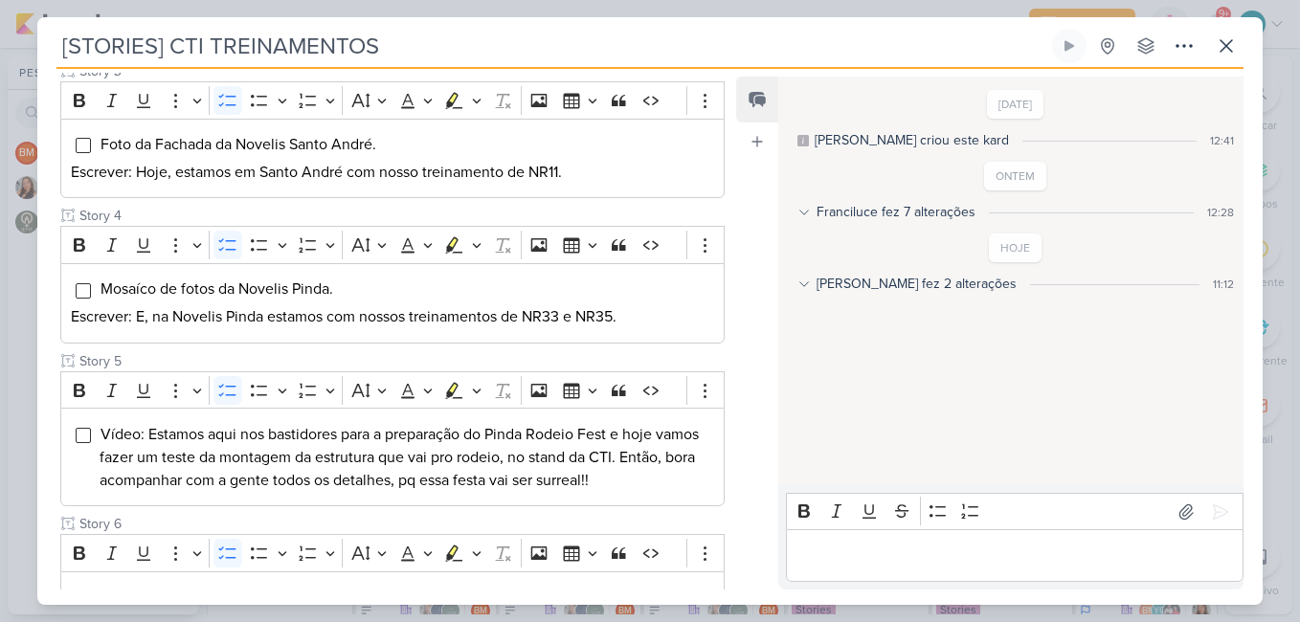
scroll to position [347, 0]
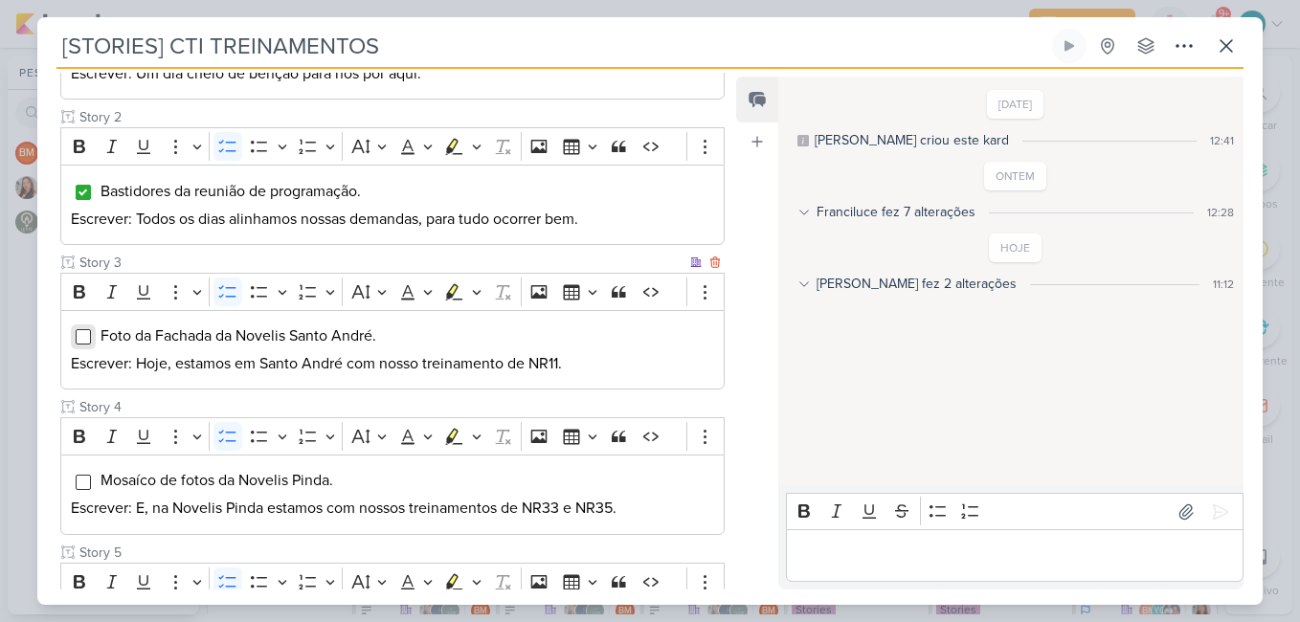
click at [78, 338] on input "Editor editing area: main" at bounding box center [83, 336] width 15 height 15
click at [1228, 44] on icon at bounding box center [1226, 45] width 11 height 11
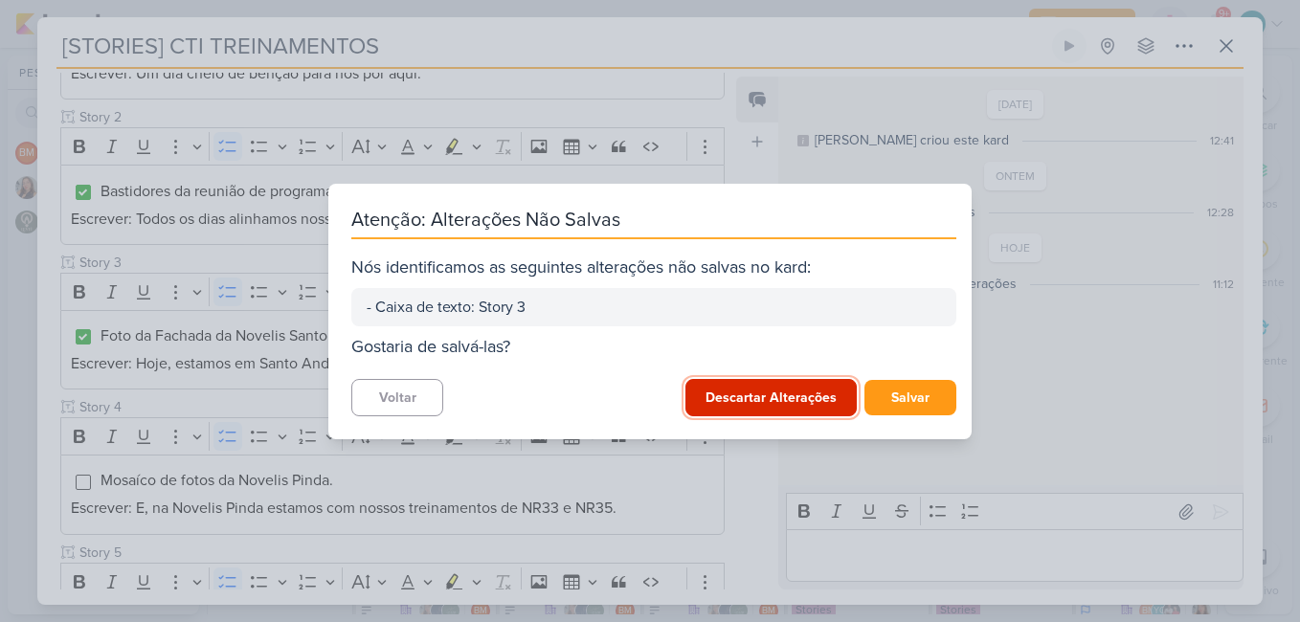
click at [779, 400] on button "Descartar Alterações" at bounding box center [770, 397] width 171 height 37
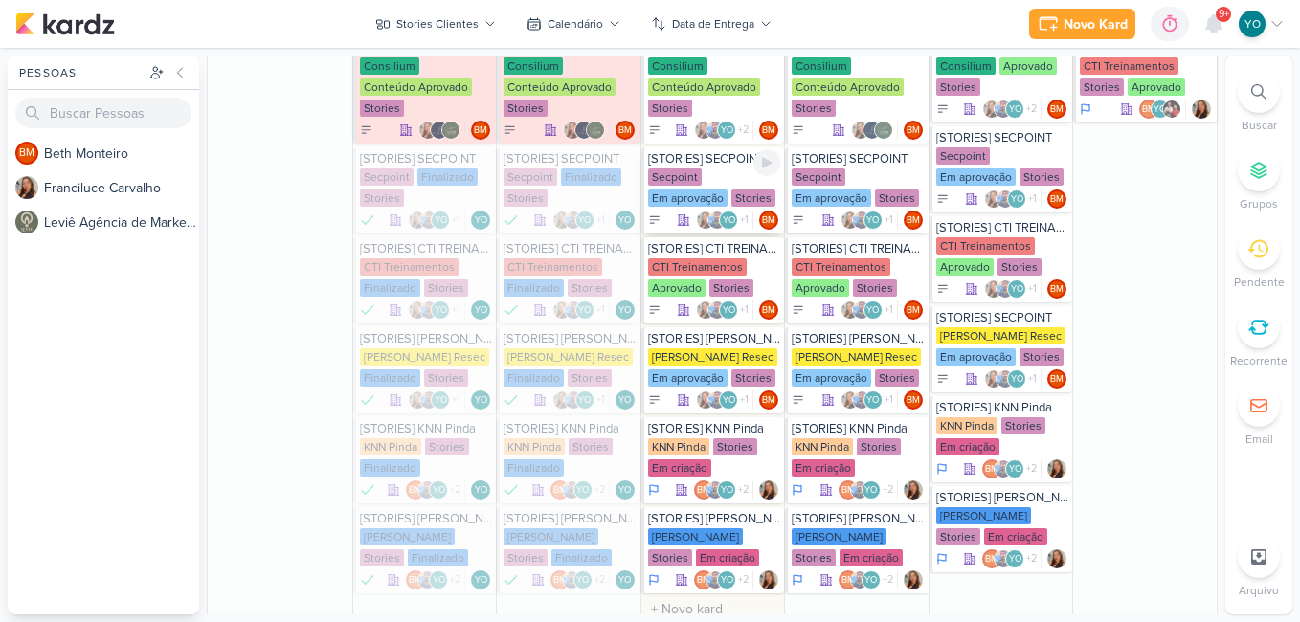
scroll to position [782, 0]
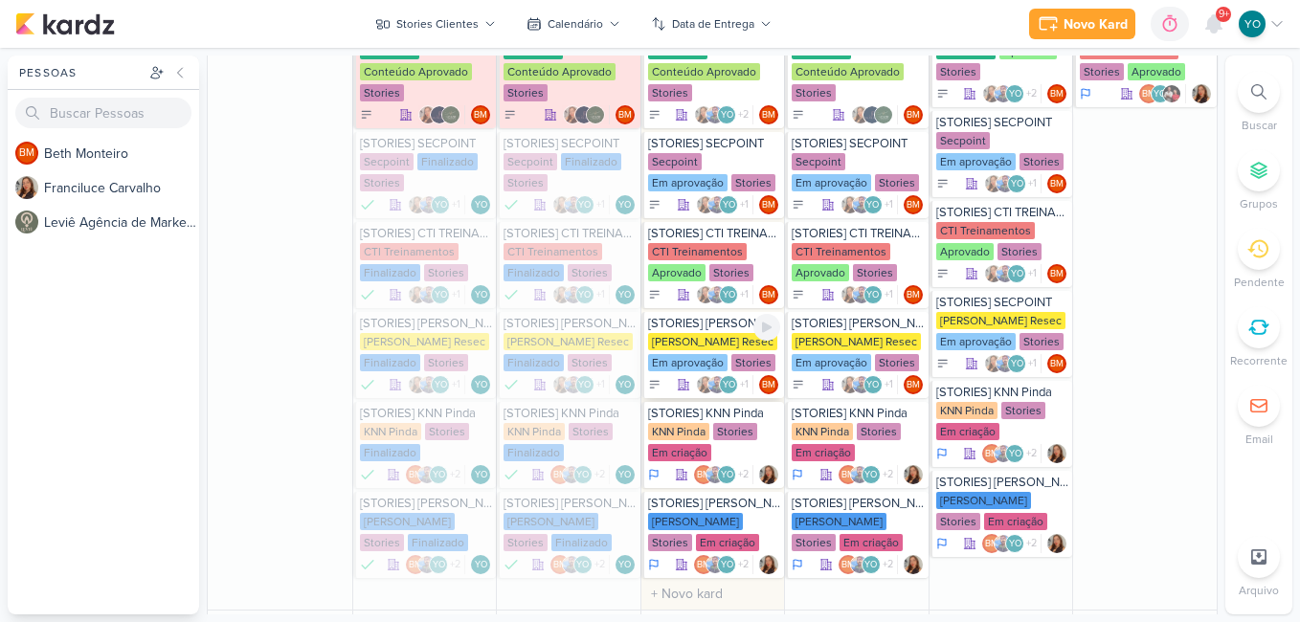
click at [707, 347] on div "[PERSON_NAME] Resec" at bounding box center [712, 341] width 129 height 17
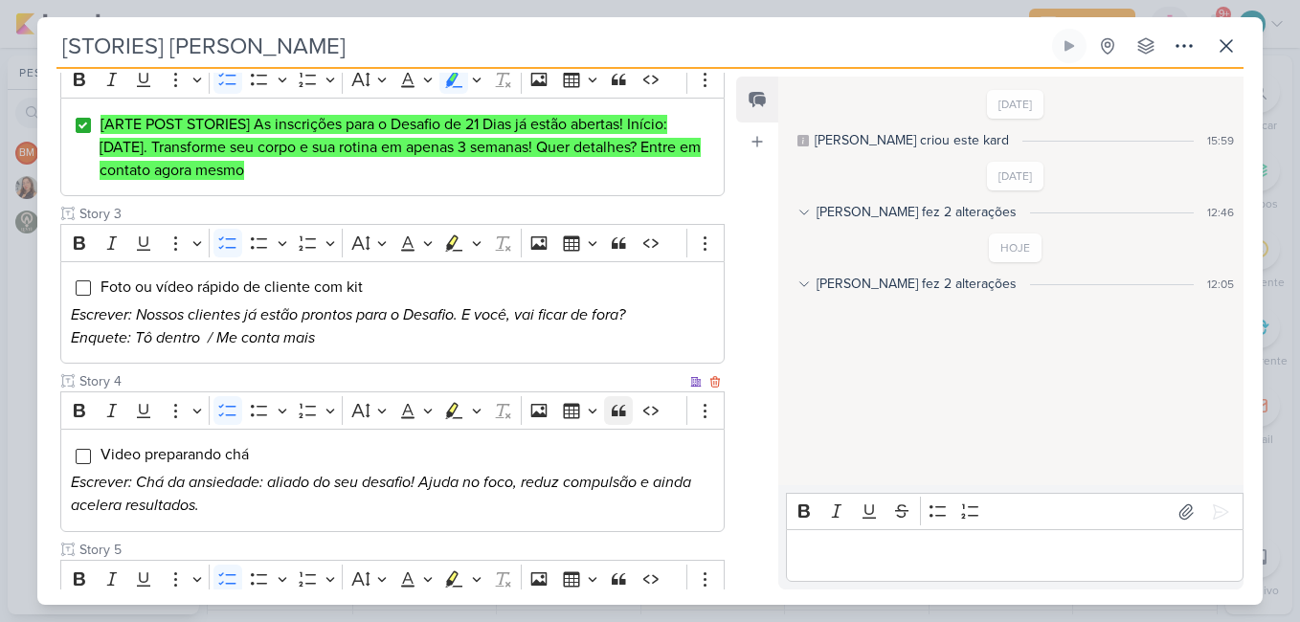
scroll to position [574, 0]
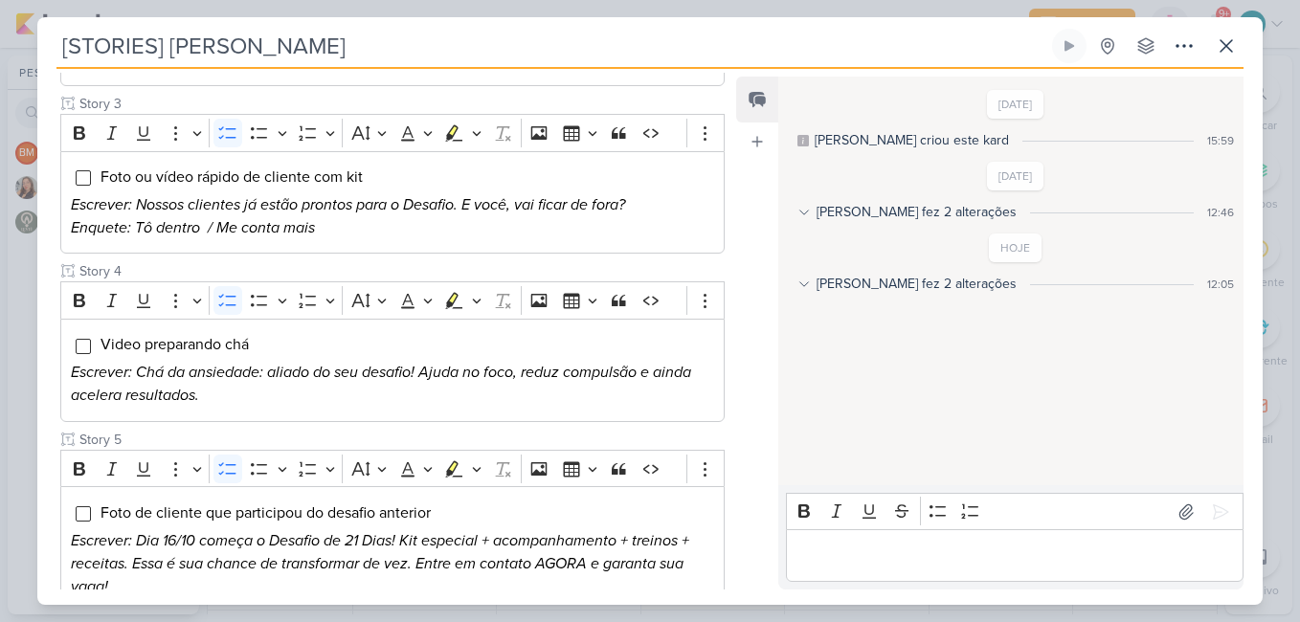
click at [835, 290] on div "[PERSON_NAME] fez 2 alterações" at bounding box center [917, 284] width 200 height 20
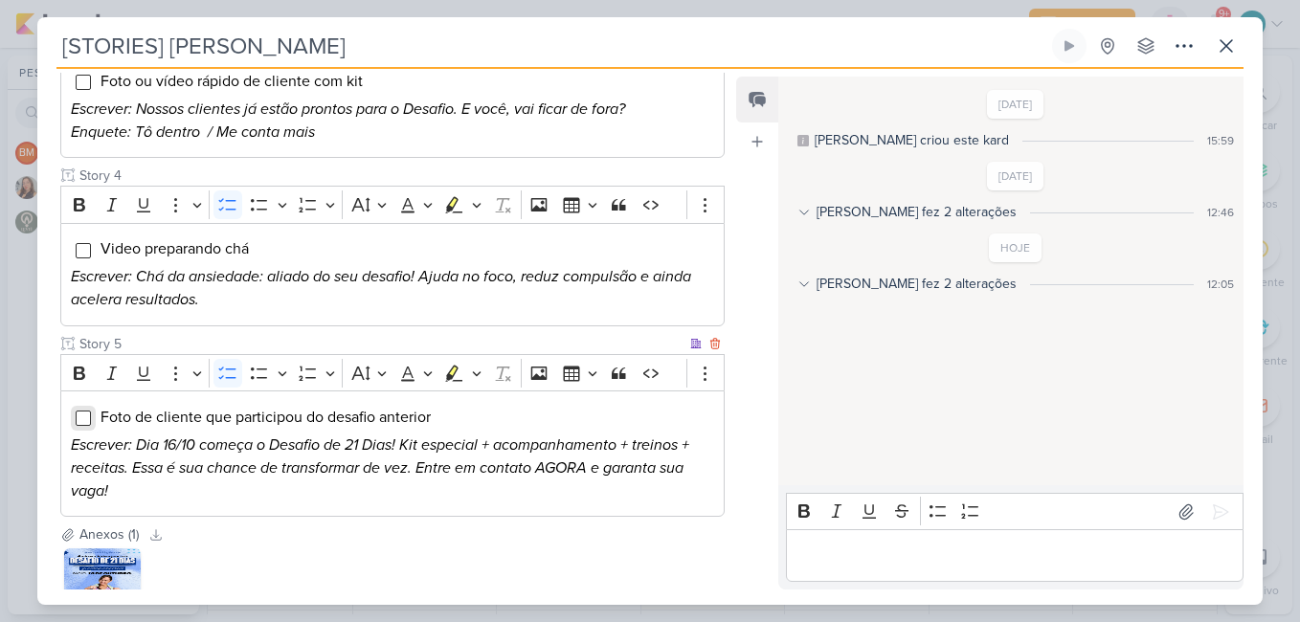
click at [78, 411] on input "Editor editing area: main" at bounding box center [83, 418] width 15 height 15
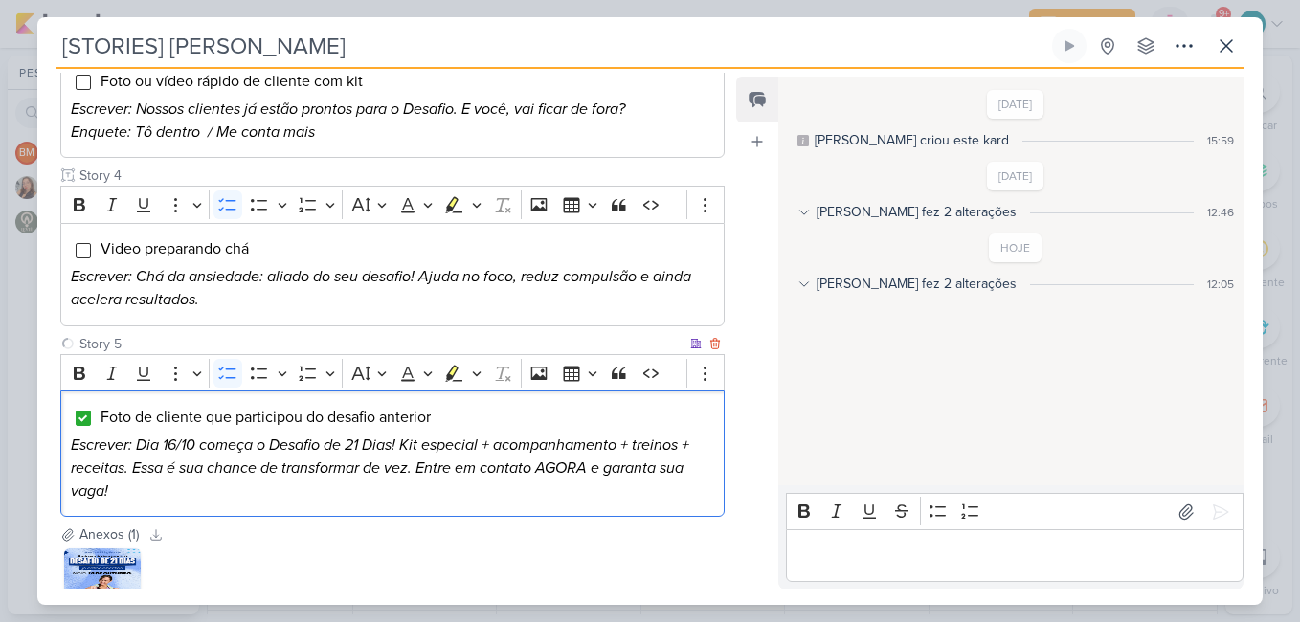
scroll to position [789, 0]
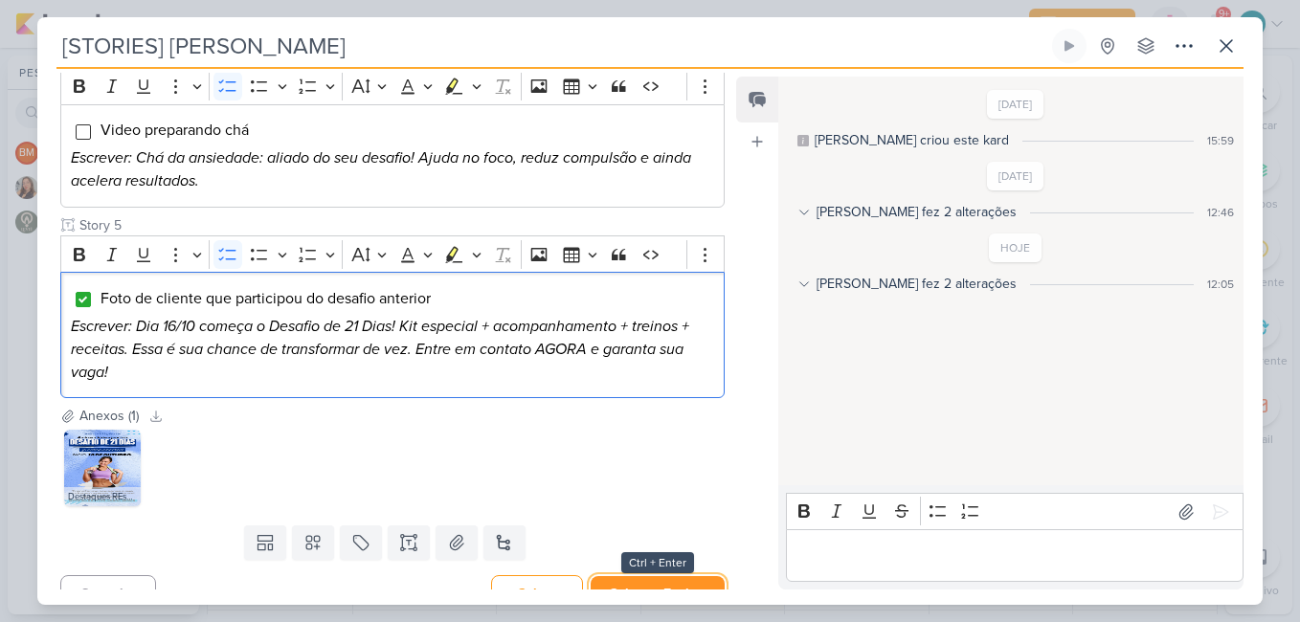
click at [676, 576] on button "Salvar e Fechar" at bounding box center [658, 593] width 134 height 35
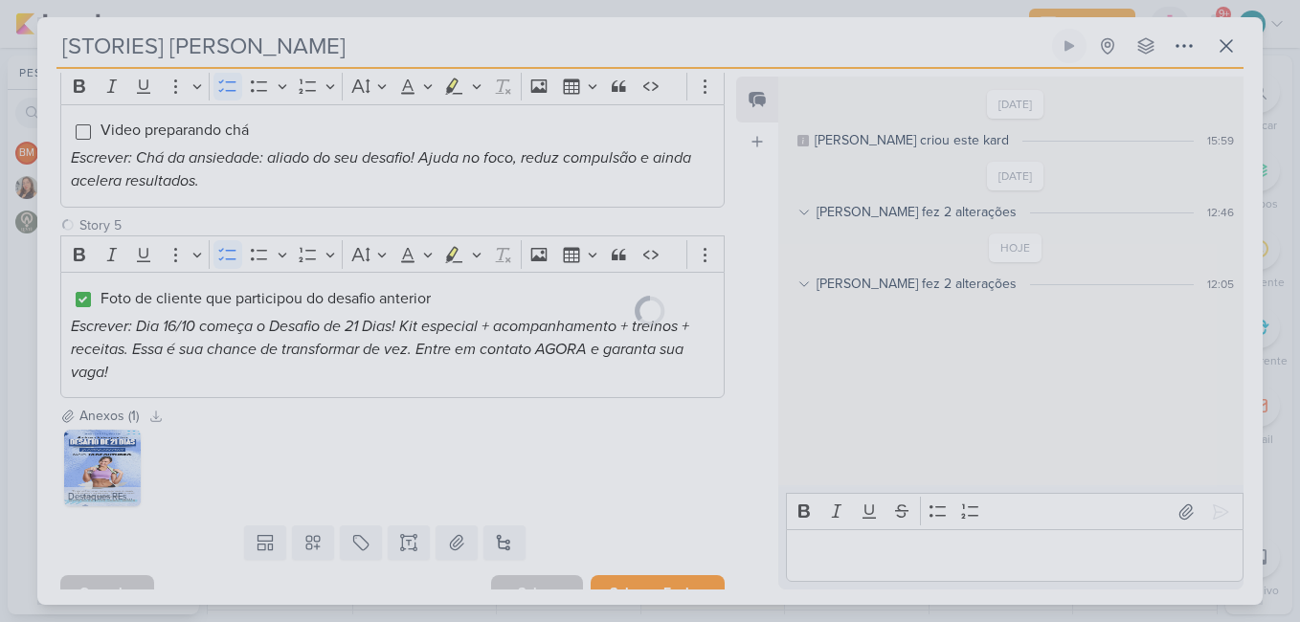
scroll to position [787, 0]
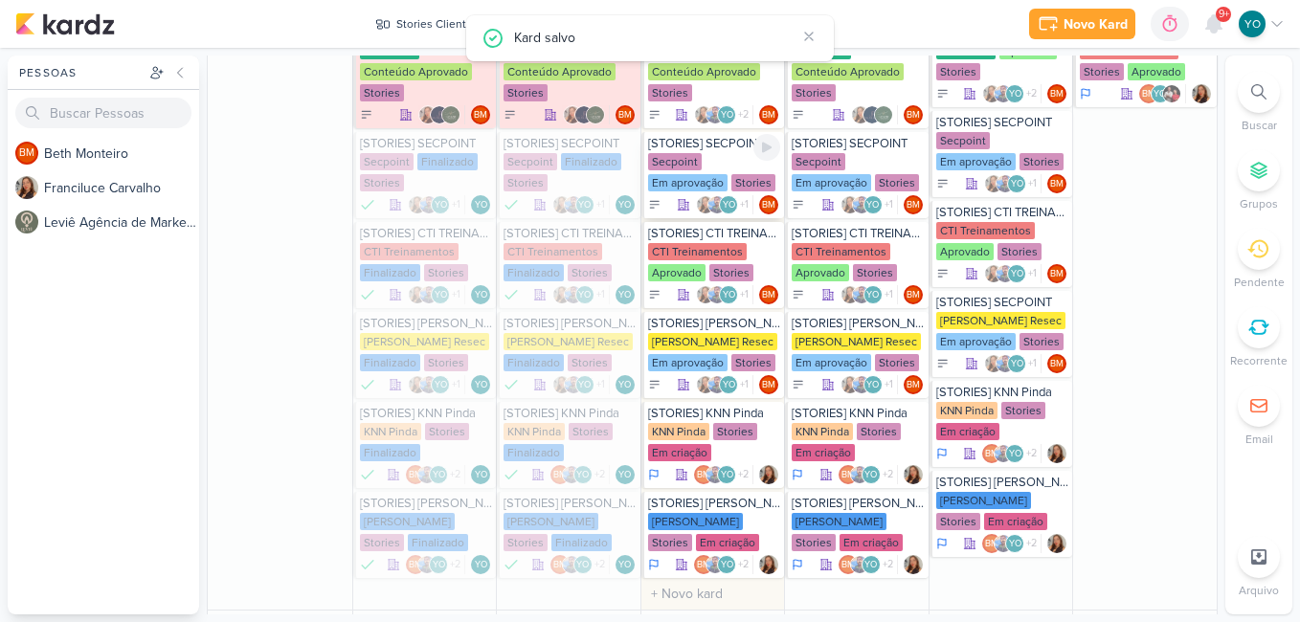
click at [696, 173] on div "Secpoint Em aprovação Stories" at bounding box center [714, 173] width 133 height 40
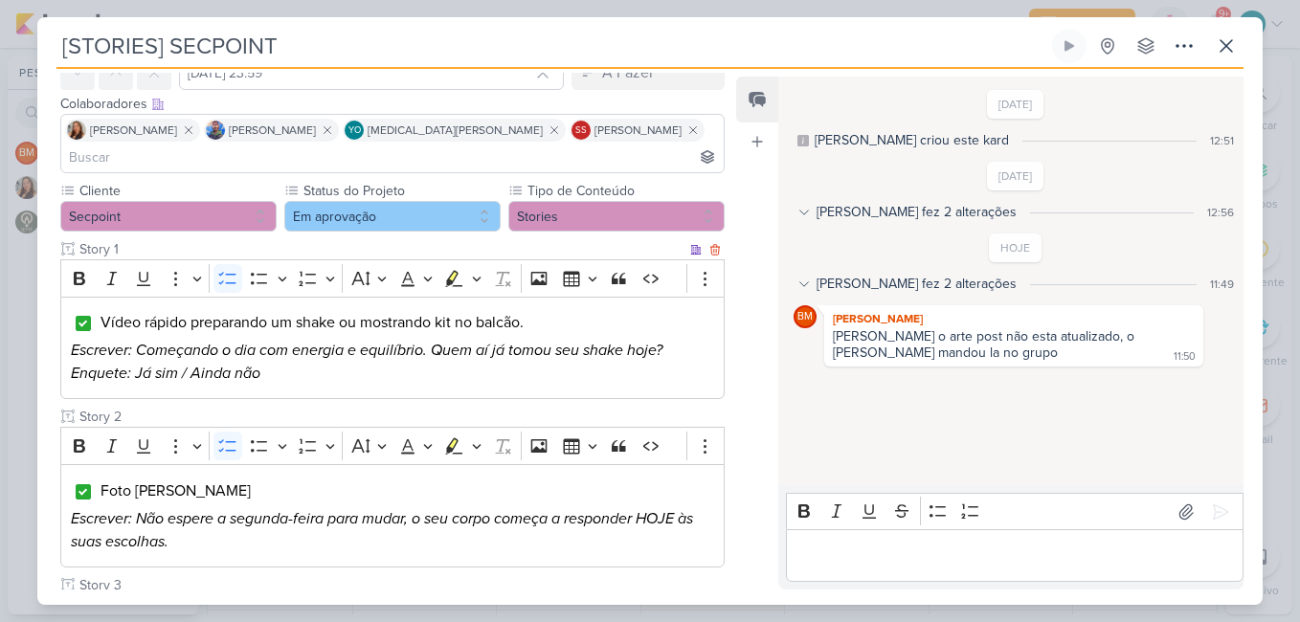
scroll to position [289, 0]
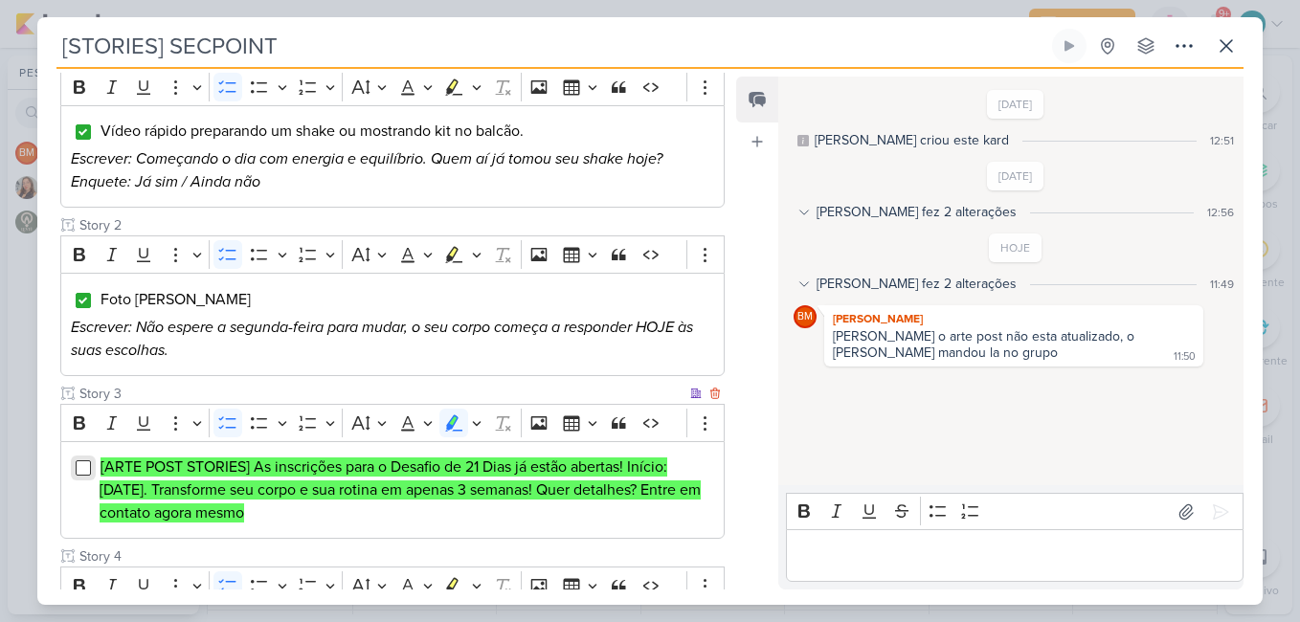
click at [82, 460] on input "Editor editing area: main" at bounding box center [83, 467] width 15 height 15
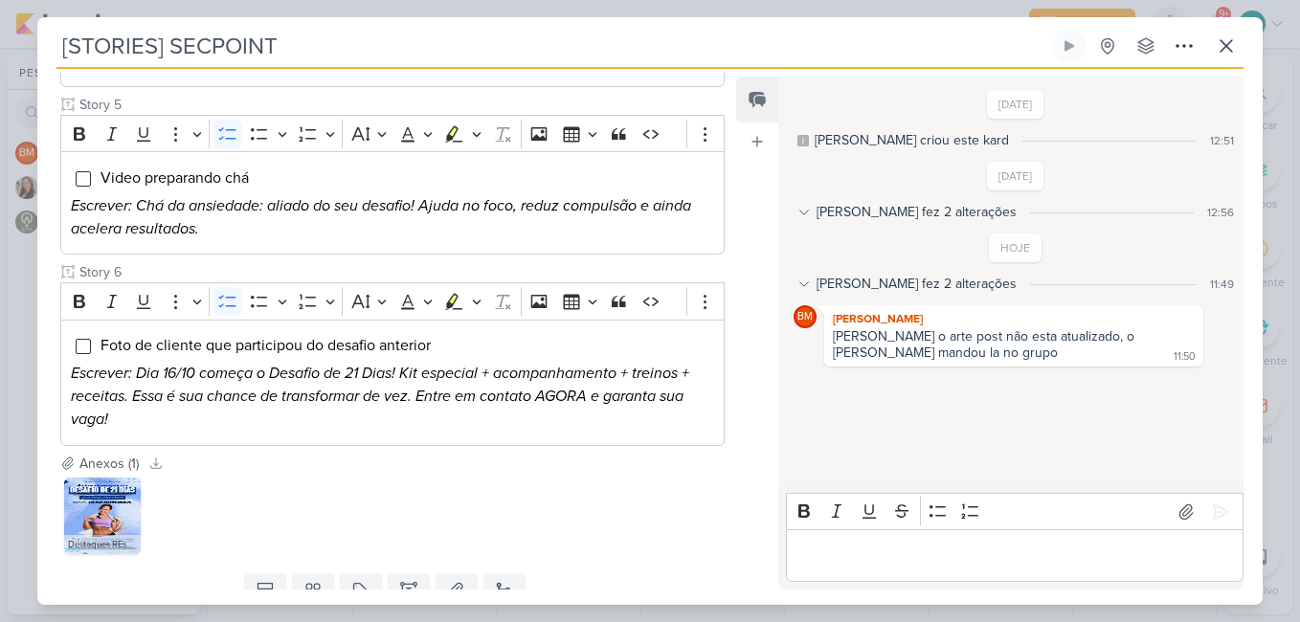
scroll to position [957, 0]
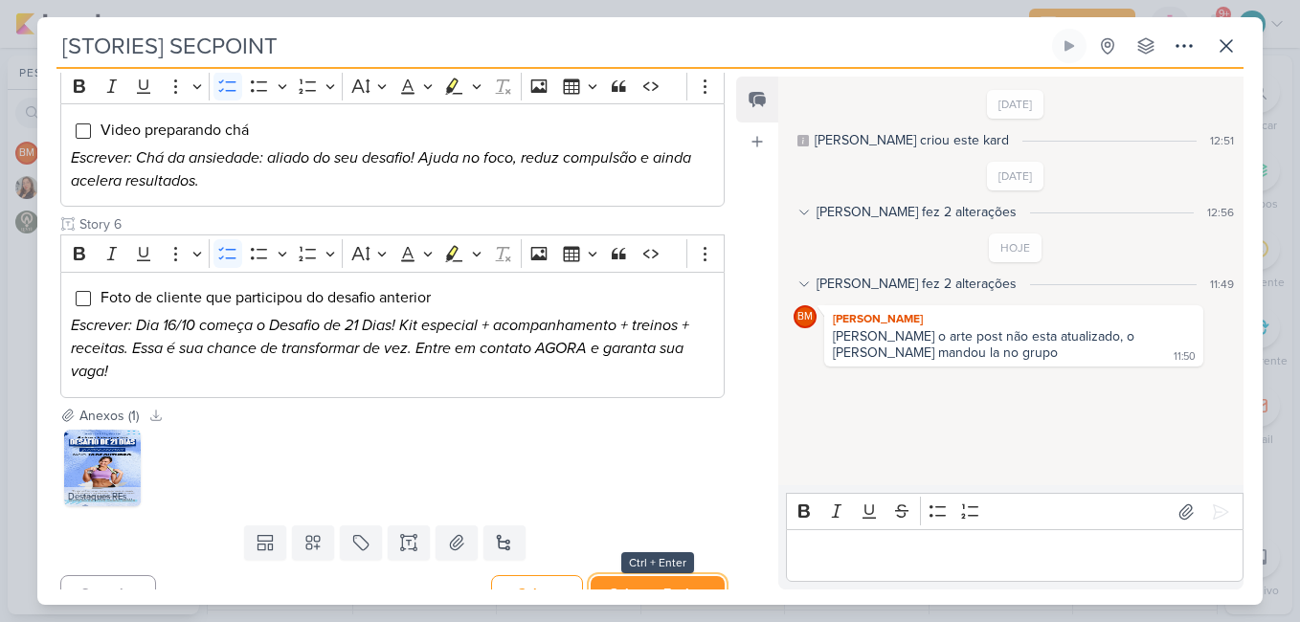
click at [683, 576] on button "Salvar e Fechar" at bounding box center [658, 593] width 134 height 35
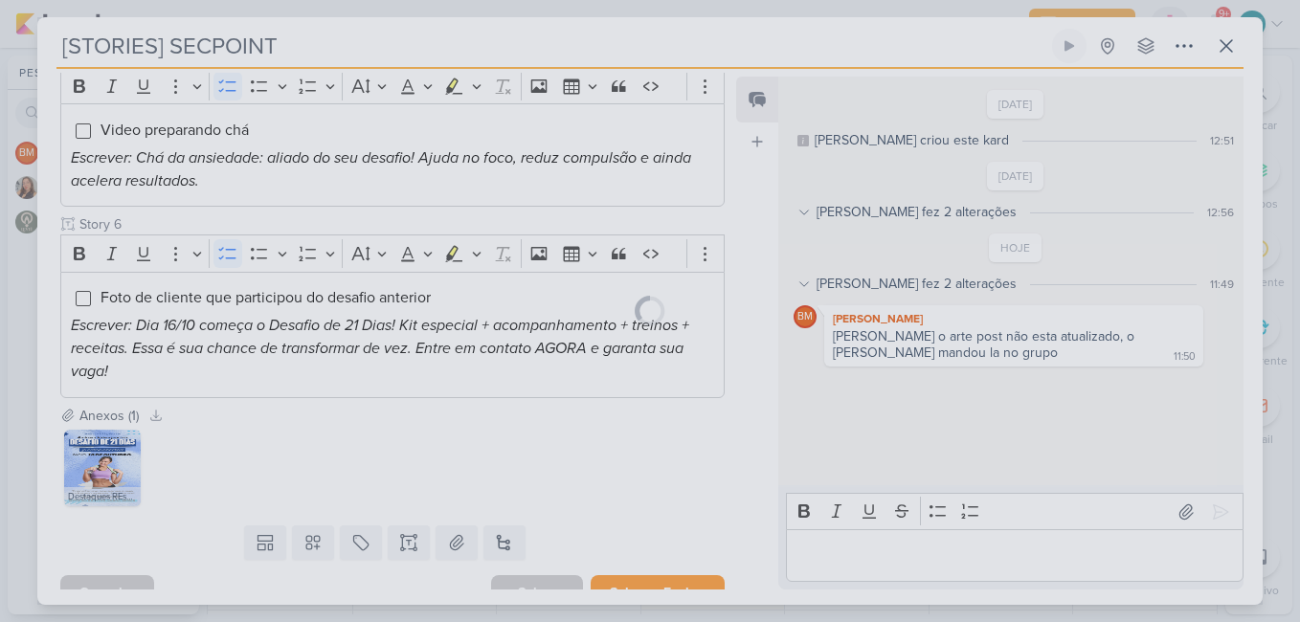
scroll to position [955, 0]
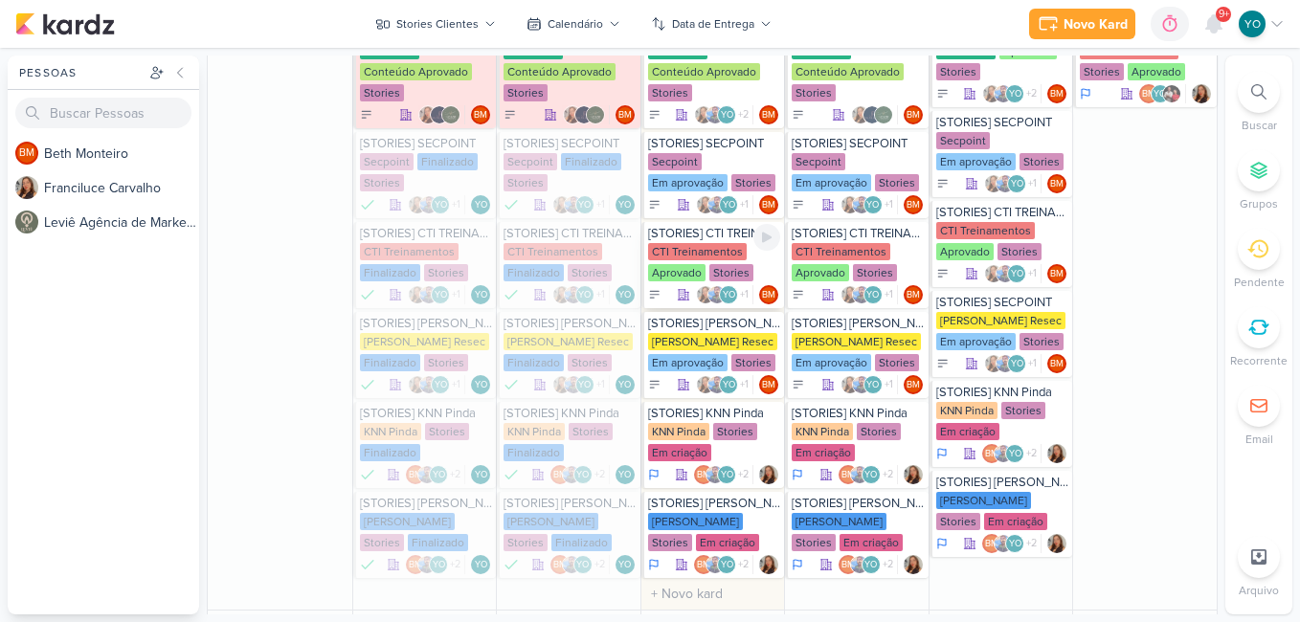
click at [711, 262] on div "CTI Treinamentos Aprovado Stories" at bounding box center [714, 263] width 133 height 40
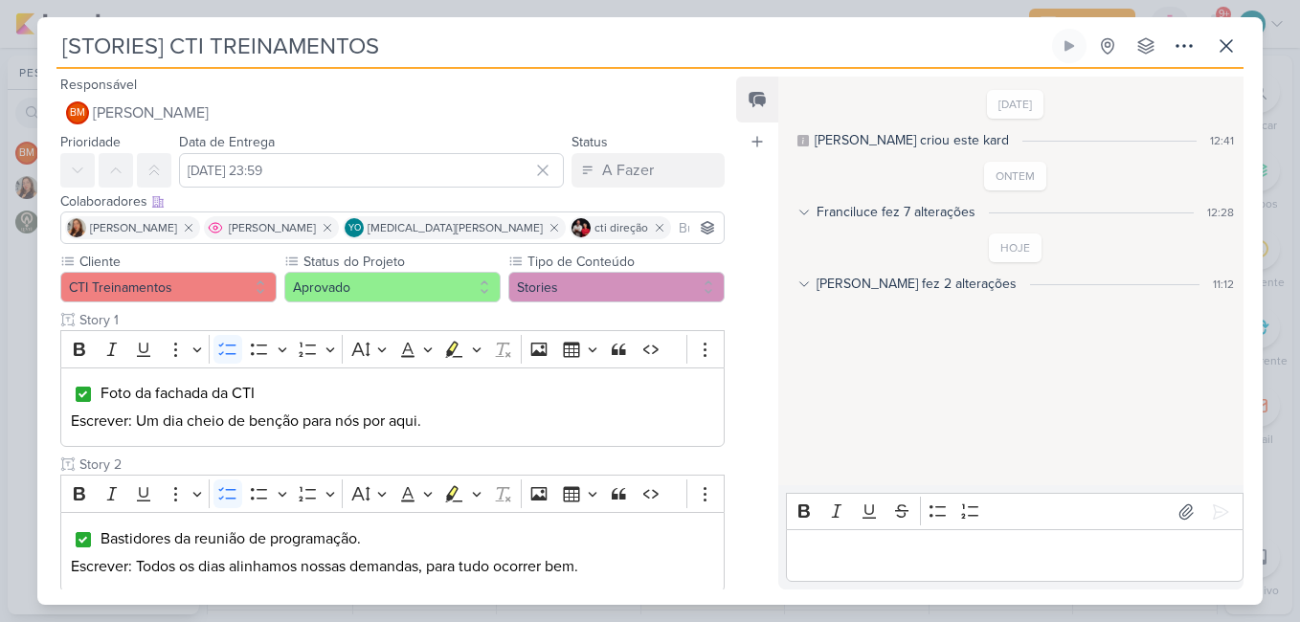
scroll to position [383, 0]
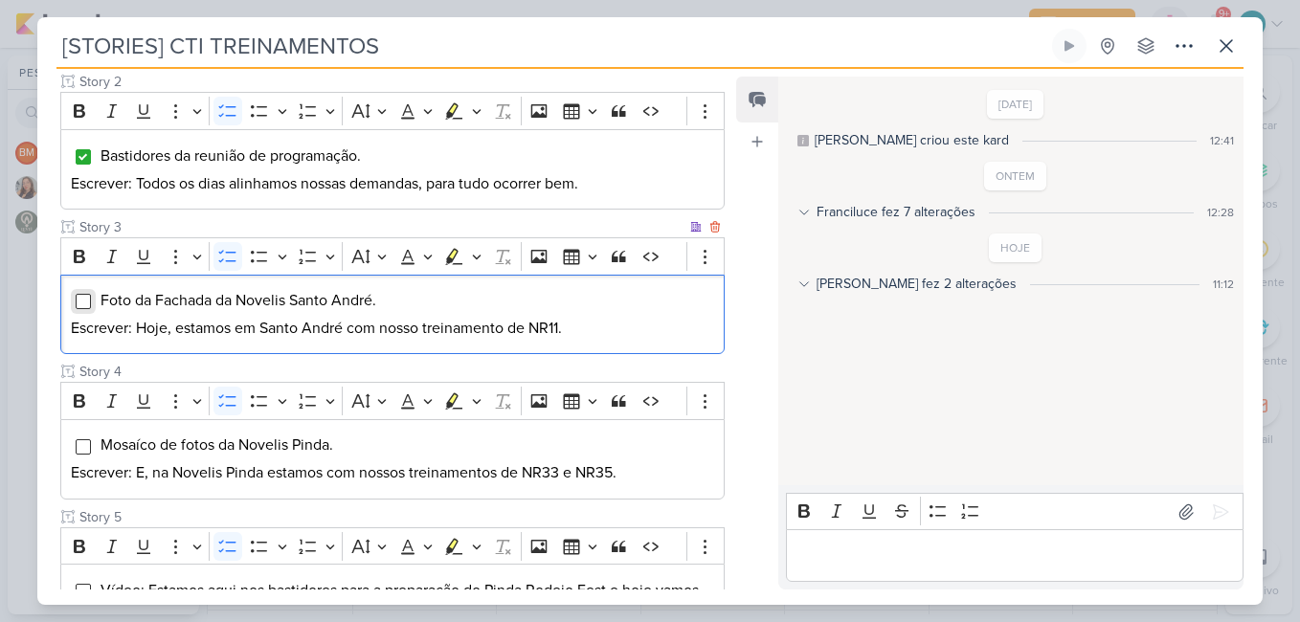
click at [84, 298] on input "Editor editing area: main" at bounding box center [83, 301] width 15 height 15
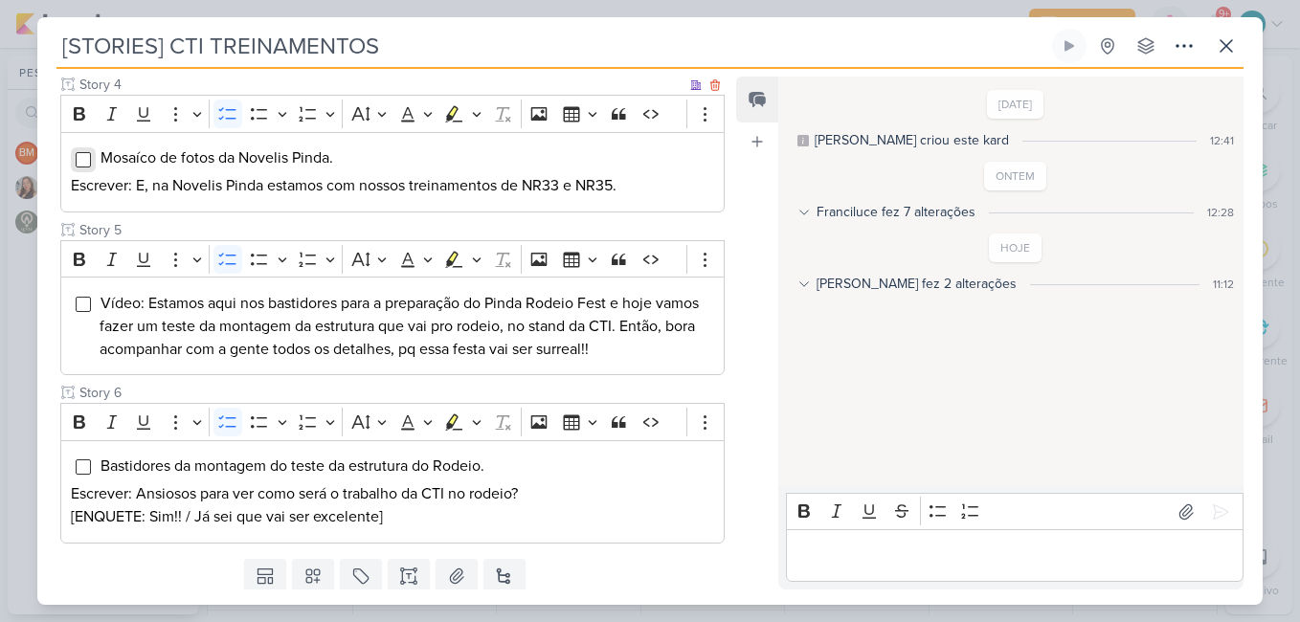
click at [82, 157] on input "Editor editing area: main" at bounding box center [83, 159] width 15 height 15
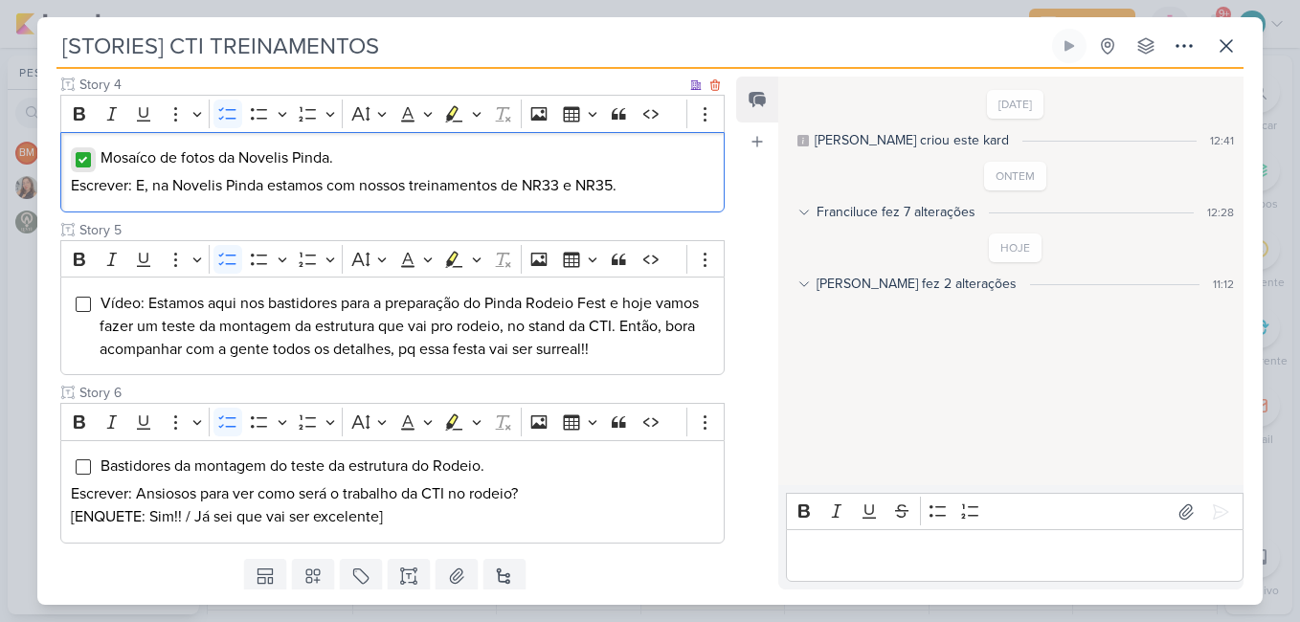
click at [78, 156] on input "Editor editing area: main" at bounding box center [83, 159] width 15 height 15
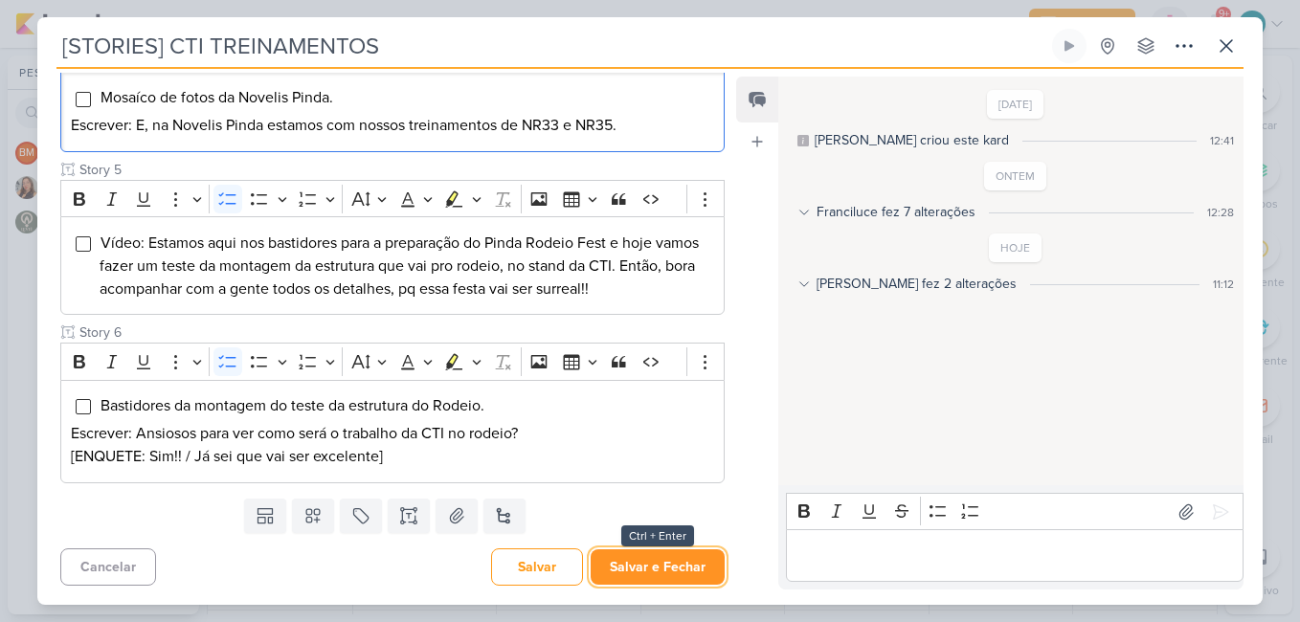
click at [676, 575] on button "Salvar e Fechar" at bounding box center [658, 566] width 134 height 35
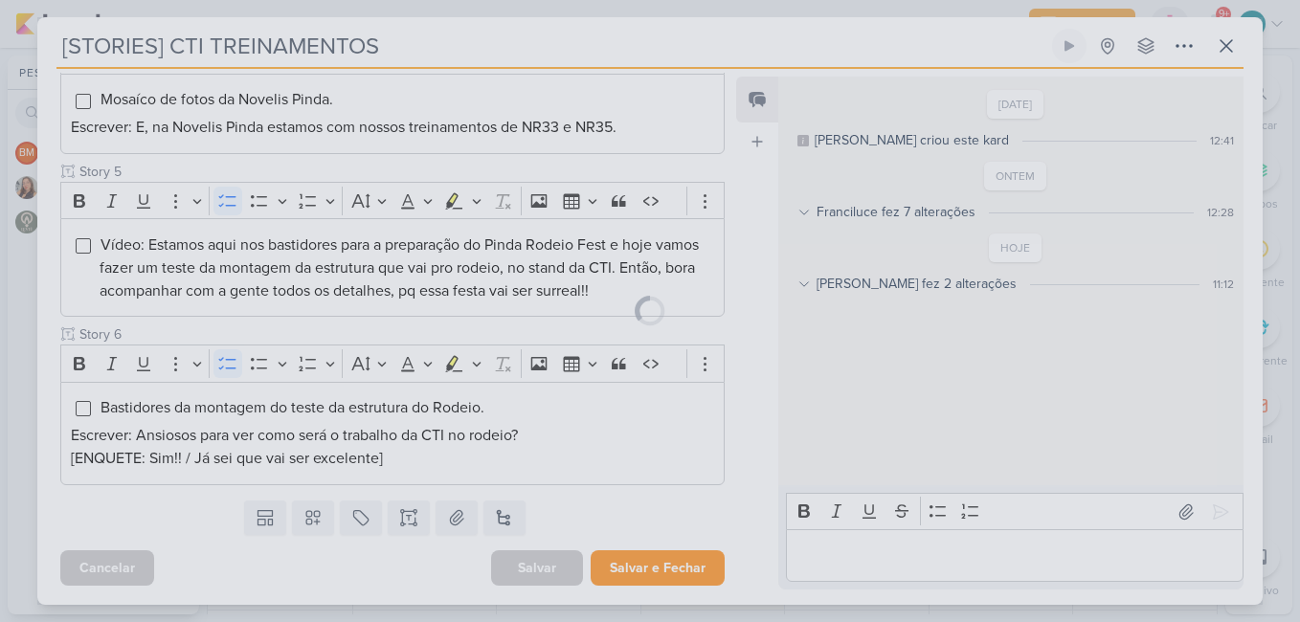
scroll to position [728, 0]
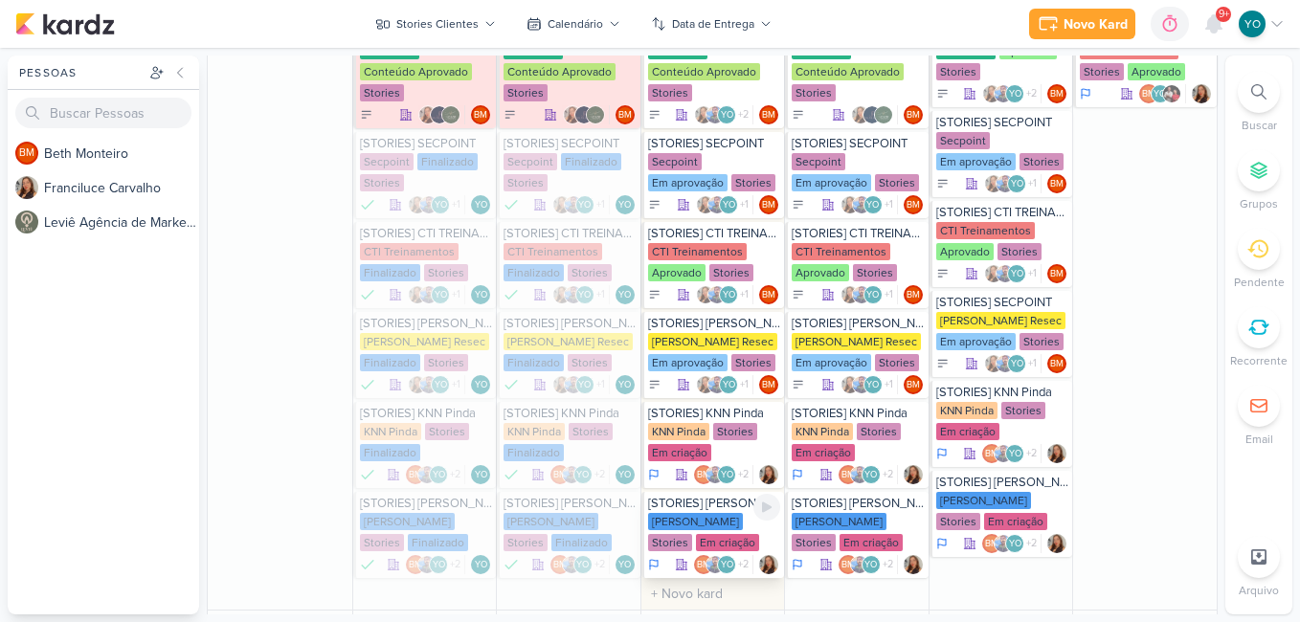
click at [709, 536] on div "[PERSON_NAME] Stories Em criação" at bounding box center [714, 533] width 133 height 40
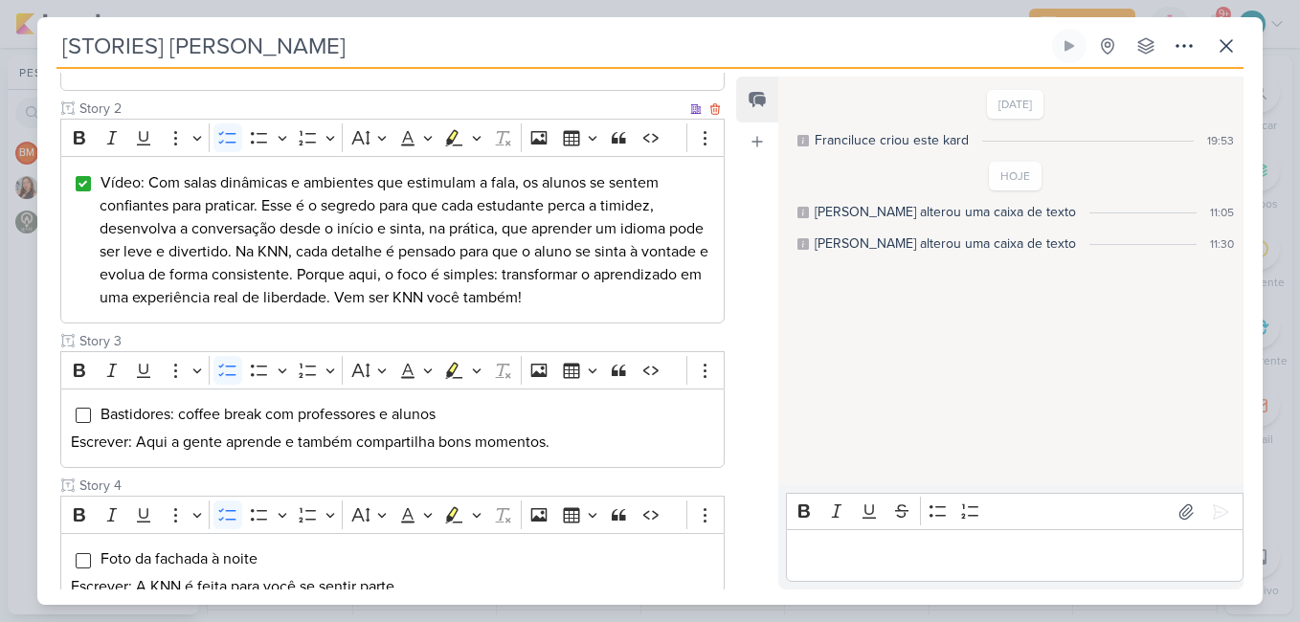
scroll to position [479, 0]
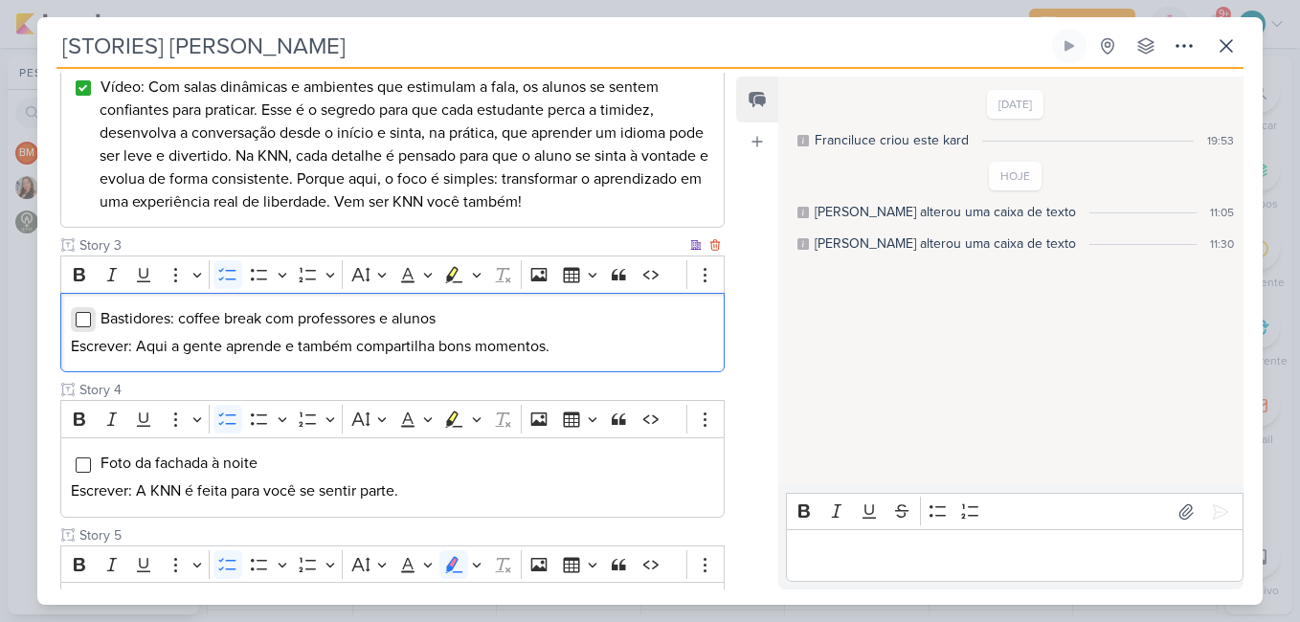
click at [82, 322] on input "Editor editing area: main" at bounding box center [83, 319] width 15 height 15
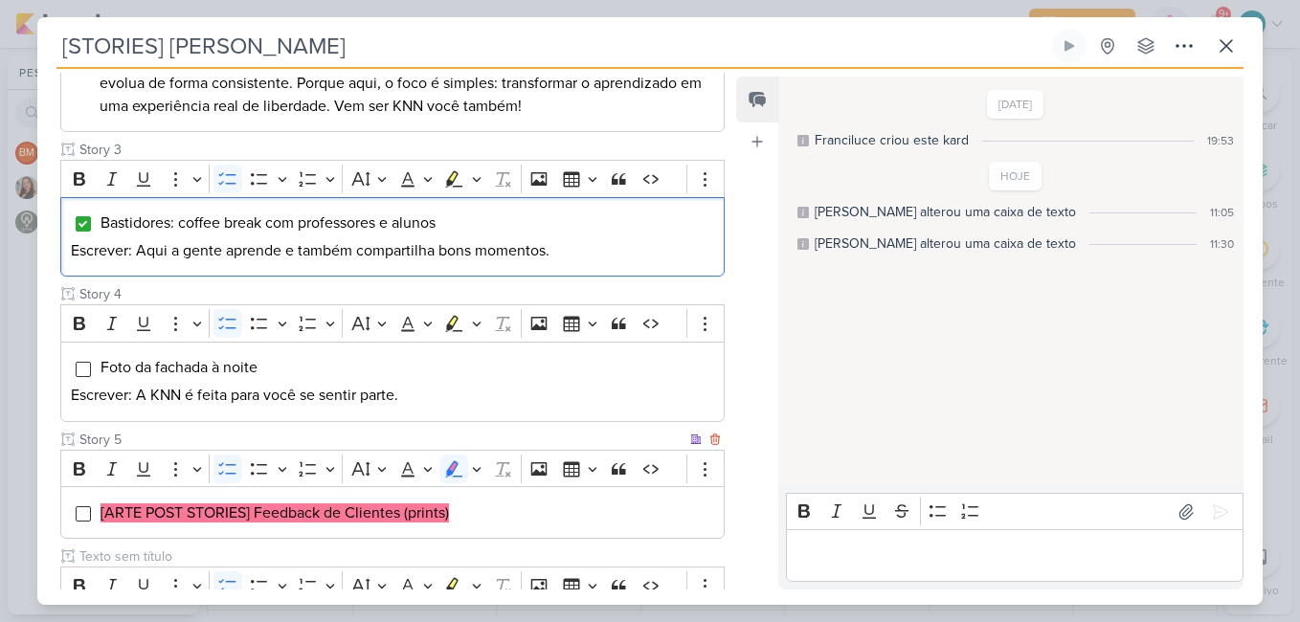
scroll to position [748, 0]
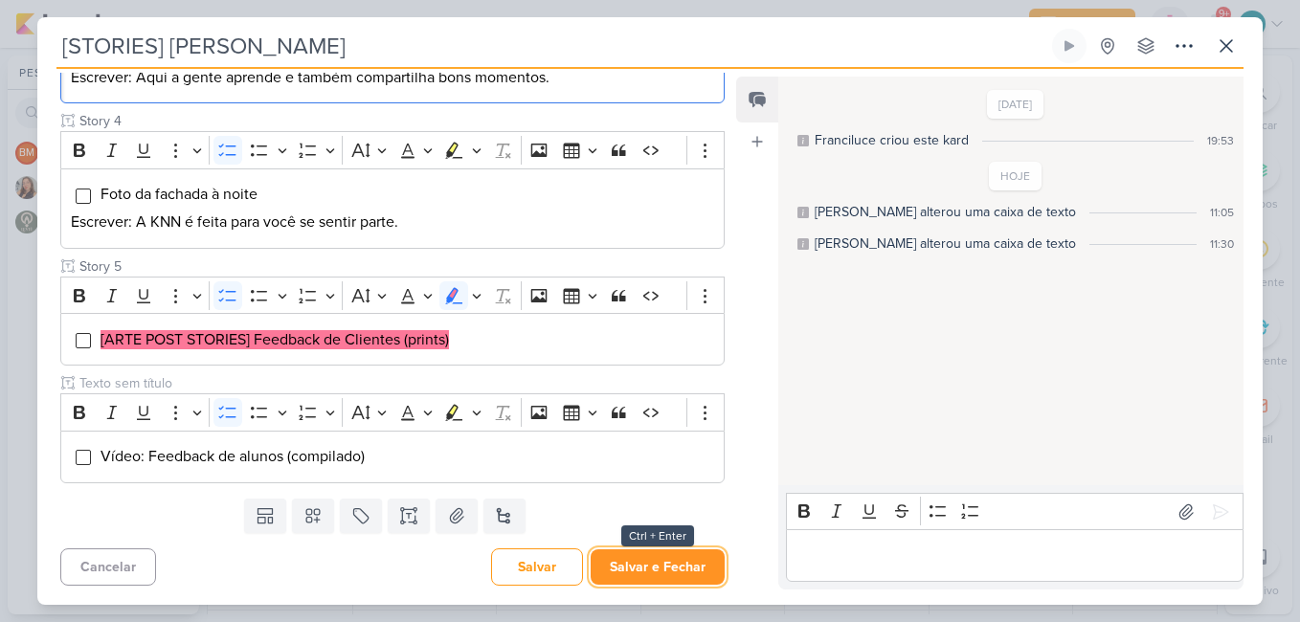
click at [674, 569] on button "Salvar e Fechar" at bounding box center [658, 566] width 134 height 35
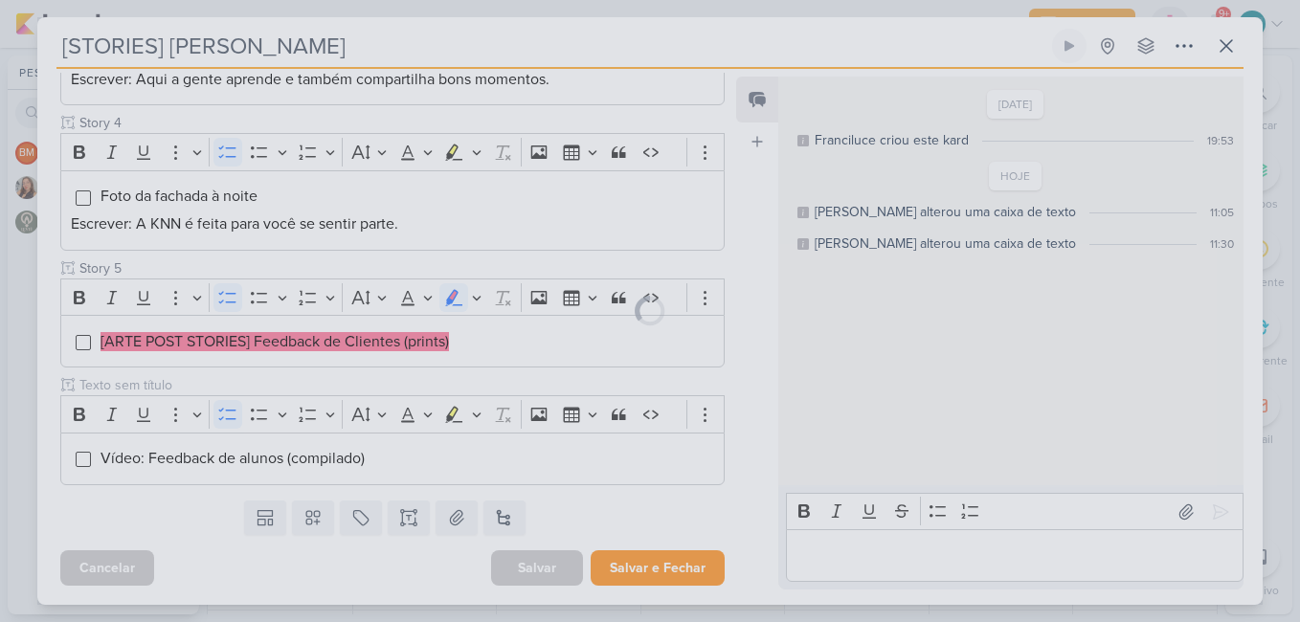
scroll to position [746, 0]
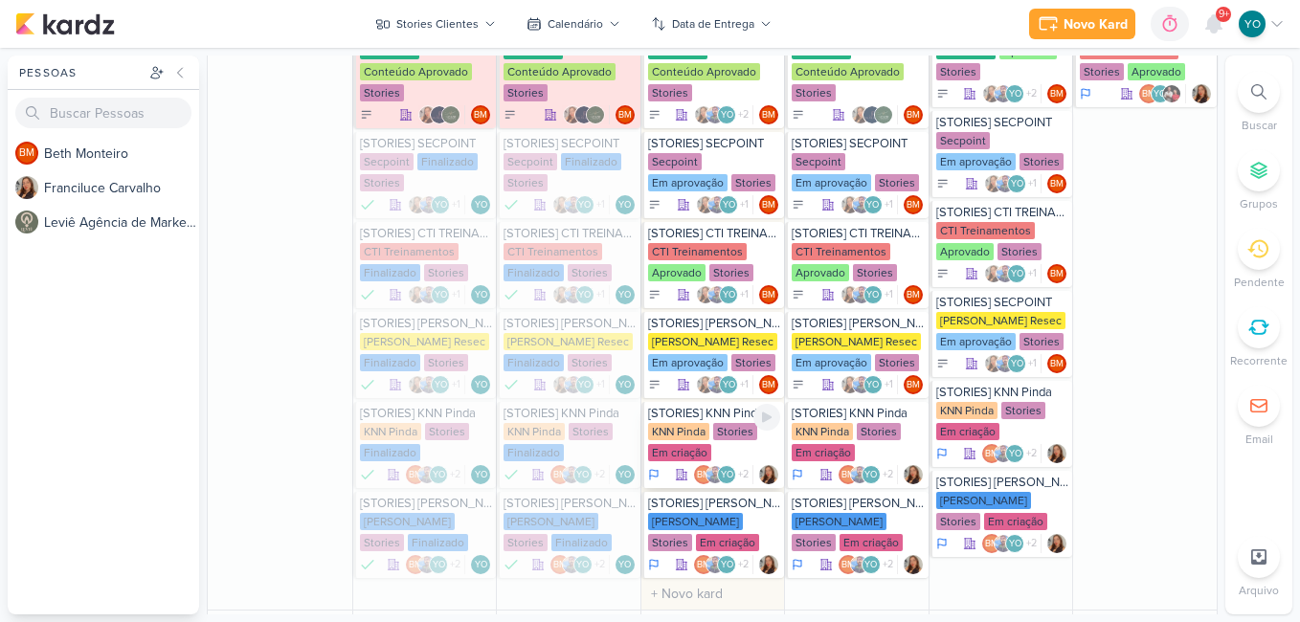
click at [718, 435] on div "Stories" at bounding box center [735, 431] width 44 height 17
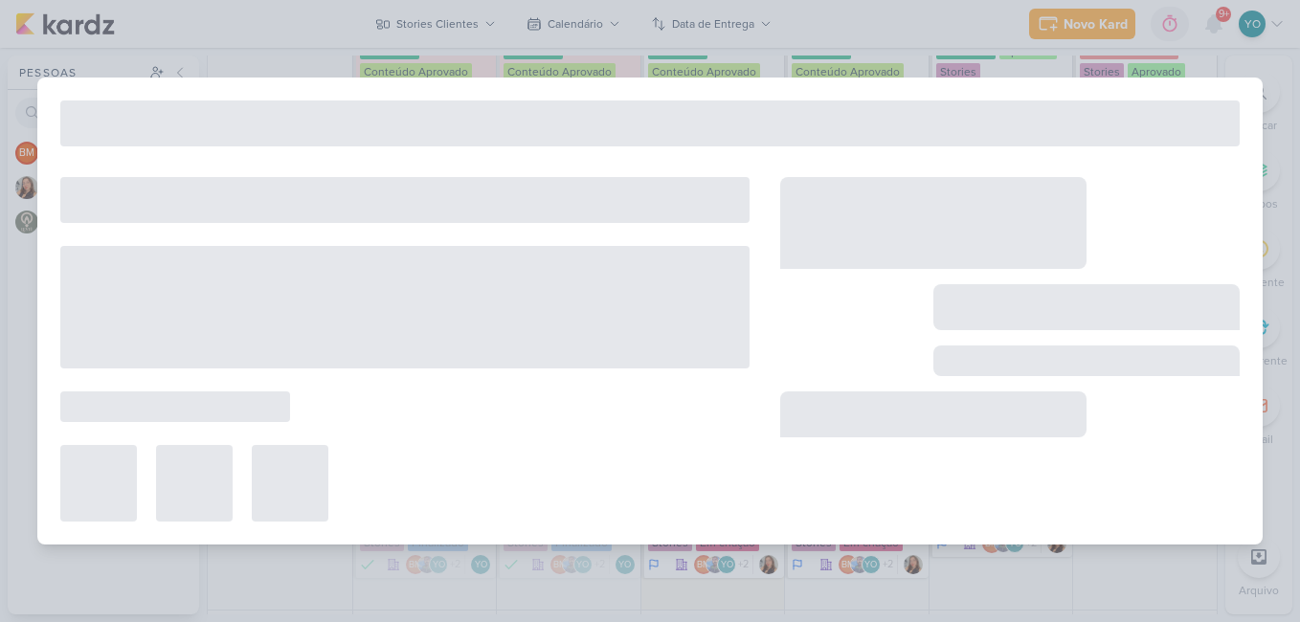
type input "[STORIES] KNN Pinda"
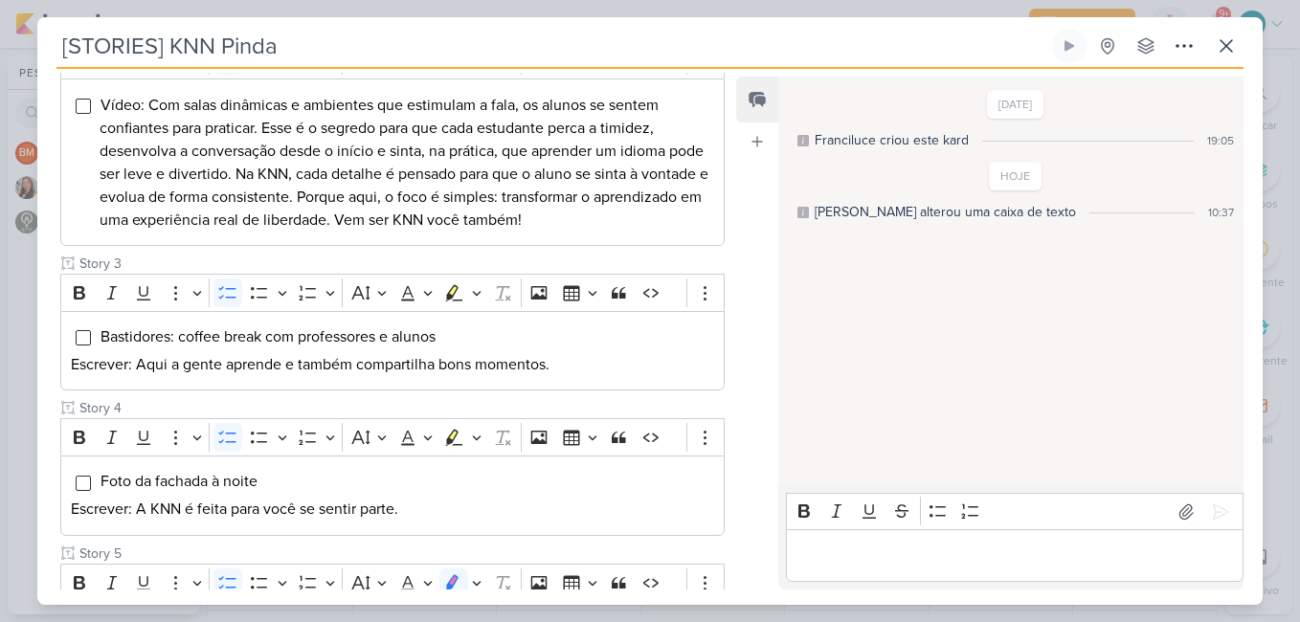
scroll to position [652, 0]
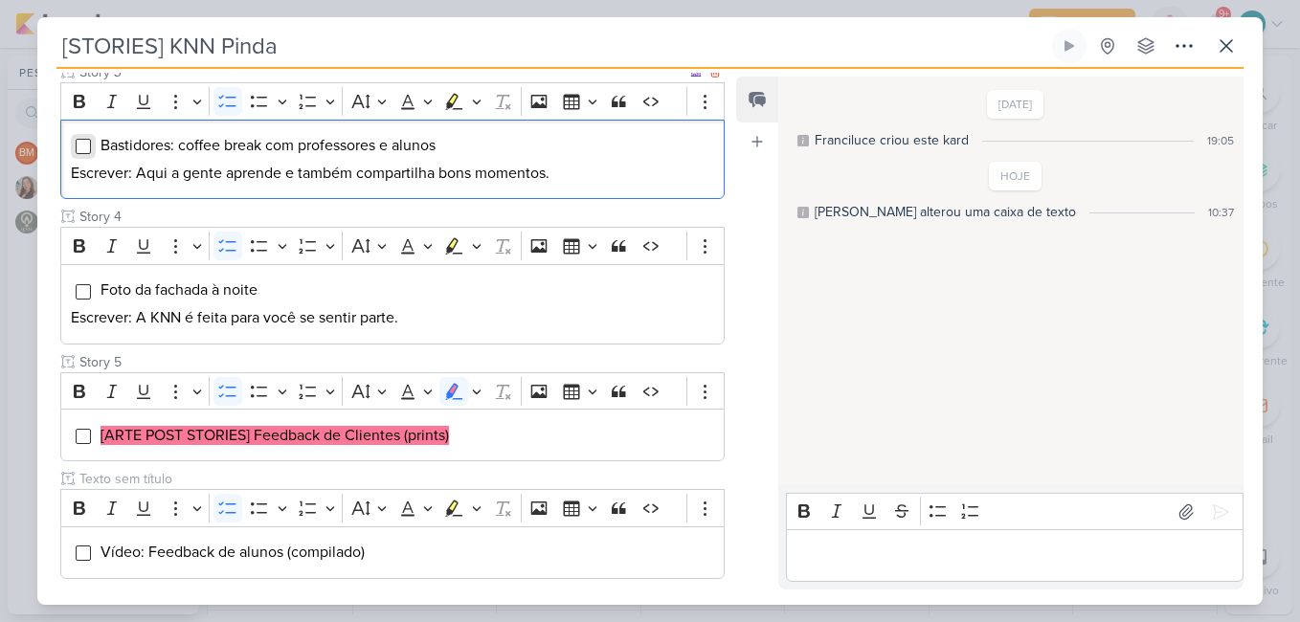
click at [81, 144] on input "Editor editing area: main" at bounding box center [83, 146] width 15 height 15
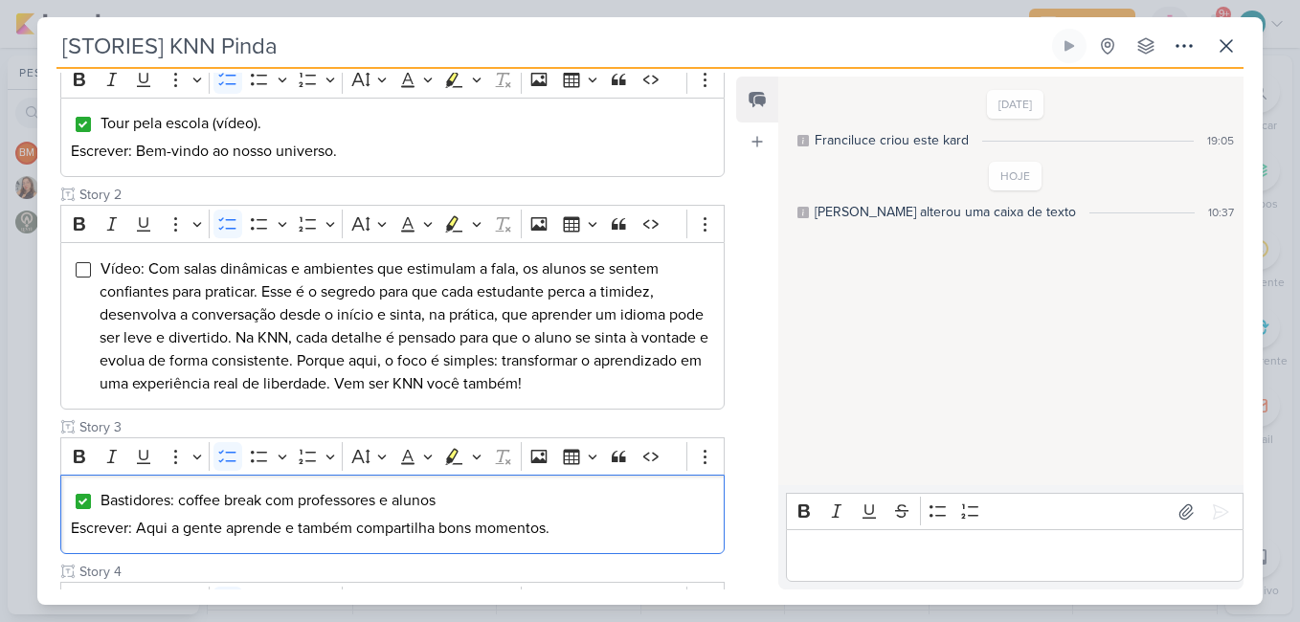
scroll to position [556, 0]
